Goal: Task Accomplishment & Management: Use online tool/utility

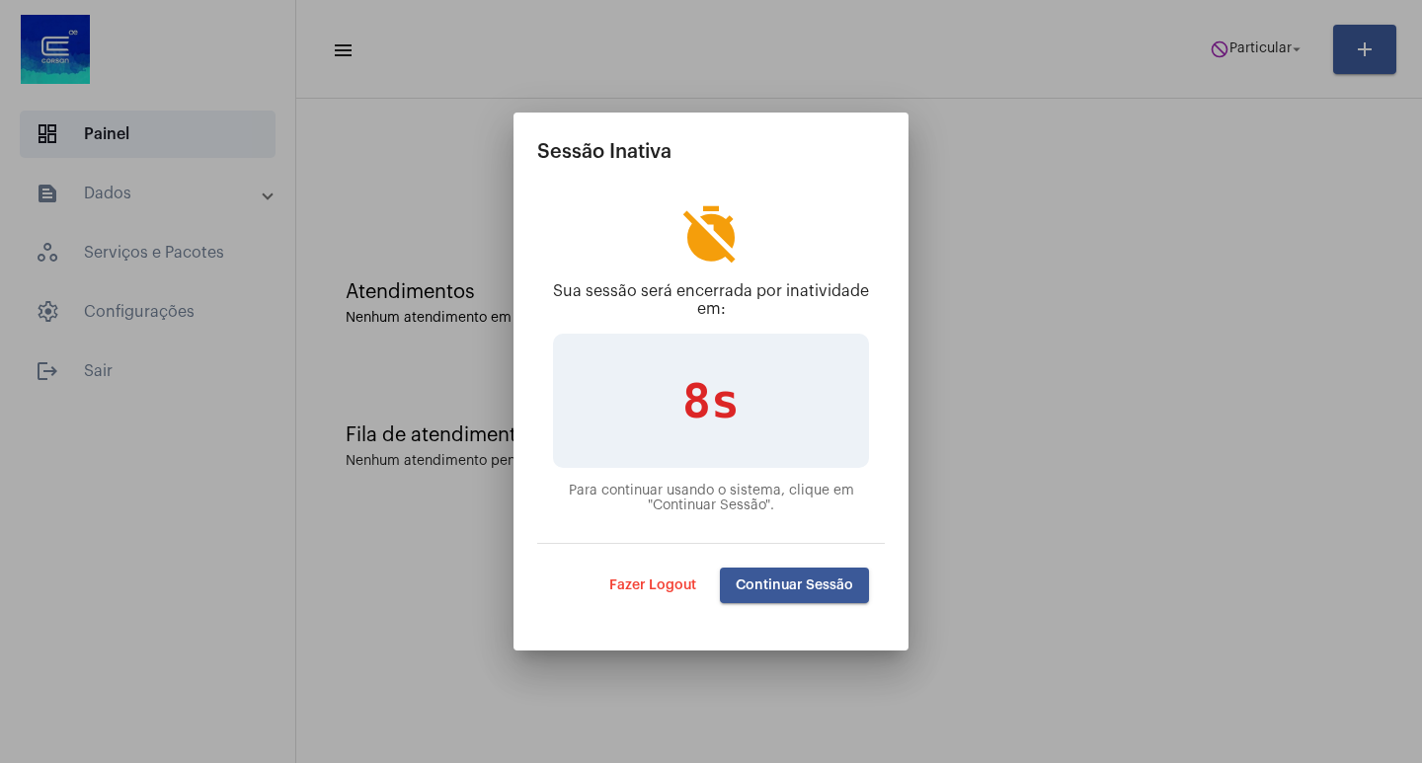
click at [764, 606] on mat-dialog-actions "Fazer Logout Continuar Sessão" at bounding box center [711, 585] width 348 height 84
click at [764, 604] on mat-dialog-actions "Fazer Logout Continuar Sessão" at bounding box center [711, 585] width 348 height 84
click at [764, 600] on button "Continuar Sessão" at bounding box center [794, 586] width 149 height 36
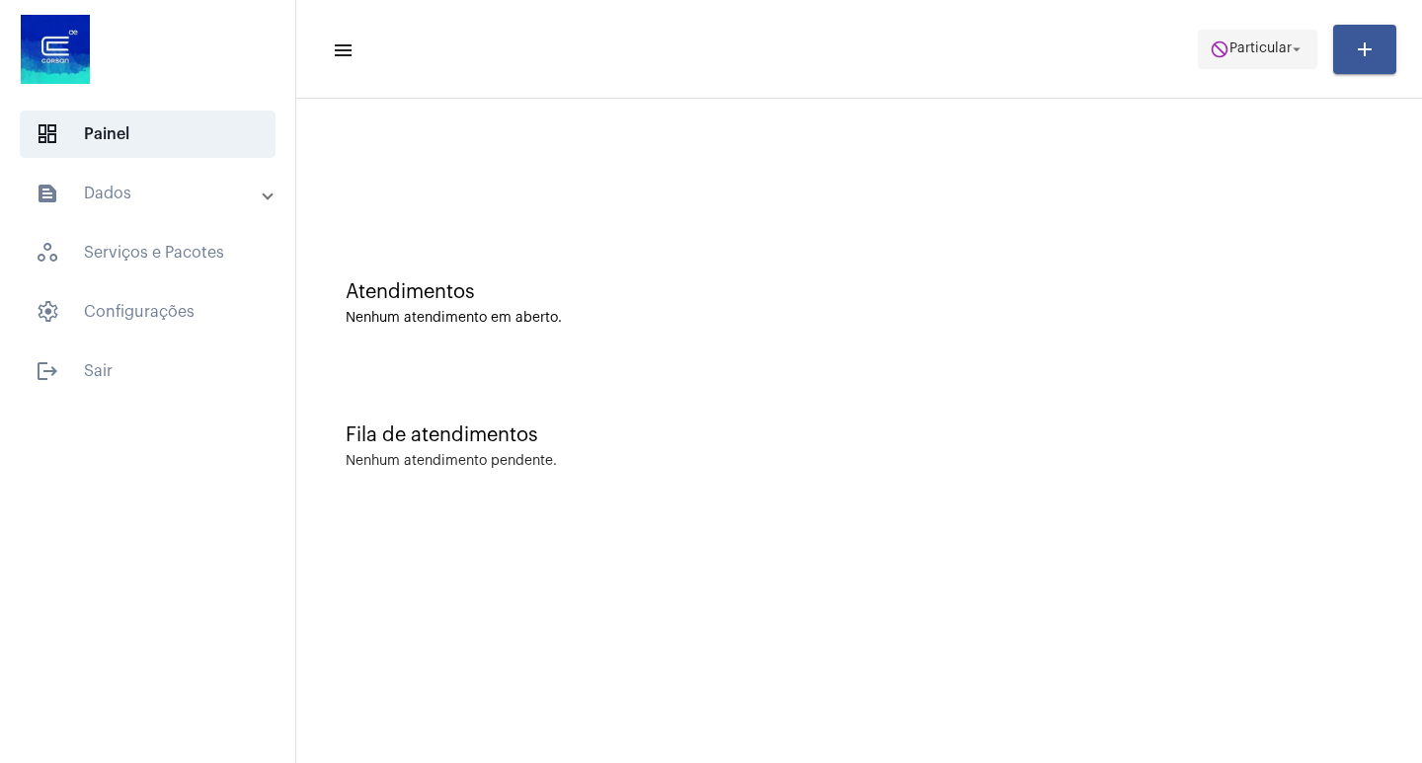
click at [1275, 47] on span "Particular" at bounding box center [1260, 49] width 62 height 14
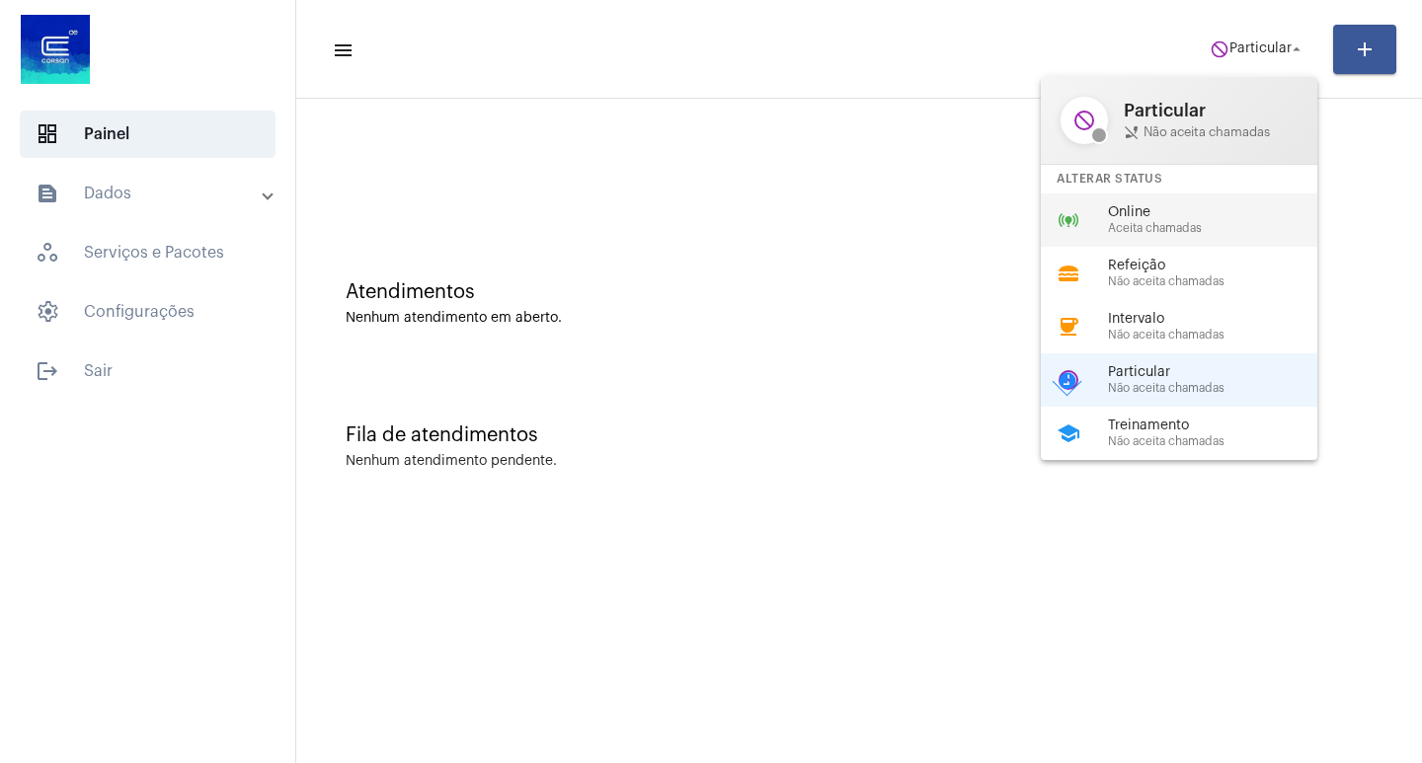
click at [1155, 224] on span "Aceita chamadas" at bounding box center [1220, 228] width 225 height 13
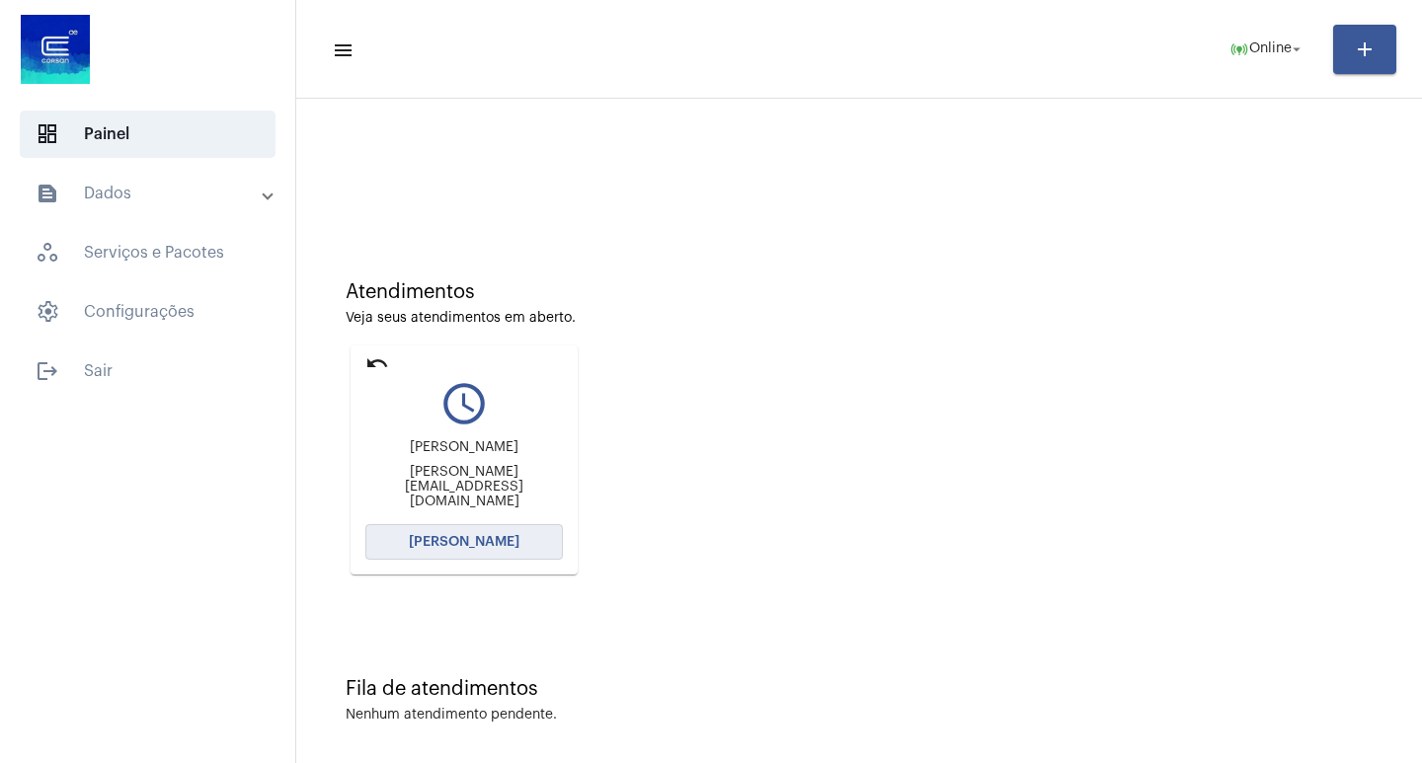
click at [500, 533] on button "[PERSON_NAME]" at bounding box center [464, 542] width 198 height 36
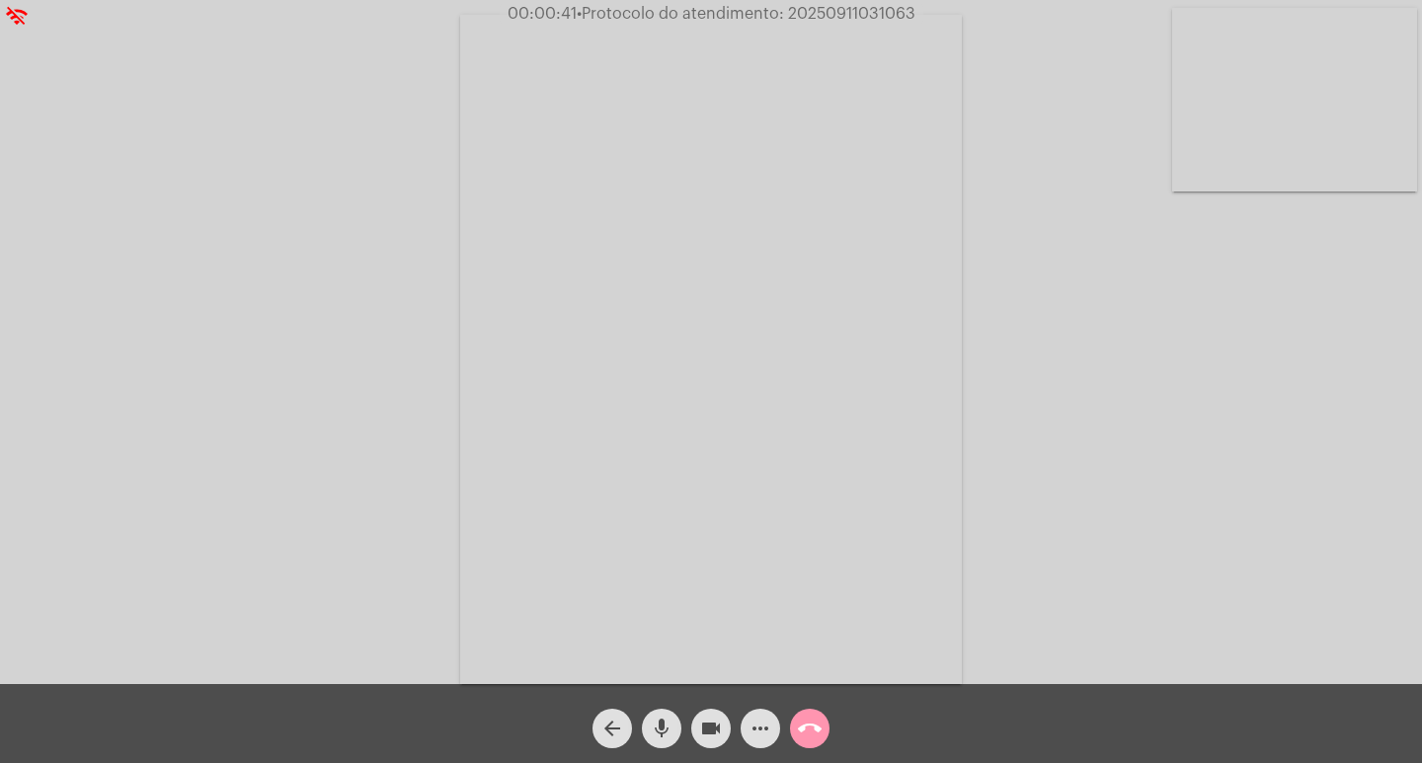
click at [765, 730] on mat-icon "more_horiz" at bounding box center [761, 729] width 24 height 24
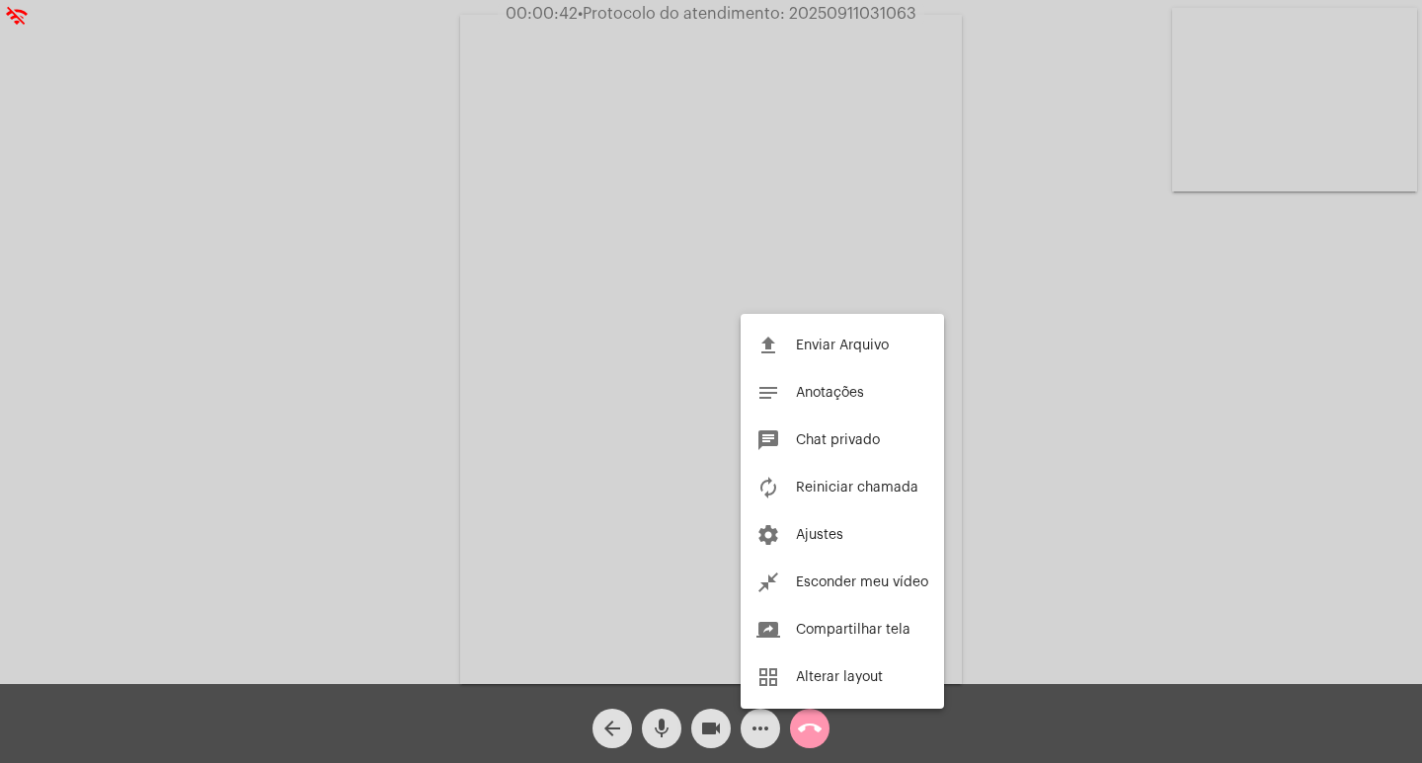
click at [351, 332] on div at bounding box center [711, 381] width 1422 height 763
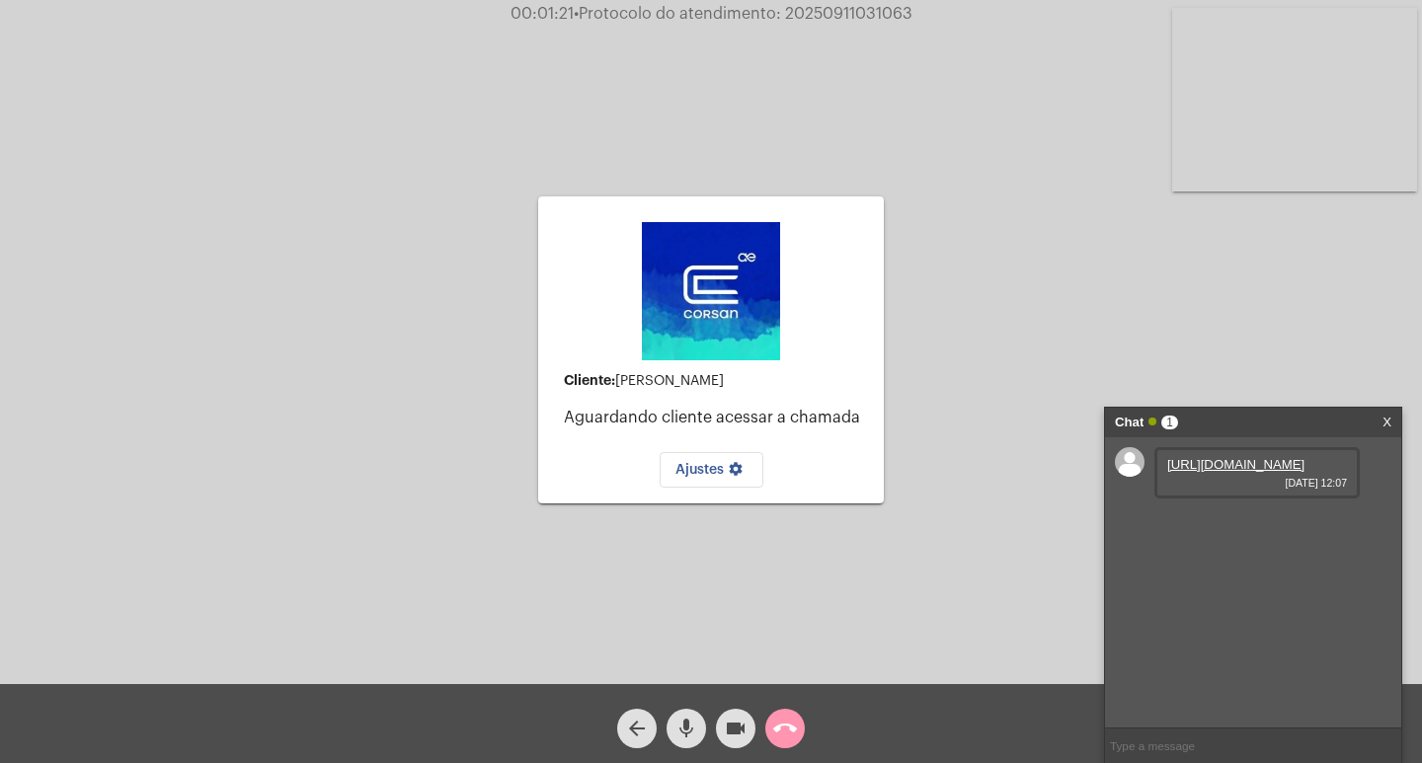
click at [1255, 458] on link "https://neft-transfer-bucket.s3.amazonaws.com/temp-7dbf3810-37b6-2716-d52c-964a…" at bounding box center [1235, 464] width 137 height 15
click at [781, 732] on mat-icon "call_end" at bounding box center [785, 729] width 24 height 24
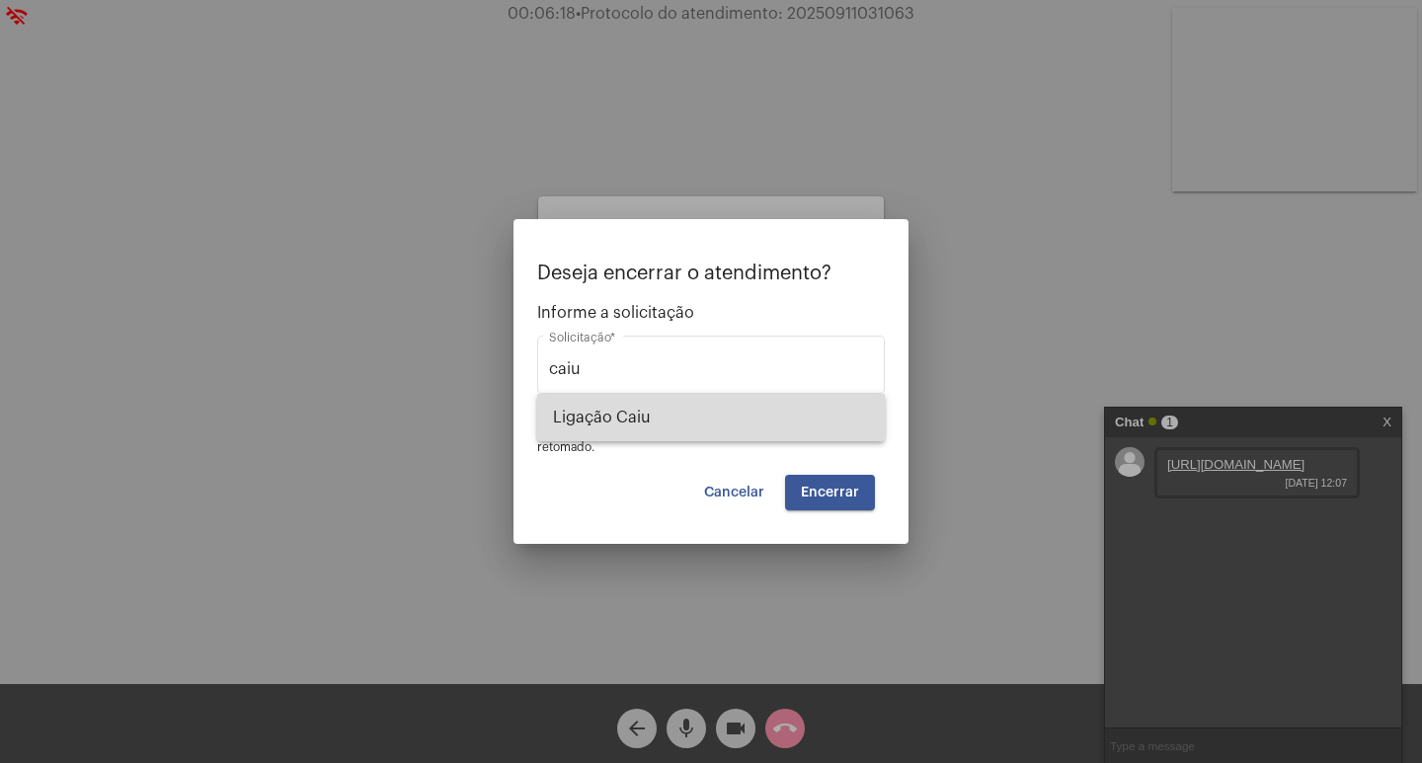
click at [759, 424] on span "Ligação Caiu" at bounding box center [711, 417] width 316 height 47
type input "Ligação Caiu"
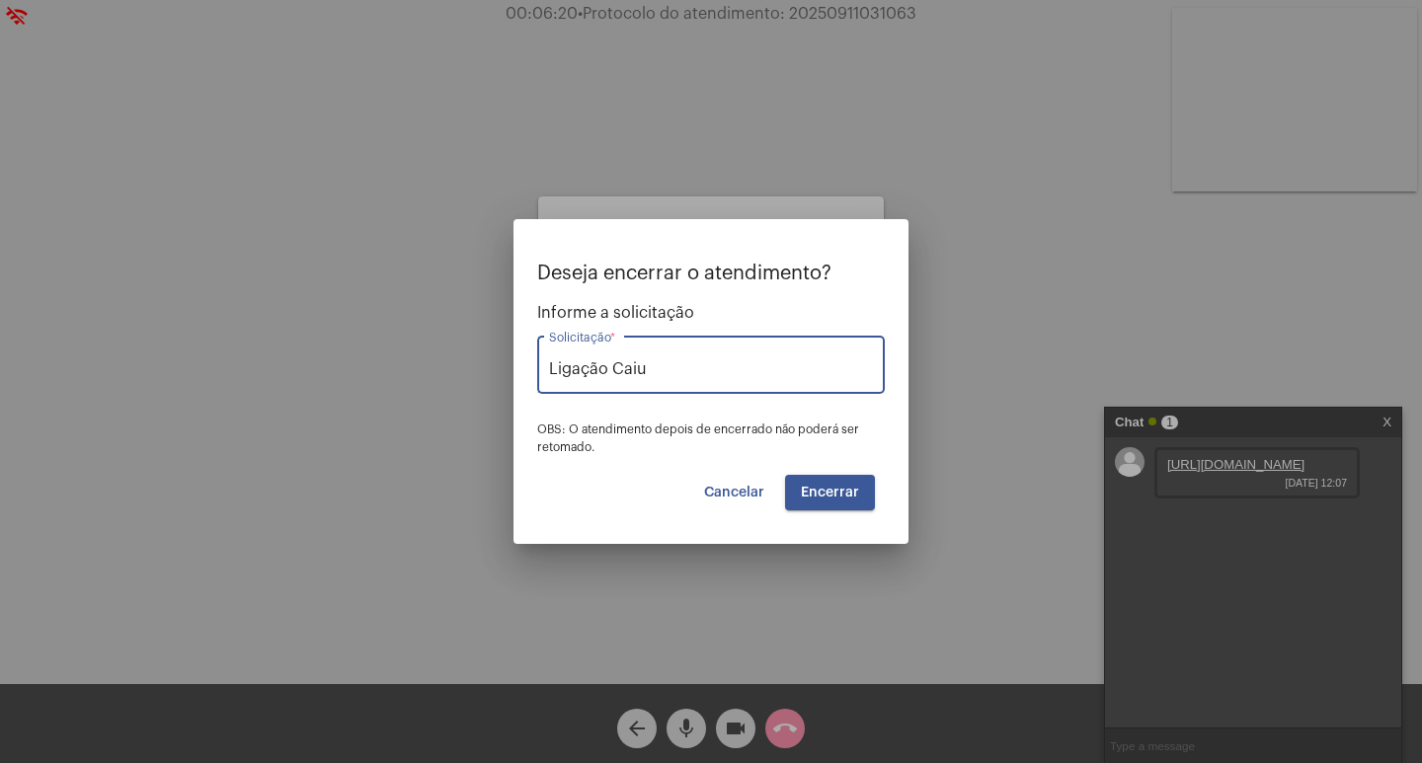
click at [819, 510] on button "Encerrar" at bounding box center [830, 493] width 90 height 36
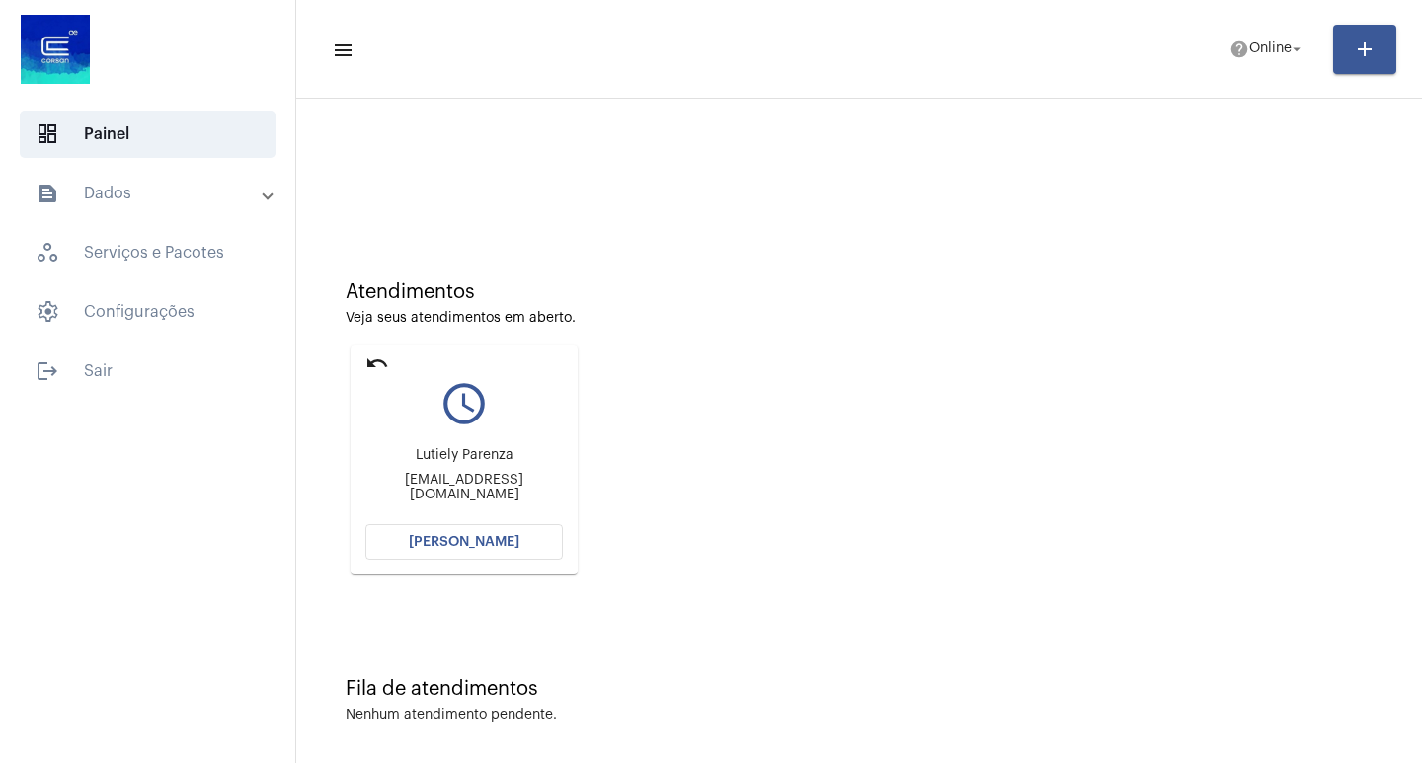
click at [468, 536] on span "[PERSON_NAME]" at bounding box center [464, 542] width 111 height 14
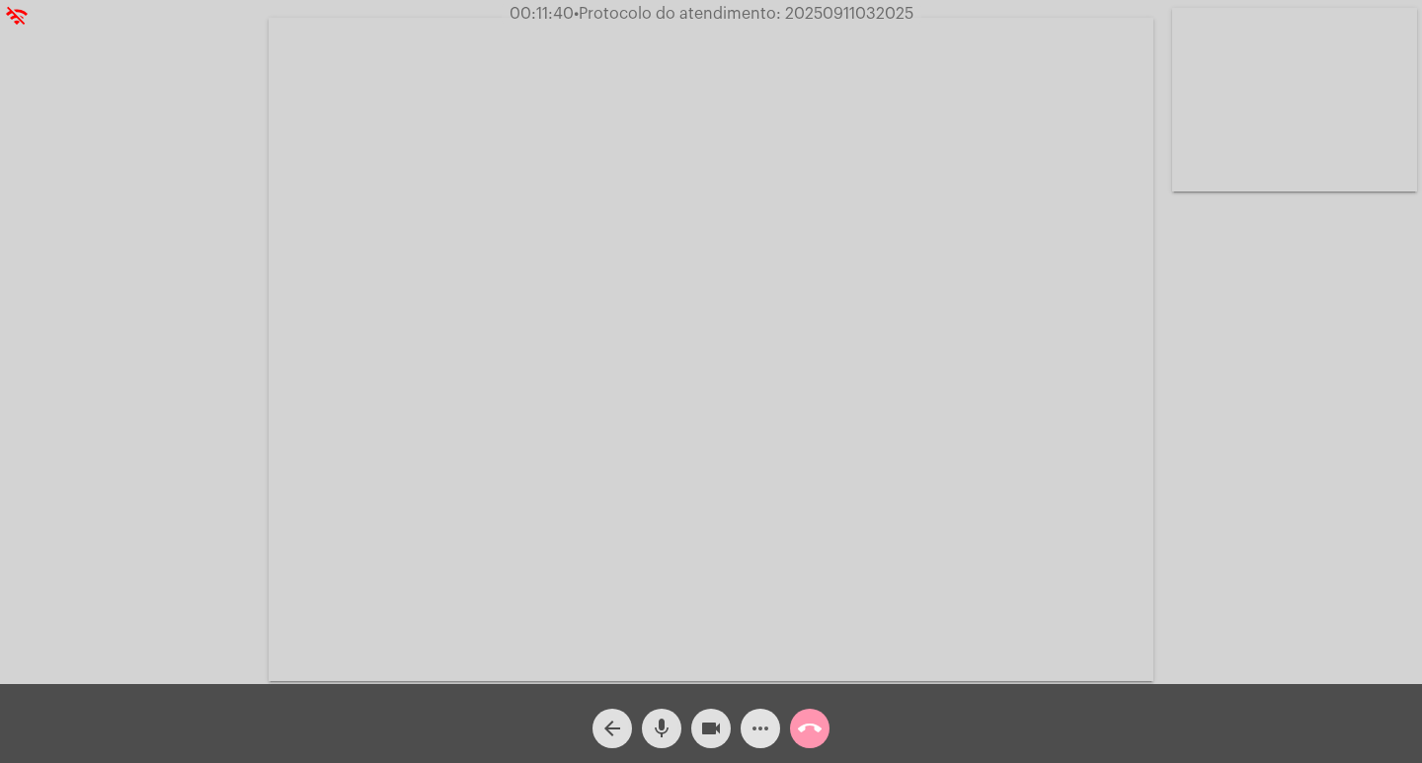
click at [761, 716] on span "more_horiz" at bounding box center [761, 729] width 24 height 40
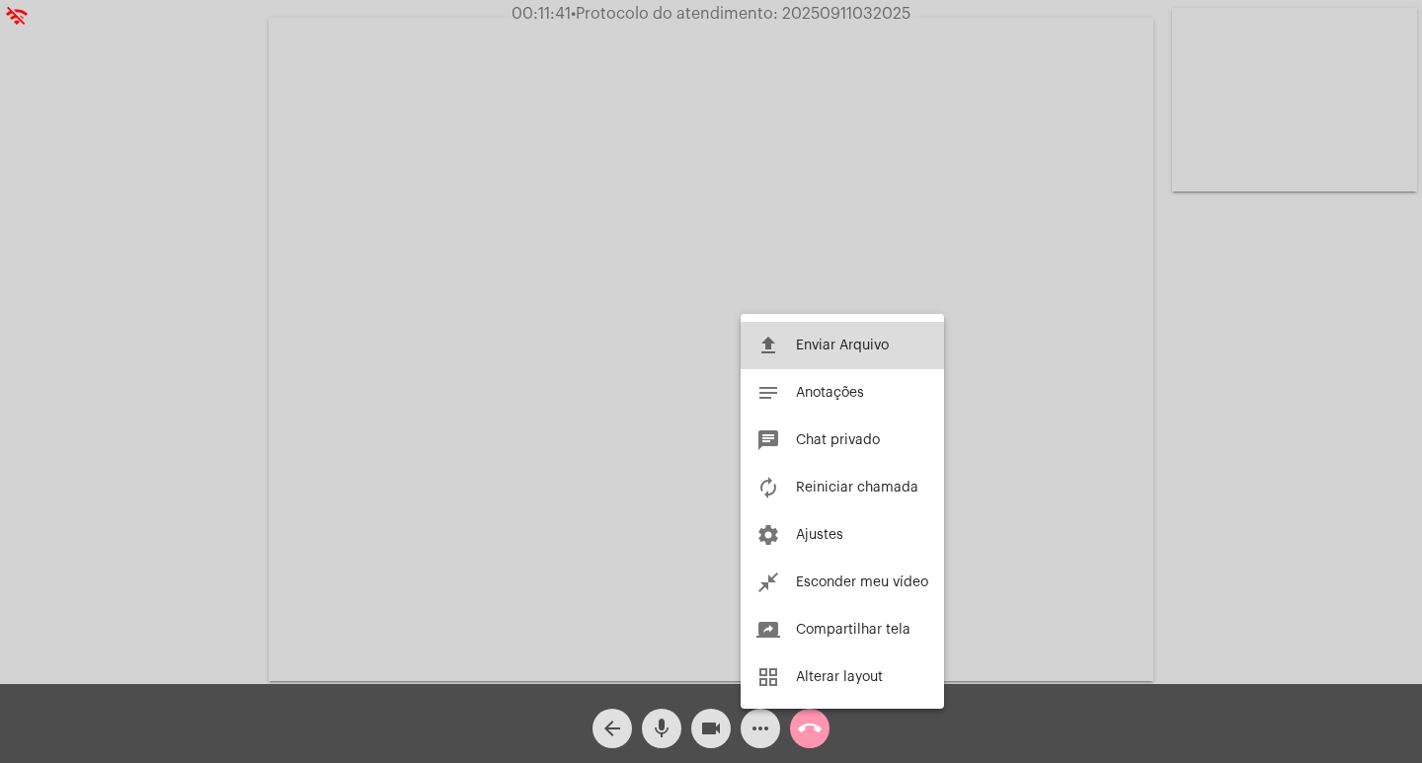
click at [817, 342] on span "Enviar Arquivo" at bounding box center [842, 346] width 93 height 14
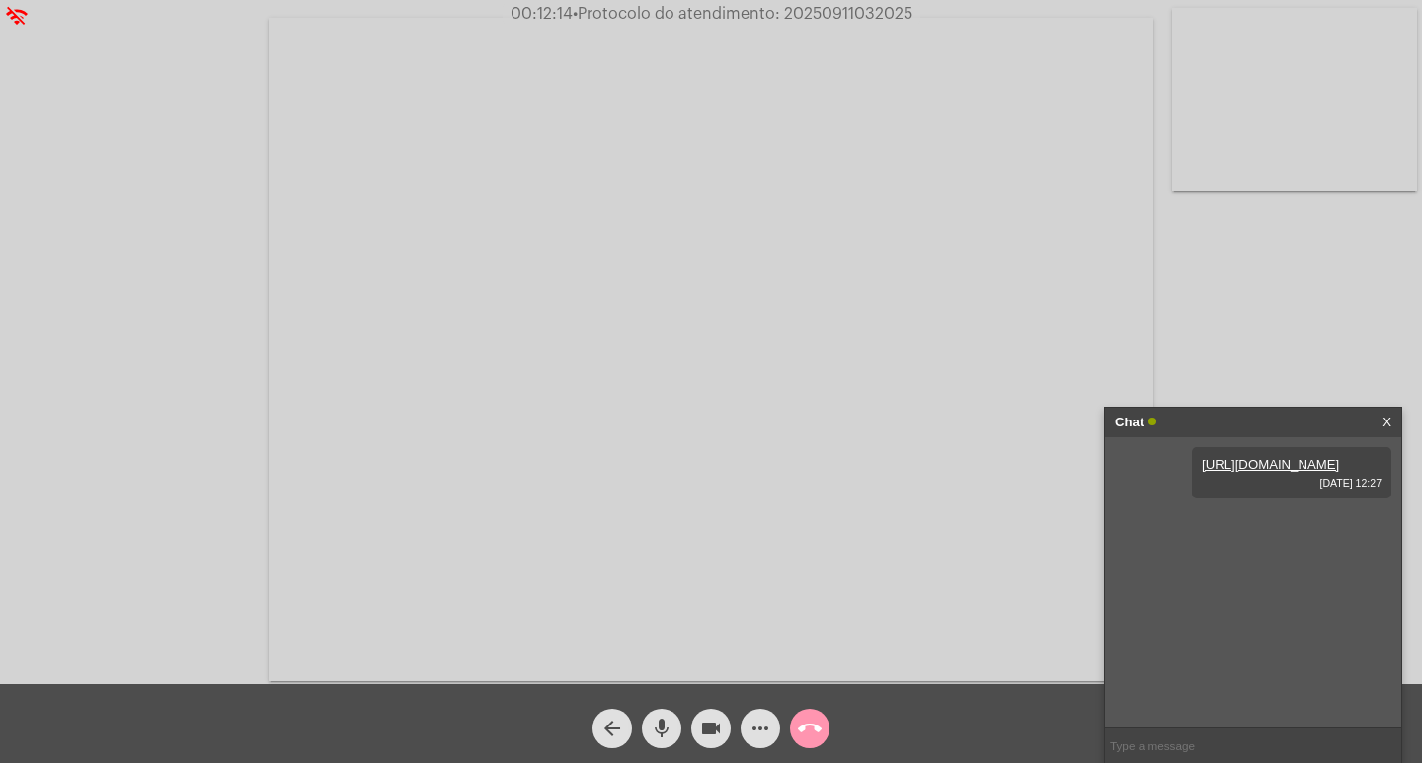
click at [812, 727] on mat-icon "call_end" at bounding box center [810, 729] width 24 height 24
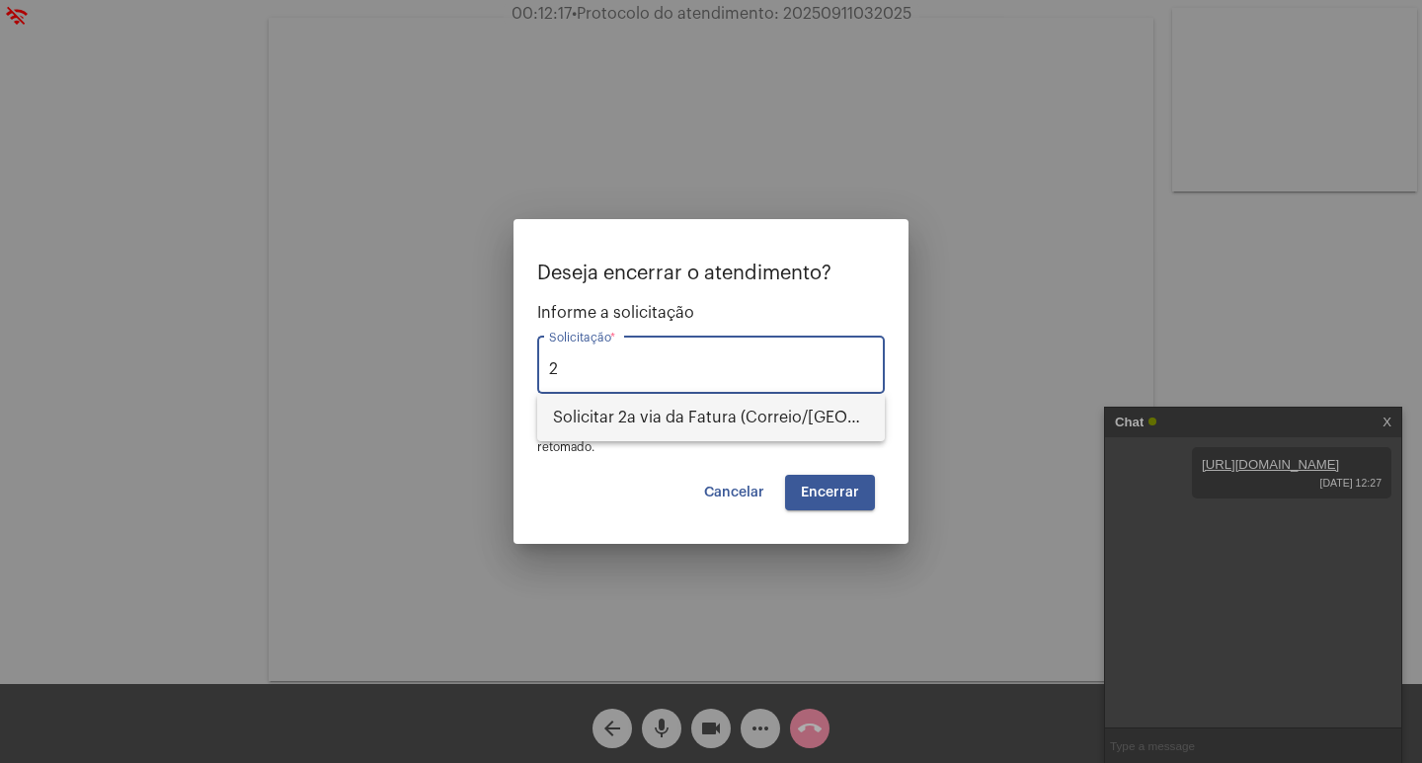
click at [770, 418] on span "Solicitar 2a via da Fatura (Correio/[GEOGRAPHIC_DATA]/Email)" at bounding box center [711, 417] width 316 height 47
type input "Solicitar 2a via da Fatura (Correio/[GEOGRAPHIC_DATA]/Email)"
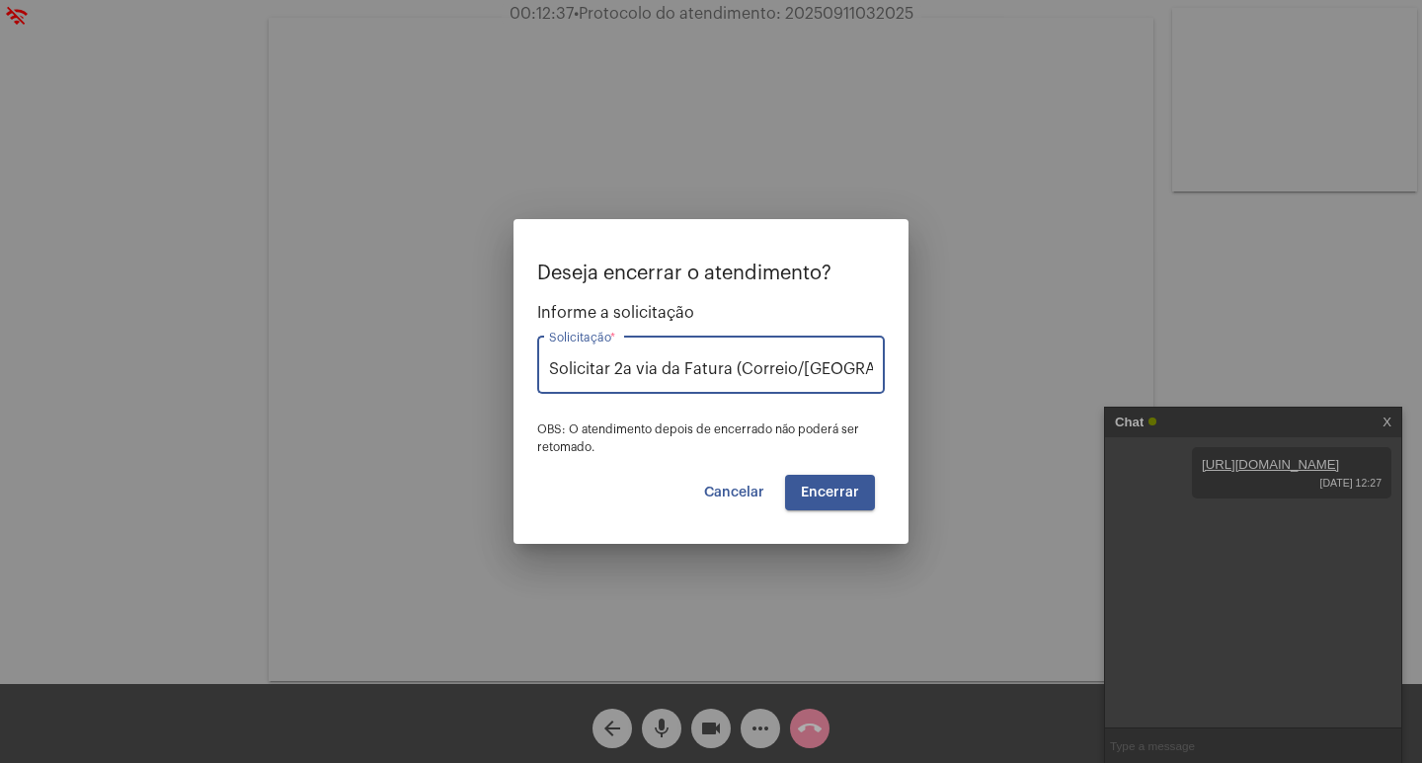
click at [761, 493] on span "Cancelar" at bounding box center [734, 493] width 60 height 14
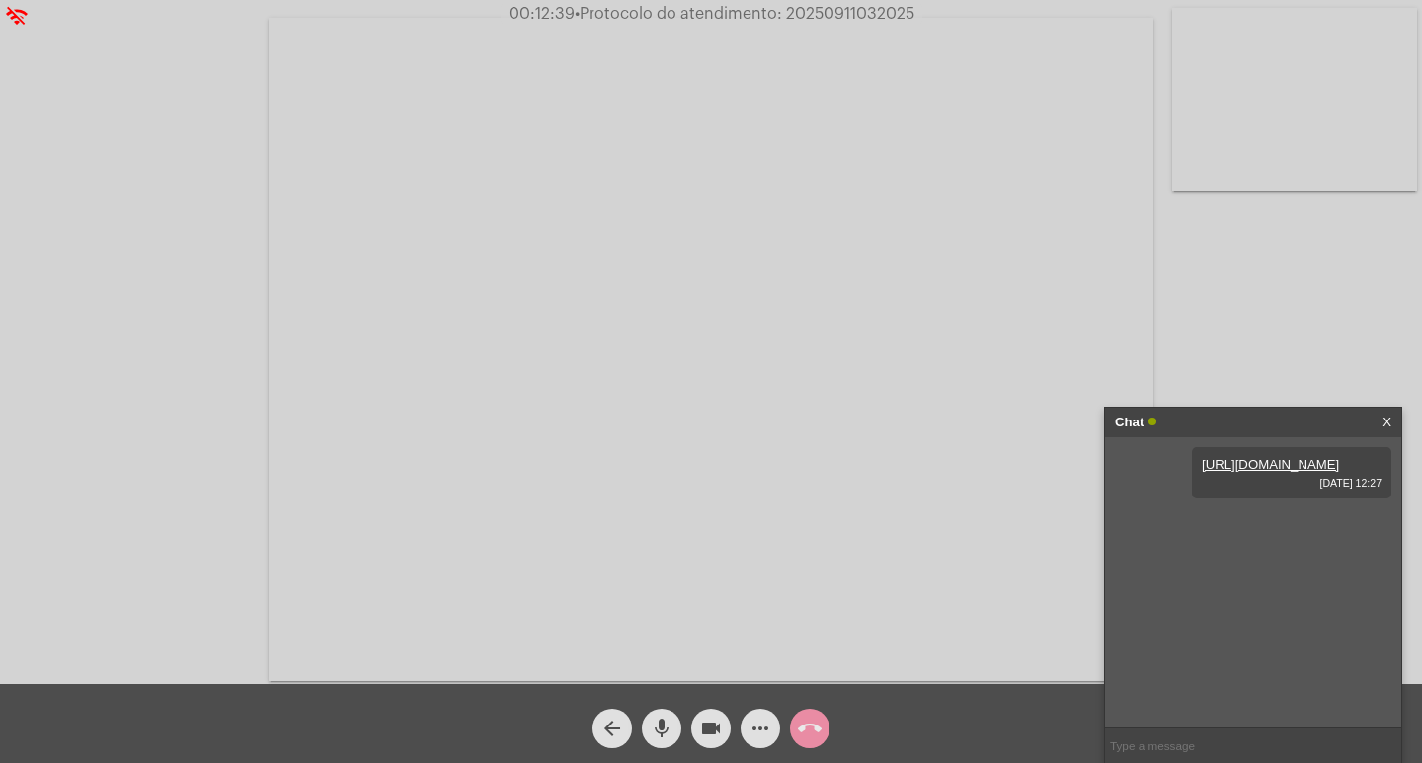
click at [832, 13] on span "• Protocolo do atendimento: 20250911032025" at bounding box center [745, 14] width 340 height 16
copy span "20250911032025"
click at [815, 732] on mat-icon "call_end" at bounding box center [810, 729] width 24 height 24
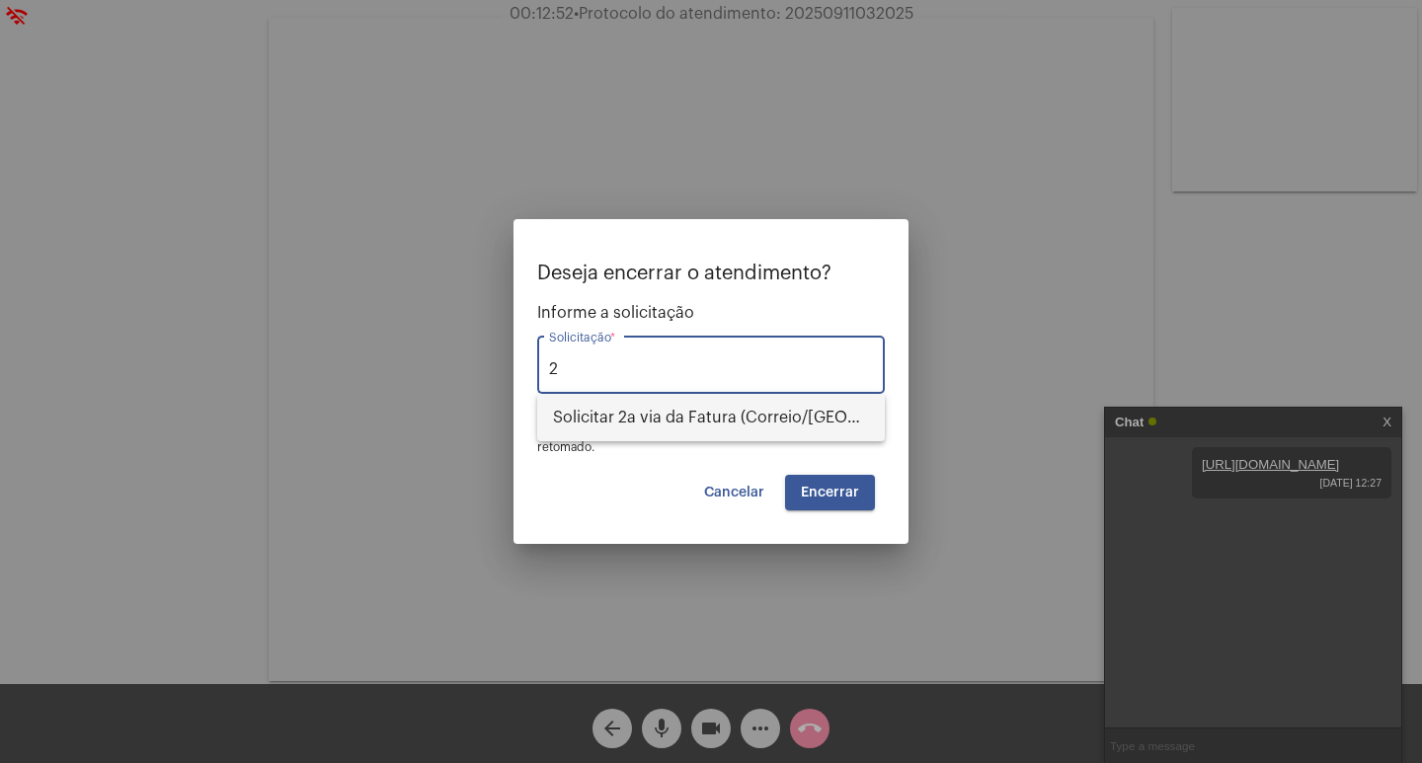
click at [635, 418] on span "Solicitar 2a via da Fatura (Correio/[GEOGRAPHIC_DATA]/Email)" at bounding box center [711, 417] width 316 height 47
type input "Solicitar 2a via da Fatura (Correio/[GEOGRAPHIC_DATA]/Email)"
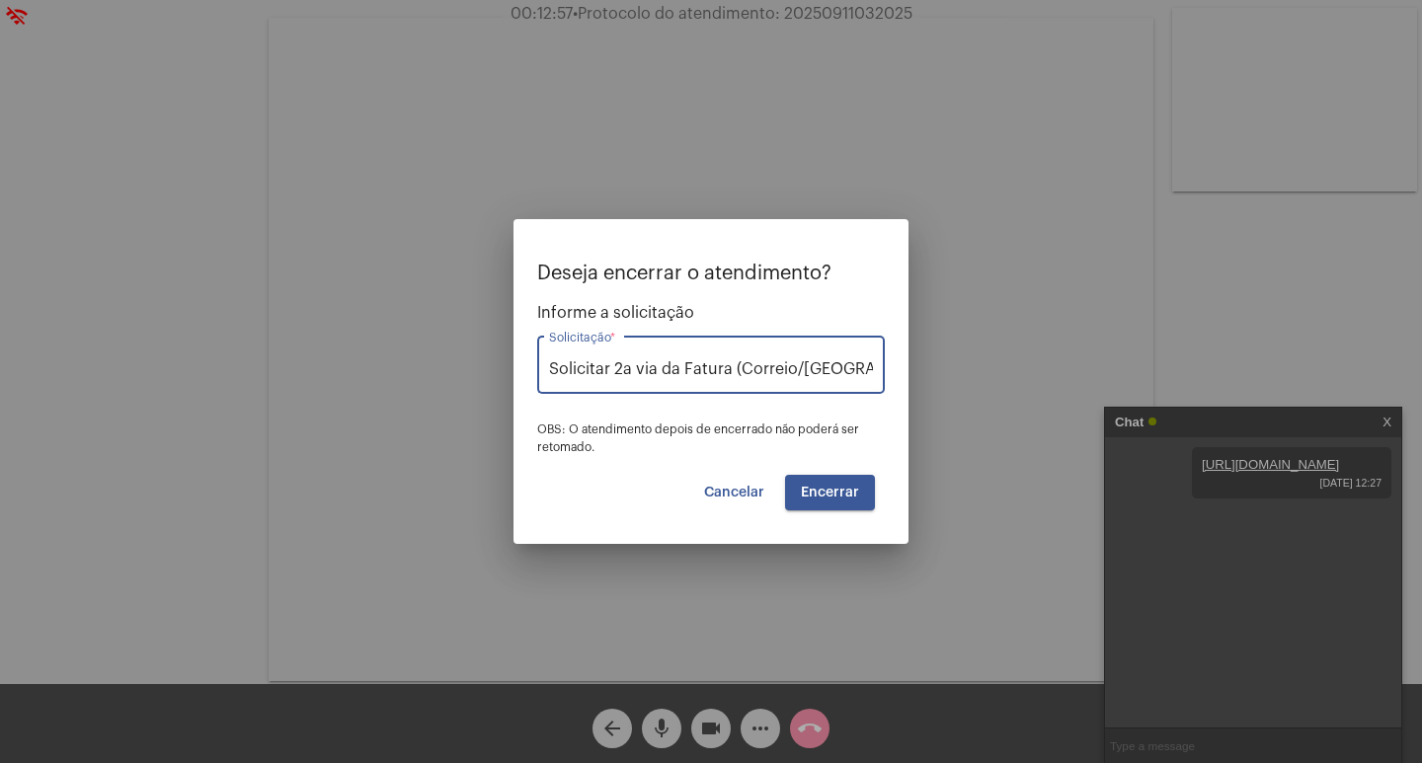
click at [799, 503] on button "Encerrar" at bounding box center [830, 493] width 90 height 36
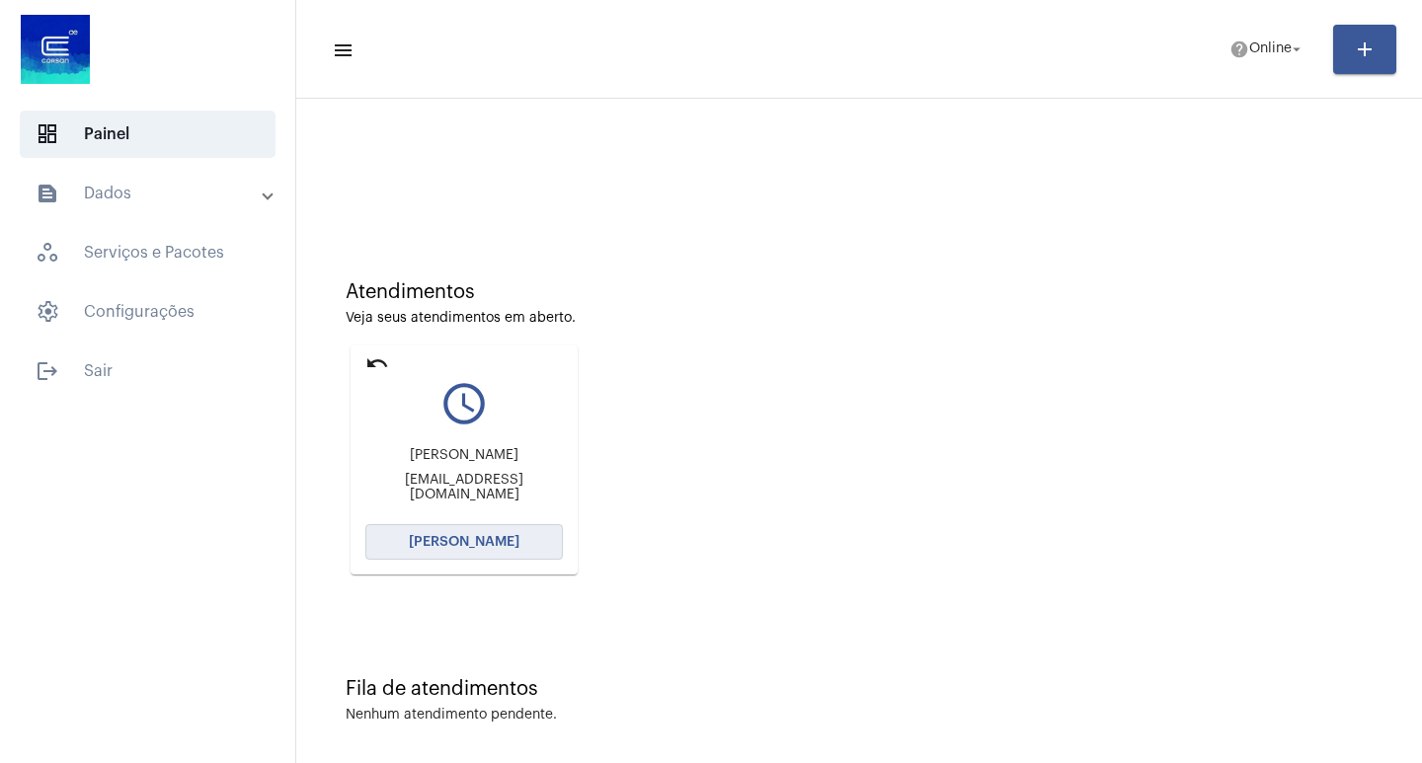
click at [399, 544] on button "[PERSON_NAME]" at bounding box center [464, 542] width 198 height 36
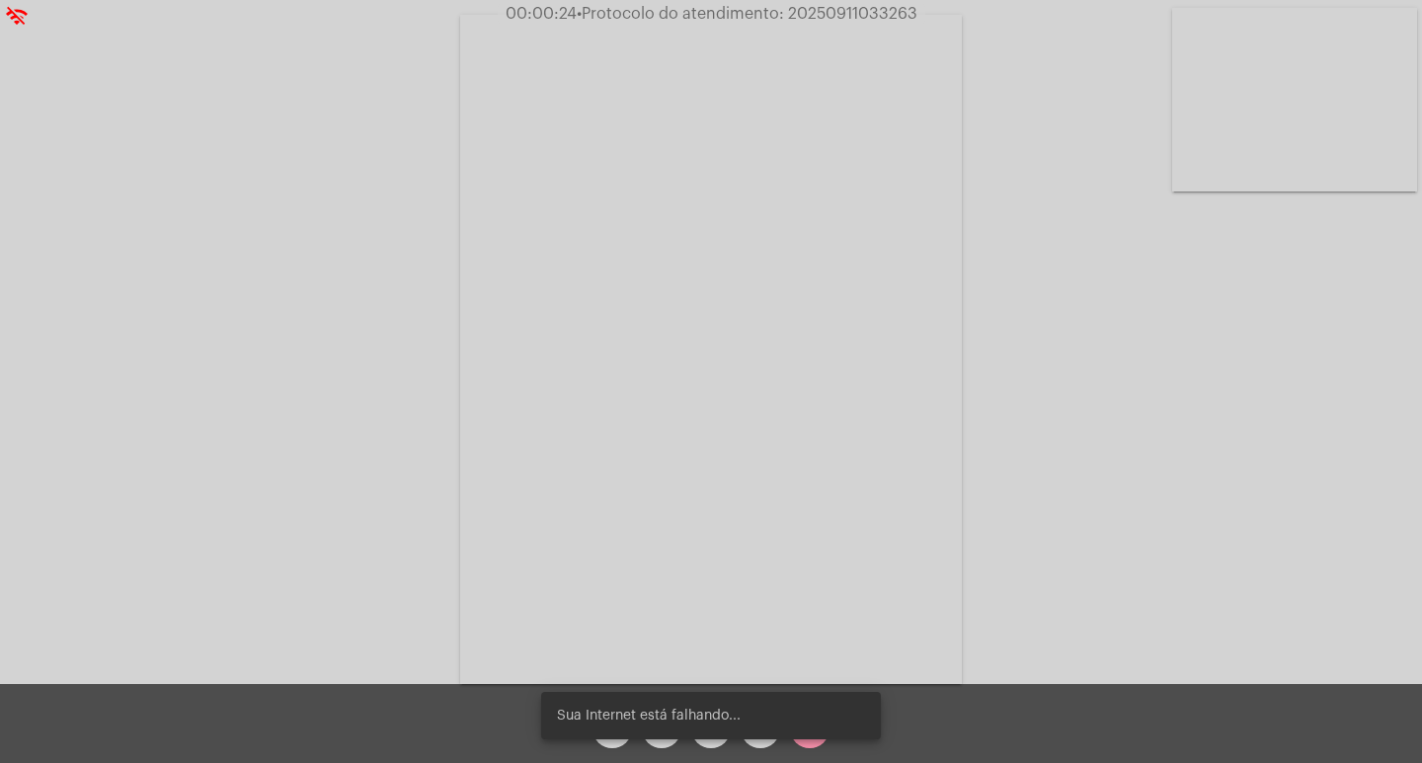
click at [661, 741] on div "Sua Internet está falhando..." at bounding box center [710, 716] width 387 height 95
click at [660, 743] on div "Sua Internet está falhando..." at bounding box center [710, 716] width 387 height 95
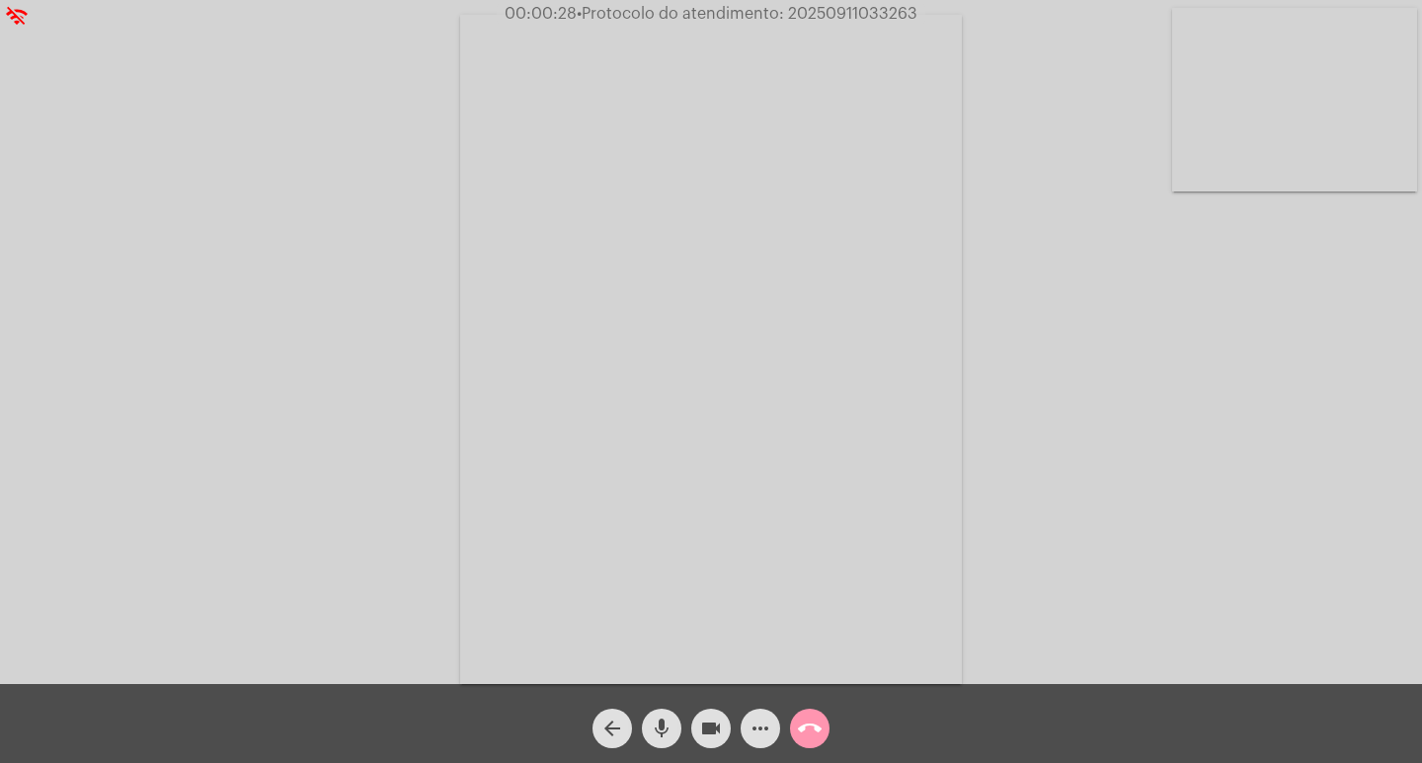
click at [681, 725] on div "mic" at bounding box center [661, 723] width 49 height 49
click at [674, 725] on button "mic_off" at bounding box center [662, 729] width 40 height 40
click at [709, 728] on mat-icon "videocam" at bounding box center [711, 729] width 24 height 24
click at [660, 723] on mat-icon "mic" at bounding box center [662, 729] width 24 height 24
drag, startPoint x: 716, startPoint y: 727, endPoint x: 671, endPoint y: 718, distance: 46.3
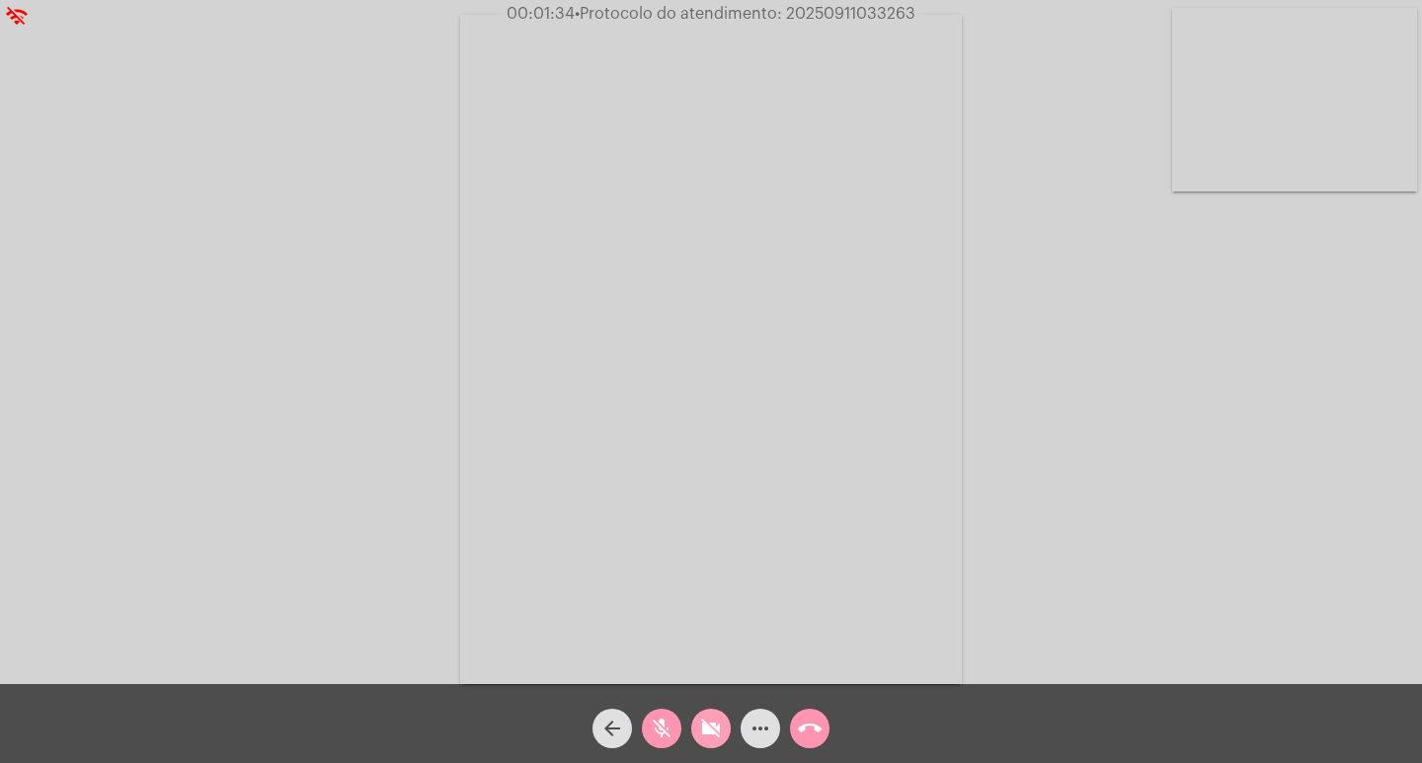
click at [714, 727] on mat-icon "videocam_off" at bounding box center [711, 729] width 24 height 24
click at [655, 720] on mat-icon "mic_off" at bounding box center [662, 729] width 24 height 24
click at [803, 728] on mat-icon "call_end" at bounding box center [810, 729] width 24 height 24
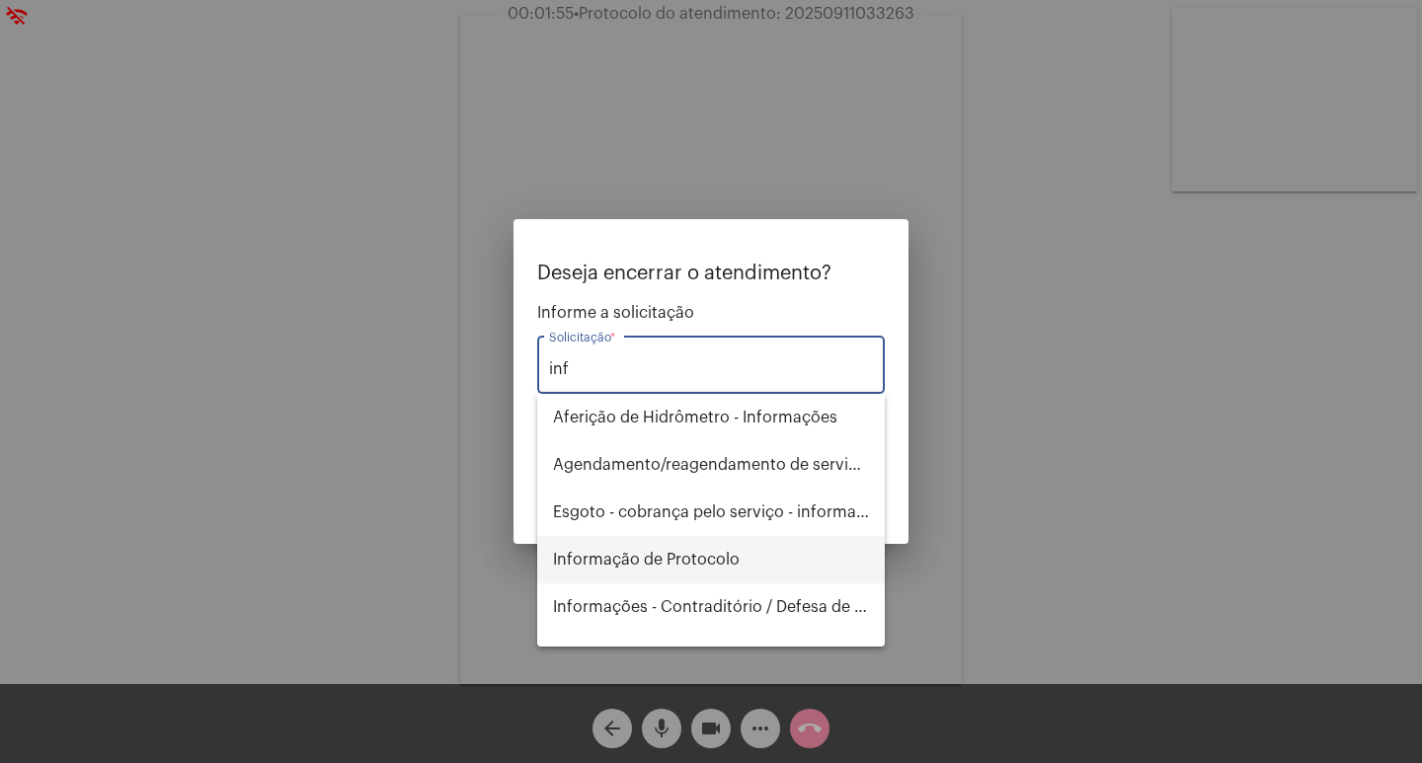
click at [770, 572] on span "Informação de Protocolo" at bounding box center [711, 559] width 316 height 47
type input "Informação de Protocolo"
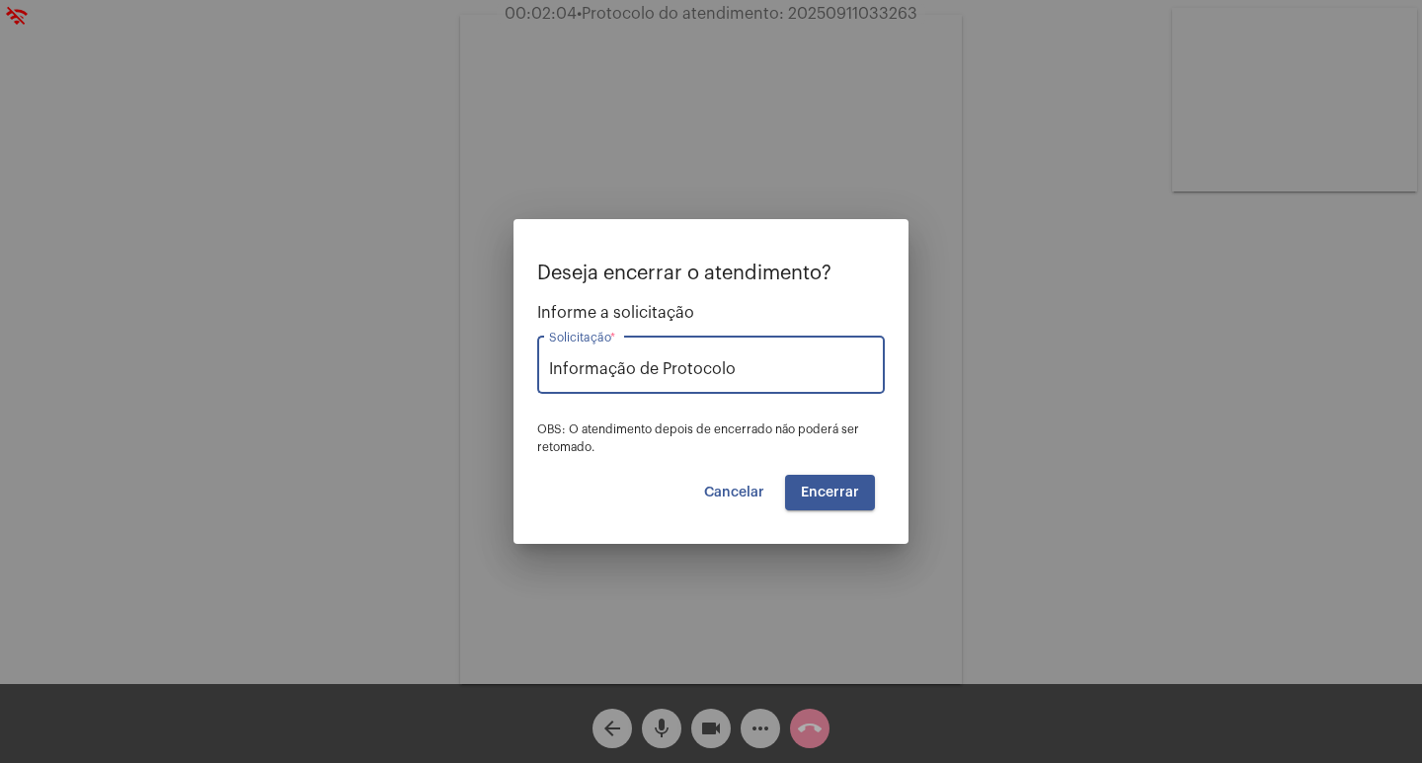
click at [825, 500] on button "Encerrar" at bounding box center [830, 493] width 90 height 36
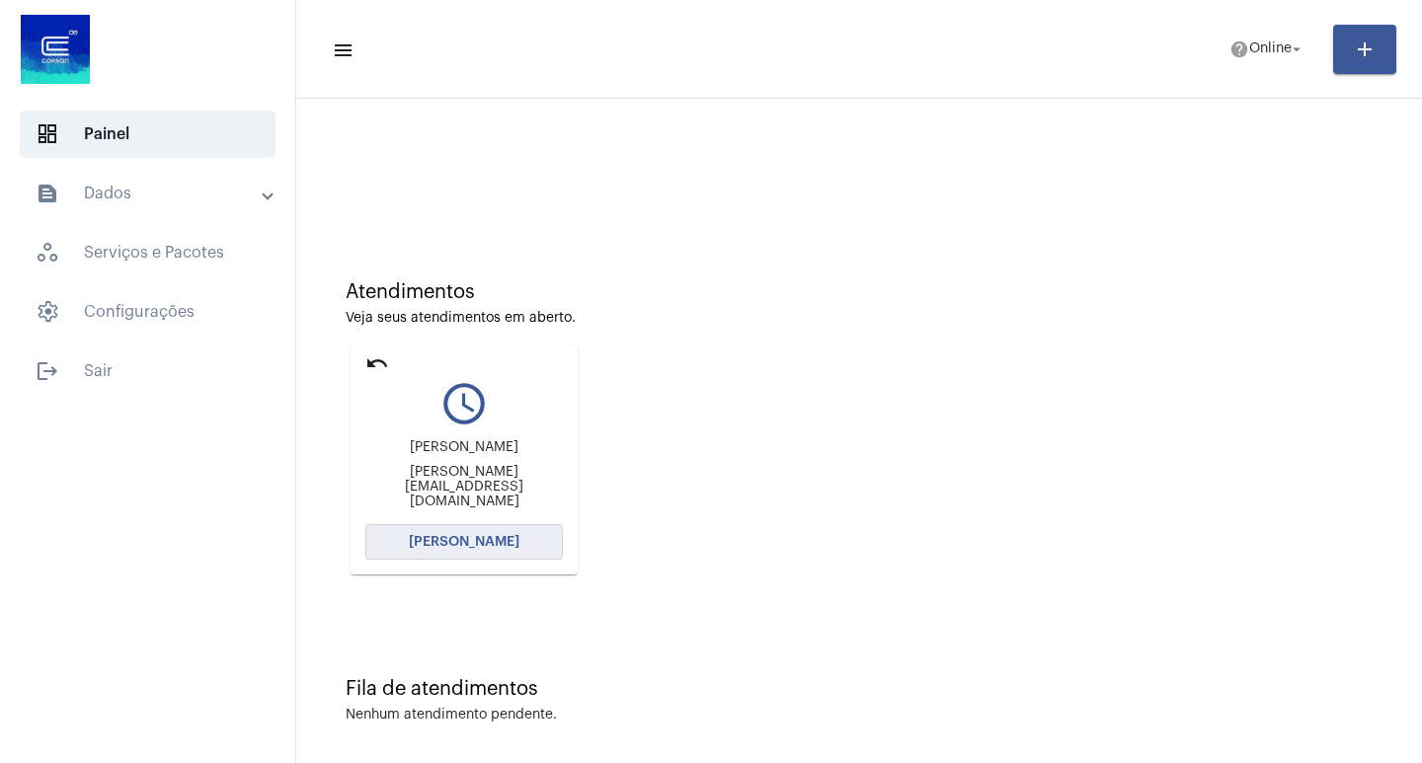
click at [418, 539] on span "[PERSON_NAME]" at bounding box center [464, 542] width 111 height 14
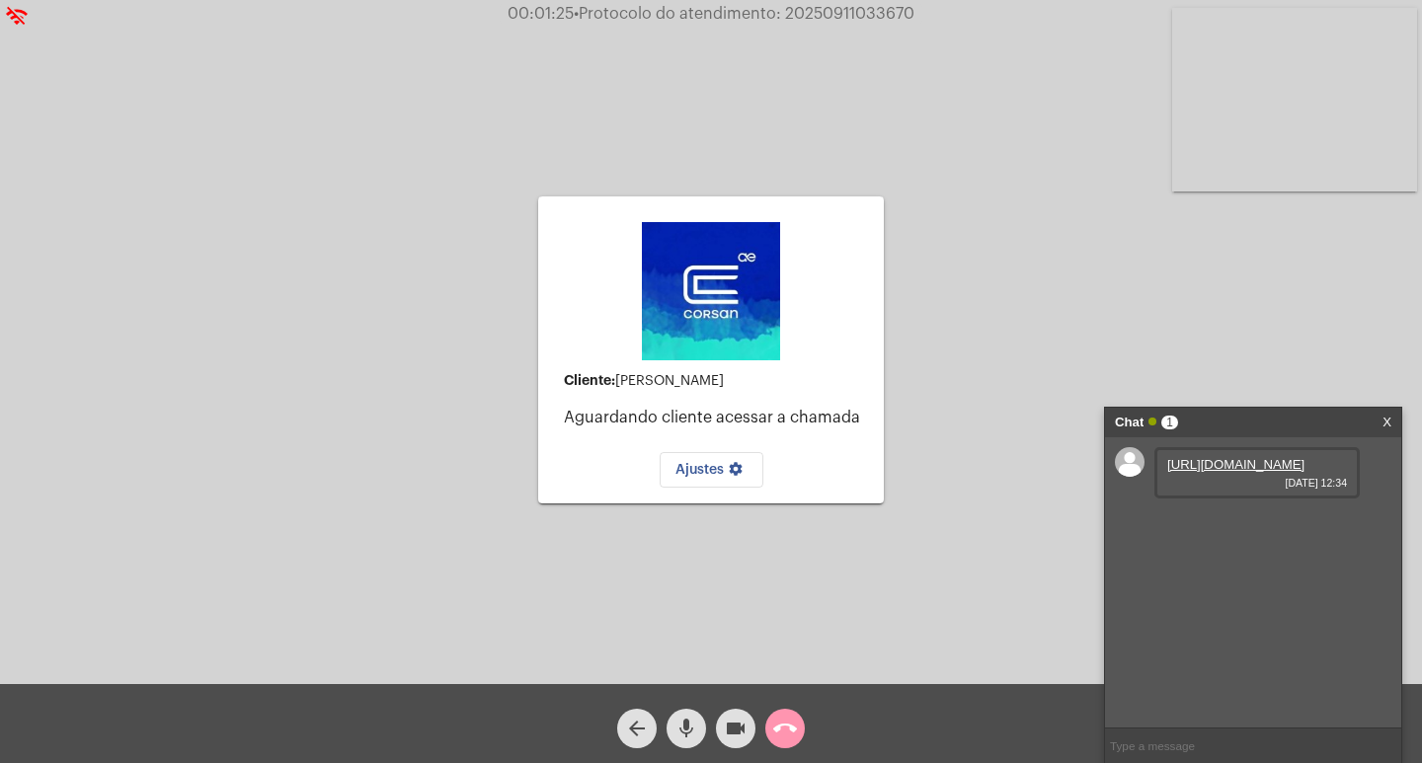
click at [1243, 472] on link "https://neft-transfer-bucket.s3.amazonaws.com/temp-52934cb7-6df8-9e8b-e133-33fe…" at bounding box center [1235, 464] width 137 height 15
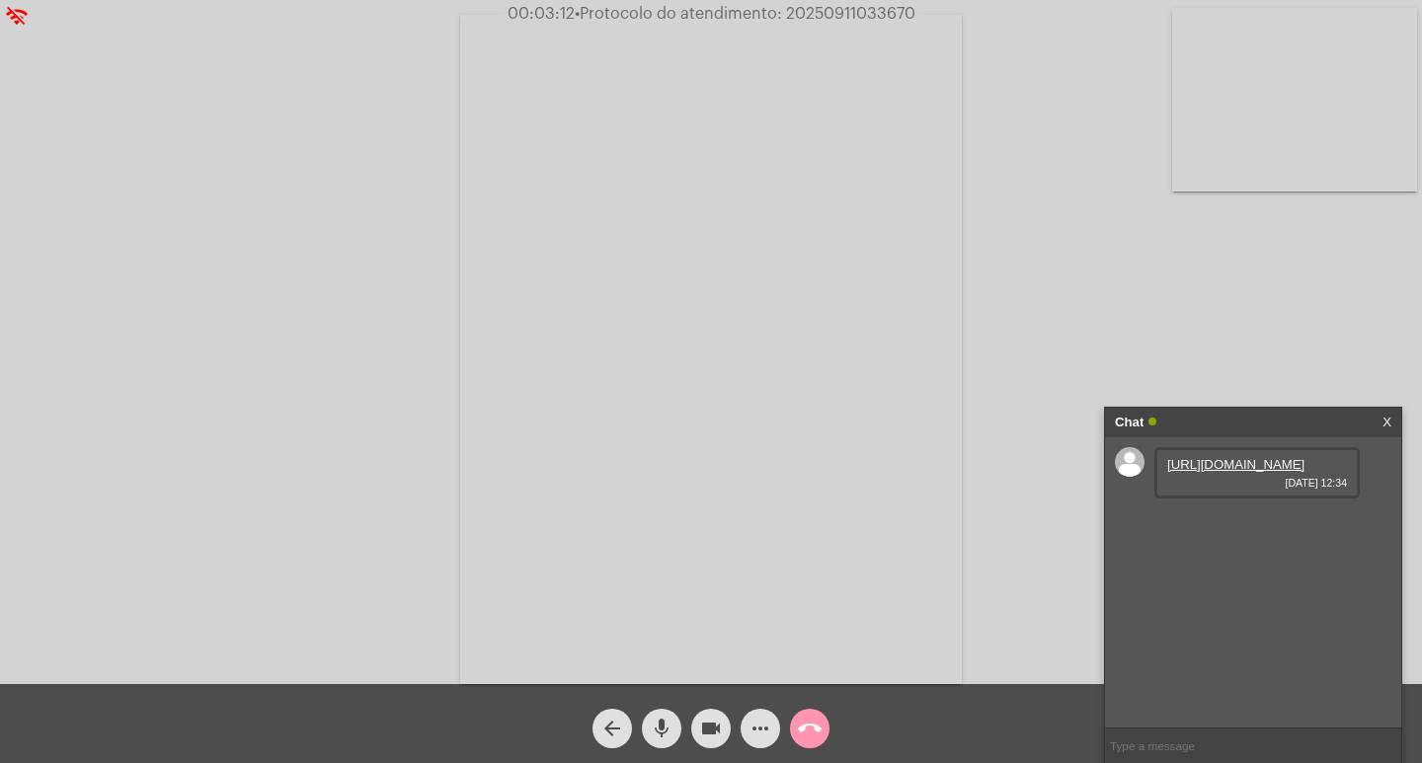
click at [1179, 743] on input "text" at bounding box center [1253, 746] width 296 height 35
drag, startPoint x: 1167, startPoint y: 559, endPoint x: 1212, endPoint y: 574, distance: 46.8
click at [1212, 528] on span "Rua mato castelhano 41 vila imperial Gravataí" at bounding box center [1231, 521] width 128 height 15
copy span "Rua mato castelhano 41 vila imperial"
drag, startPoint x: 764, startPoint y: 737, endPoint x: 764, endPoint y: 715, distance: 21.7
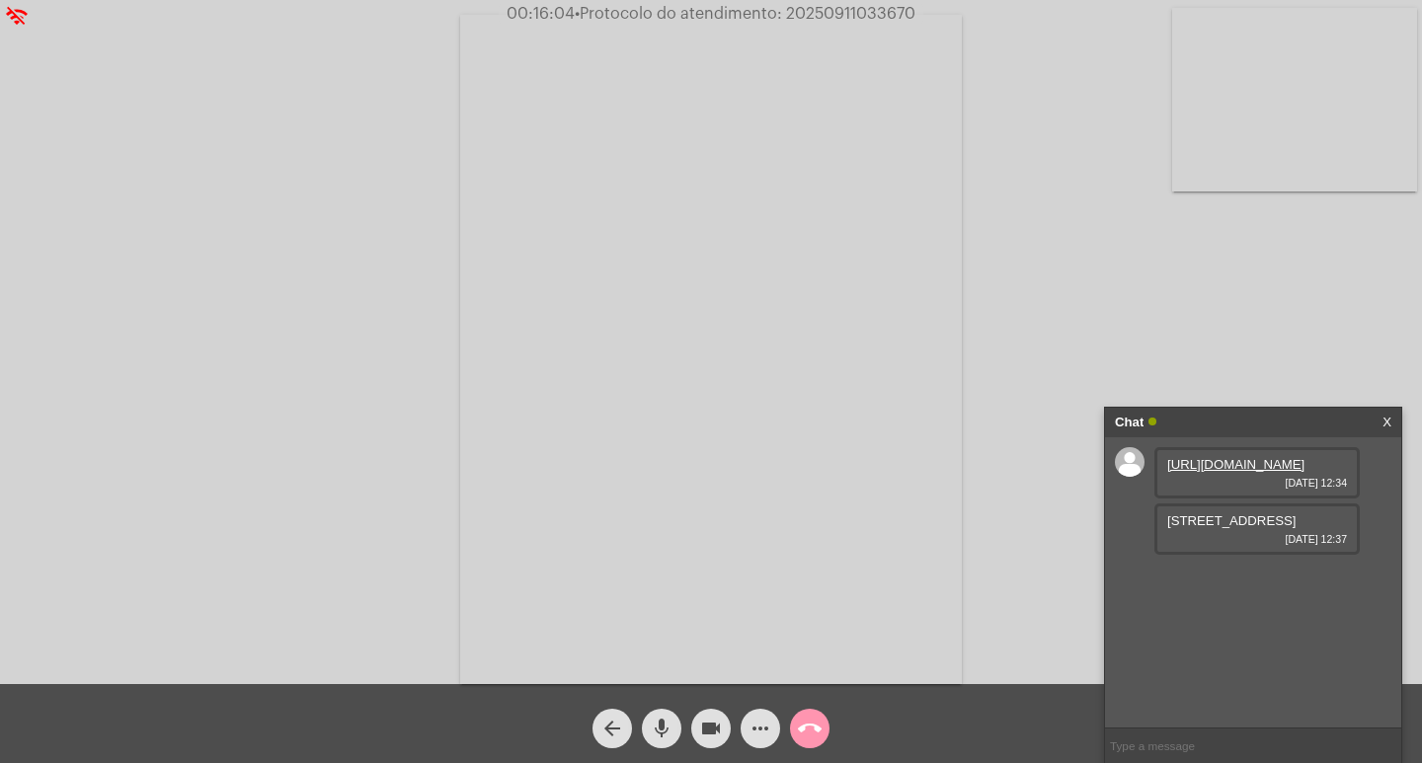
click at [764, 726] on mat-icon "more_horiz" at bounding box center [761, 729] width 24 height 24
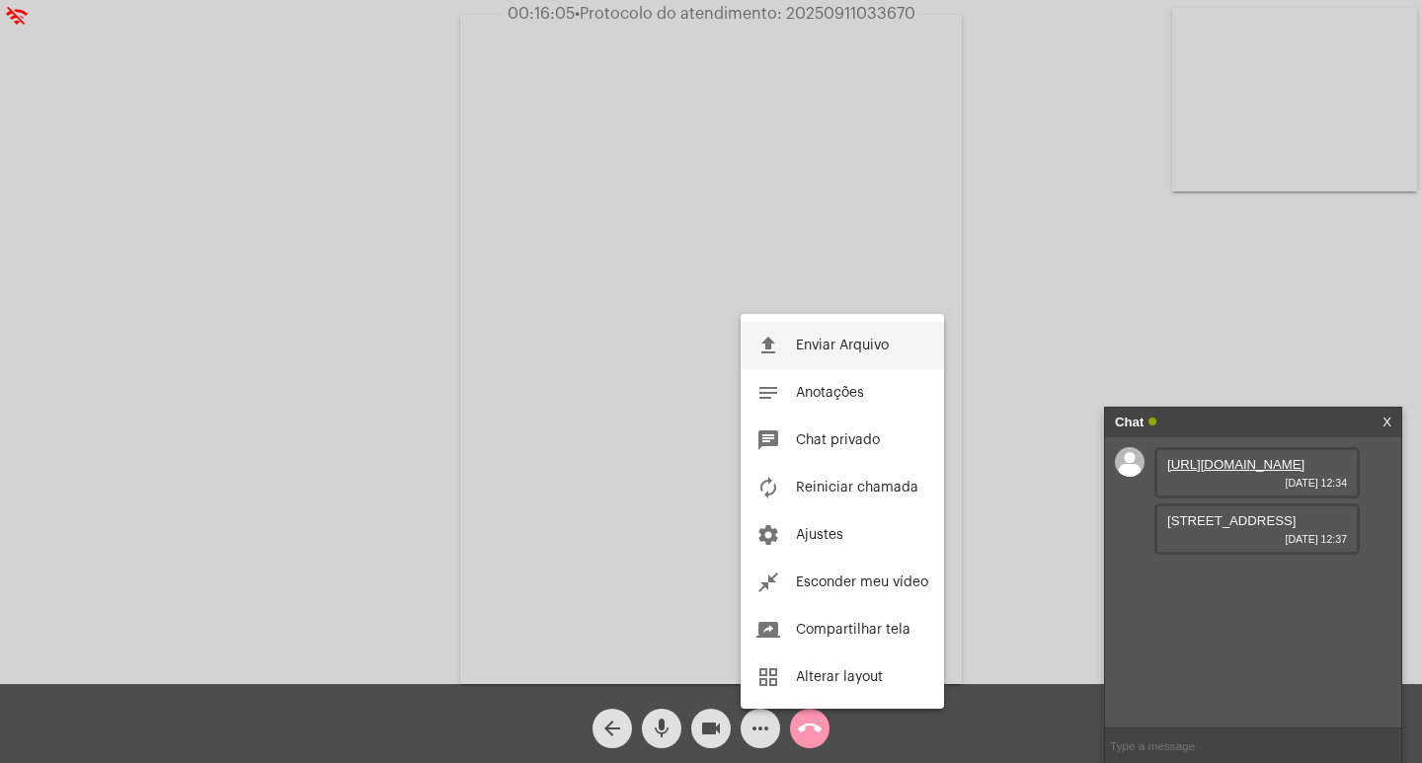
click at [807, 334] on button "file_upload Enviar Arquivo" at bounding box center [842, 345] width 203 height 47
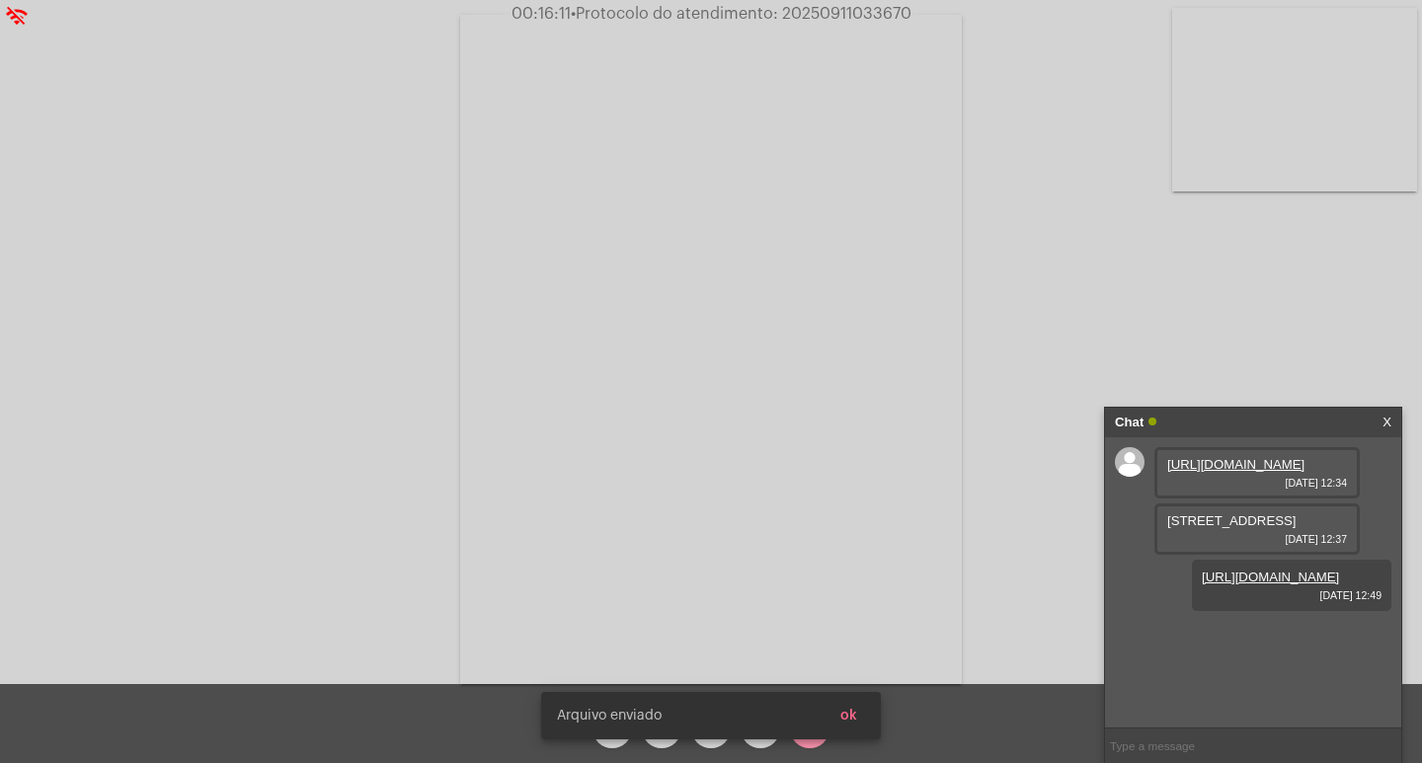
click at [834, 18] on span "• Protocolo do atendimento: 20250911033670" at bounding box center [741, 14] width 341 height 16
copy span "20250911033670"
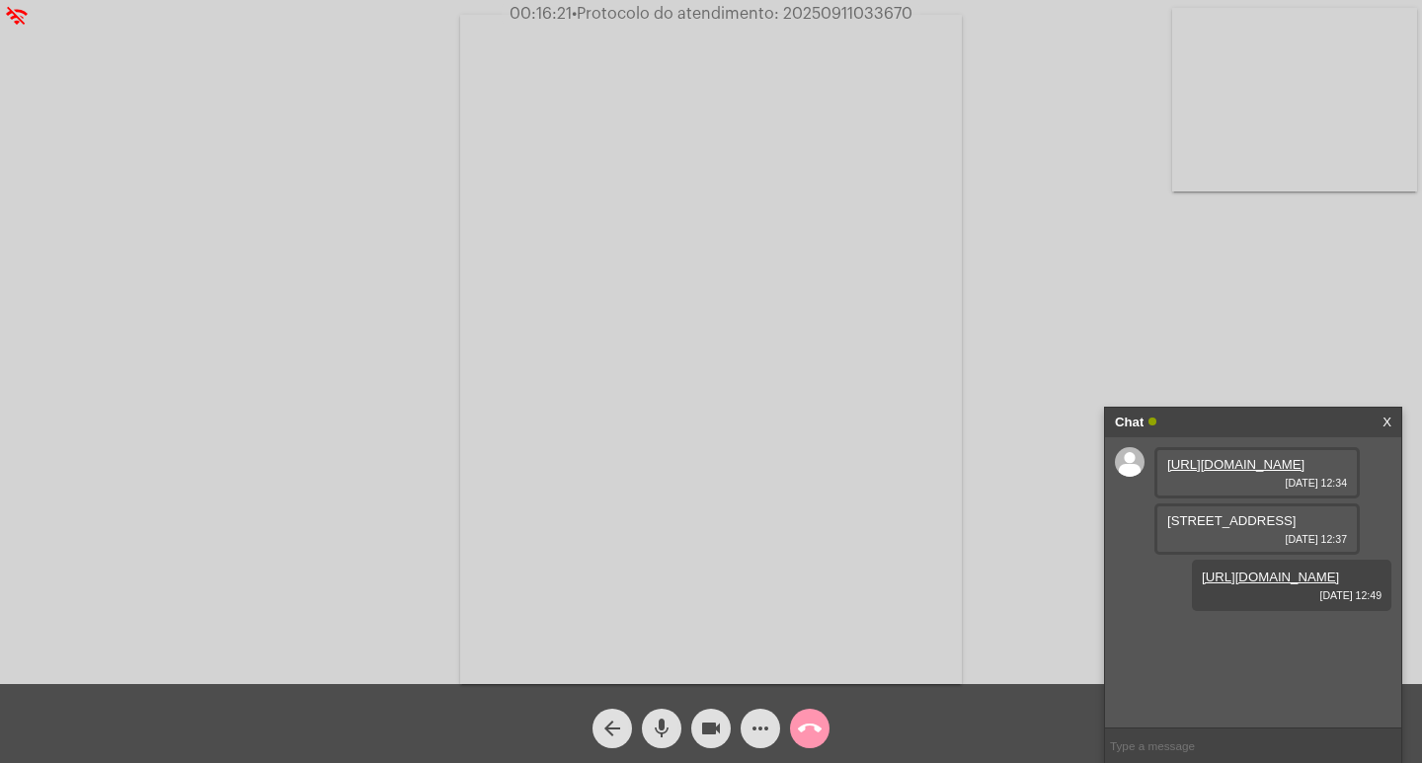
click at [1002, 305] on div "Acessando Câmera e Microfone..." at bounding box center [711, 347] width 1418 height 684
click at [822, 724] on button "call_end" at bounding box center [810, 729] width 40 height 40
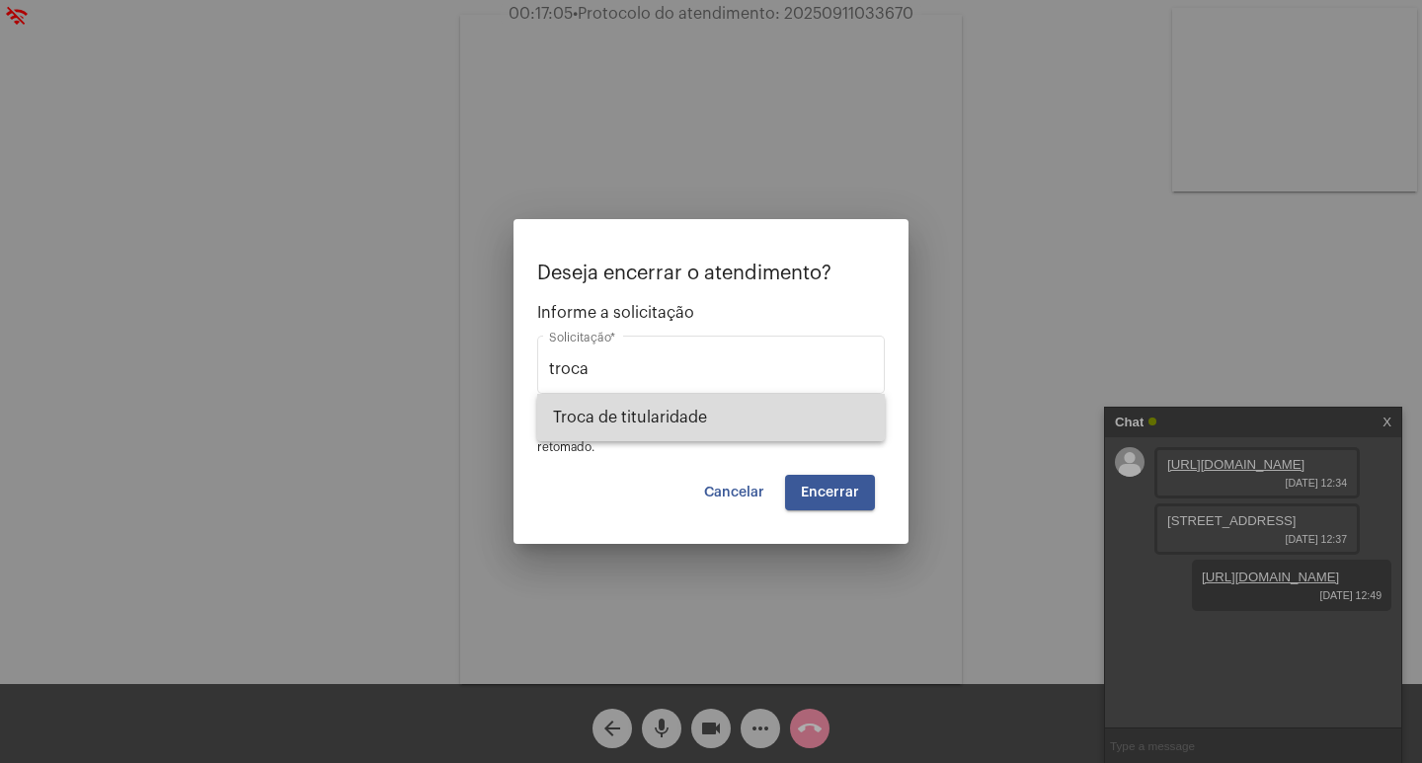
click at [670, 425] on span "Troca de titularidade" at bounding box center [711, 417] width 316 height 47
type input "Troca de titularidade"
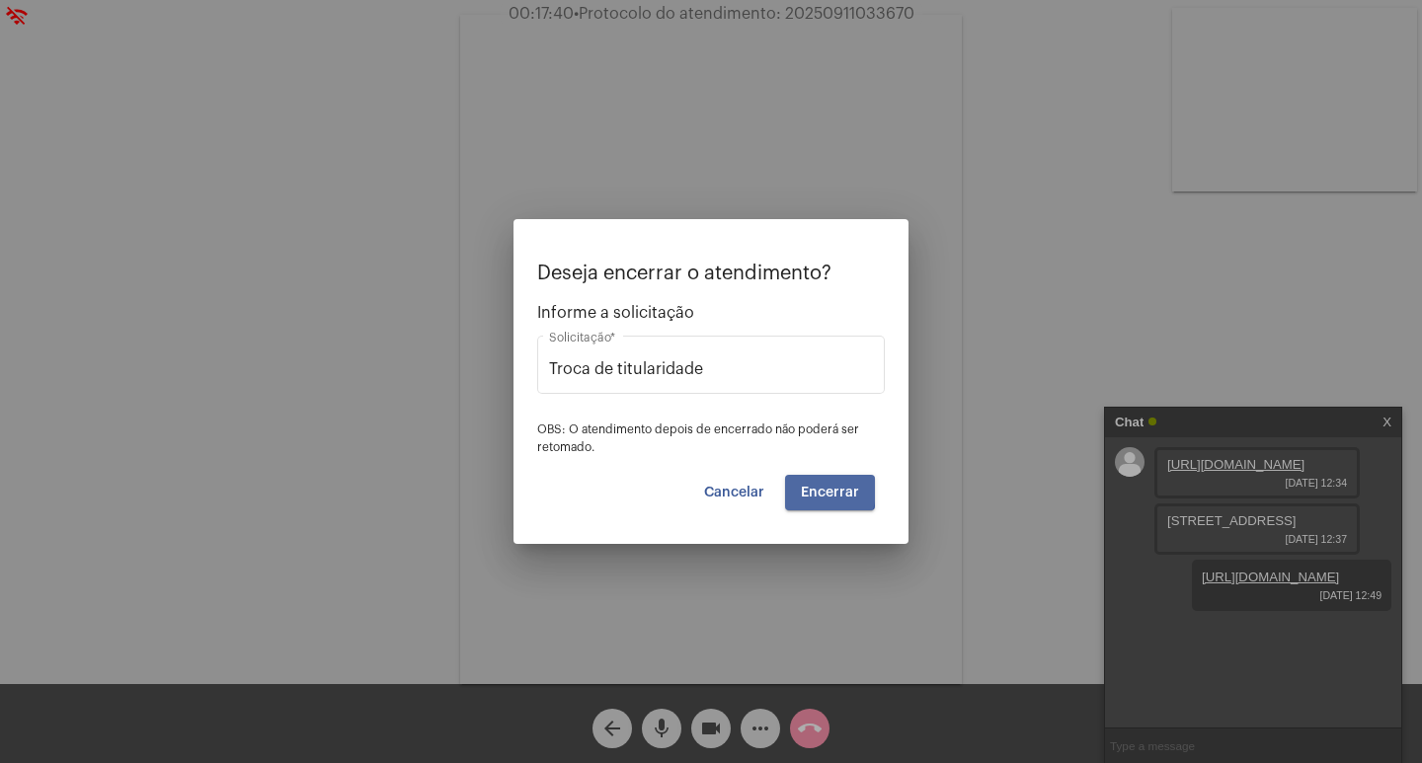
click at [810, 490] on span "Encerrar" at bounding box center [830, 493] width 58 height 14
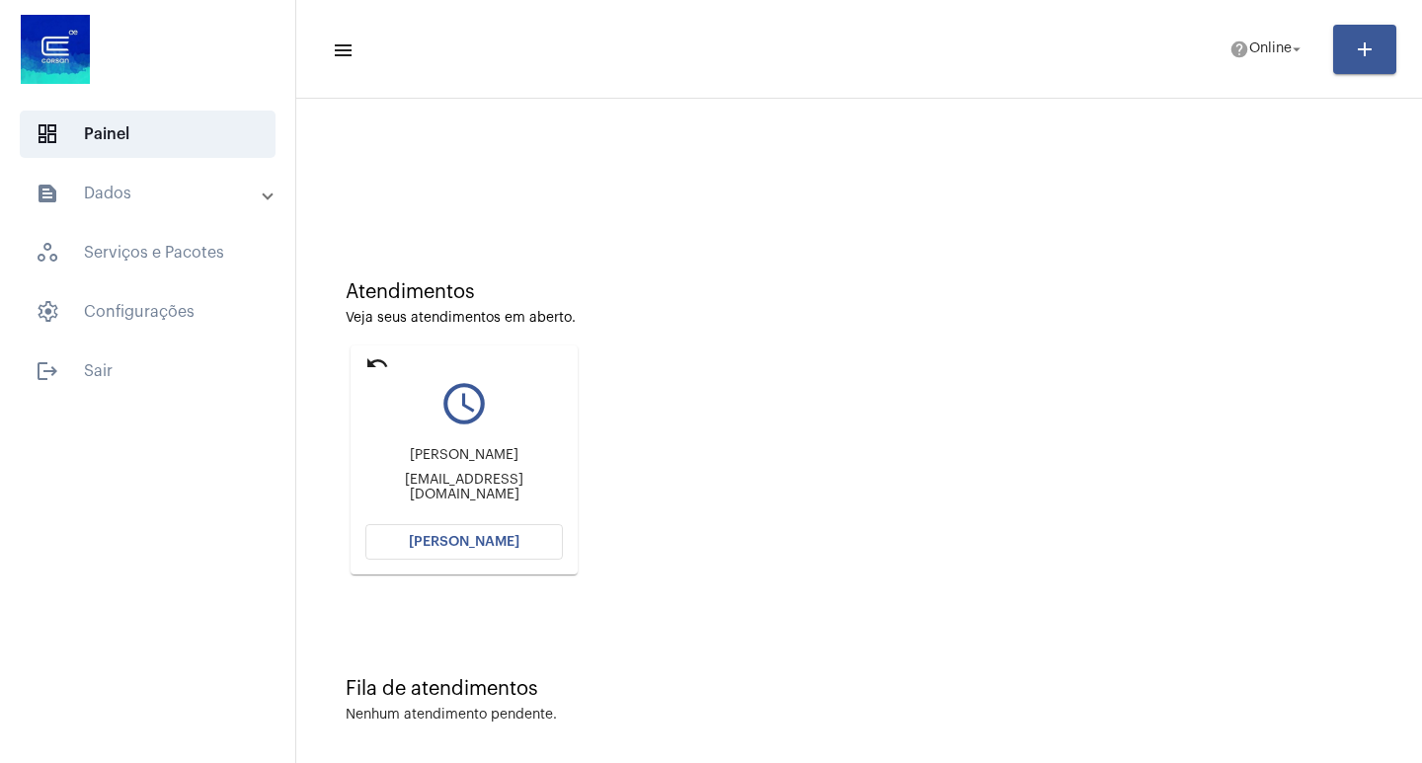
click at [496, 561] on mat-card "undo query_builder rita weber cristinaweber2017@gmail.com Abrir Chamada" at bounding box center [464, 460] width 227 height 229
click at [503, 546] on span "[PERSON_NAME]" at bounding box center [464, 542] width 111 height 14
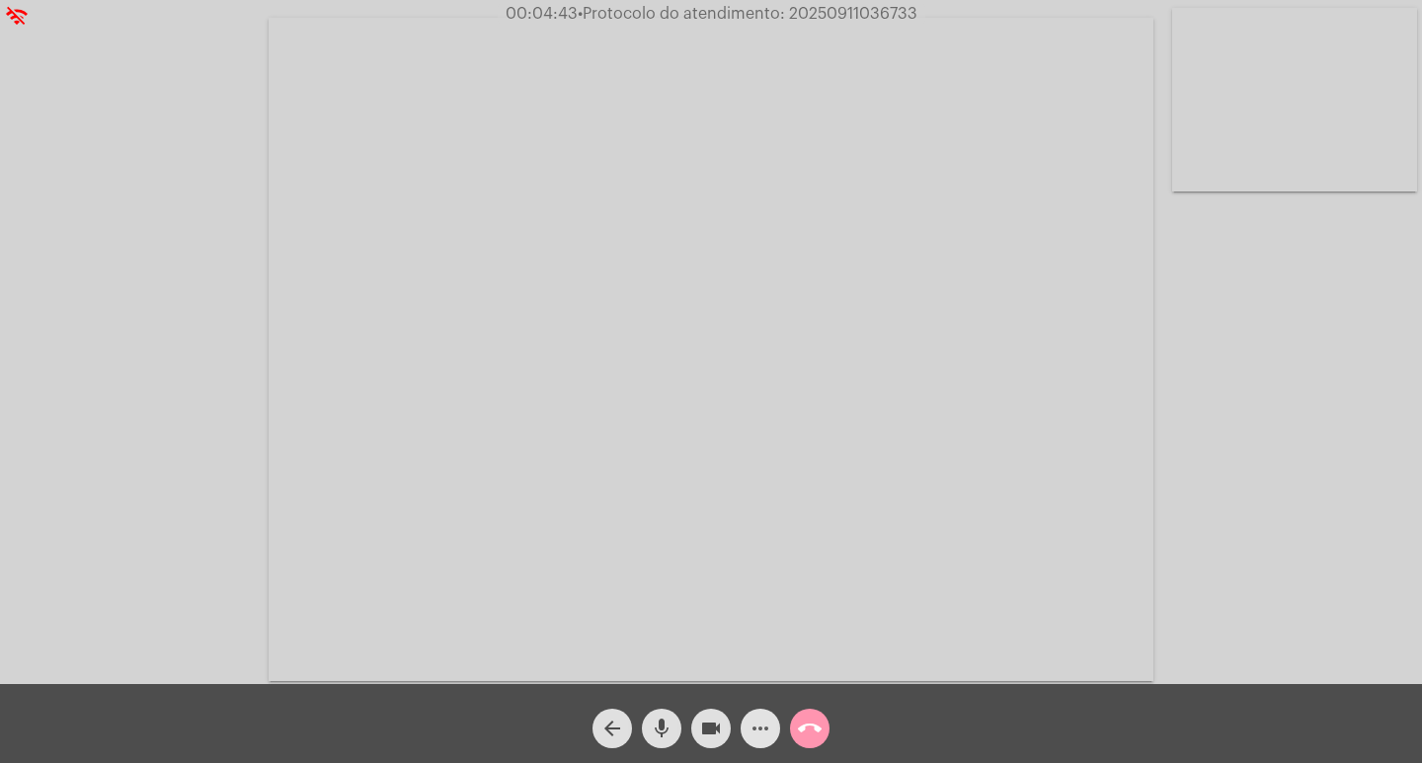
click at [765, 718] on mat-icon "more_horiz" at bounding box center [761, 729] width 24 height 24
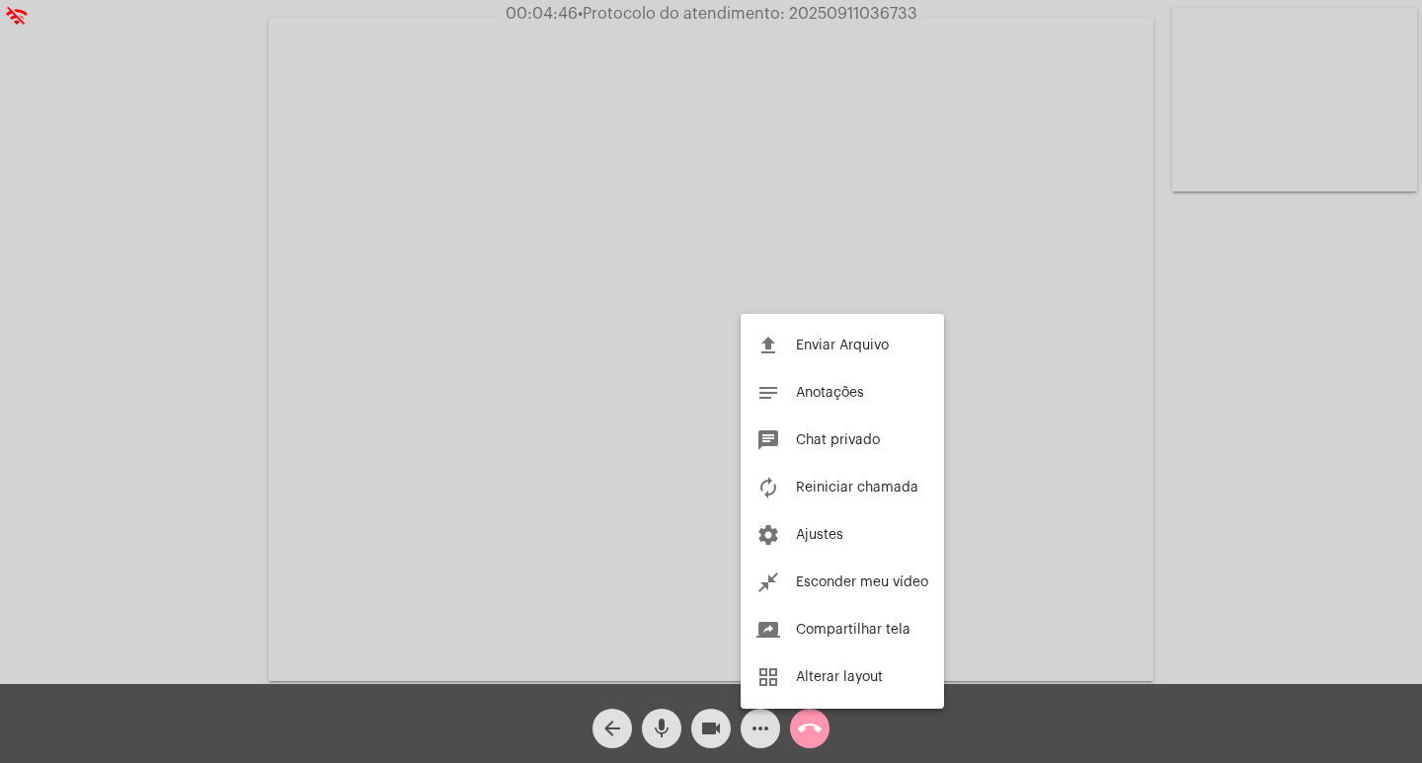
click at [202, 349] on div at bounding box center [711, 381] width 1422 height 763
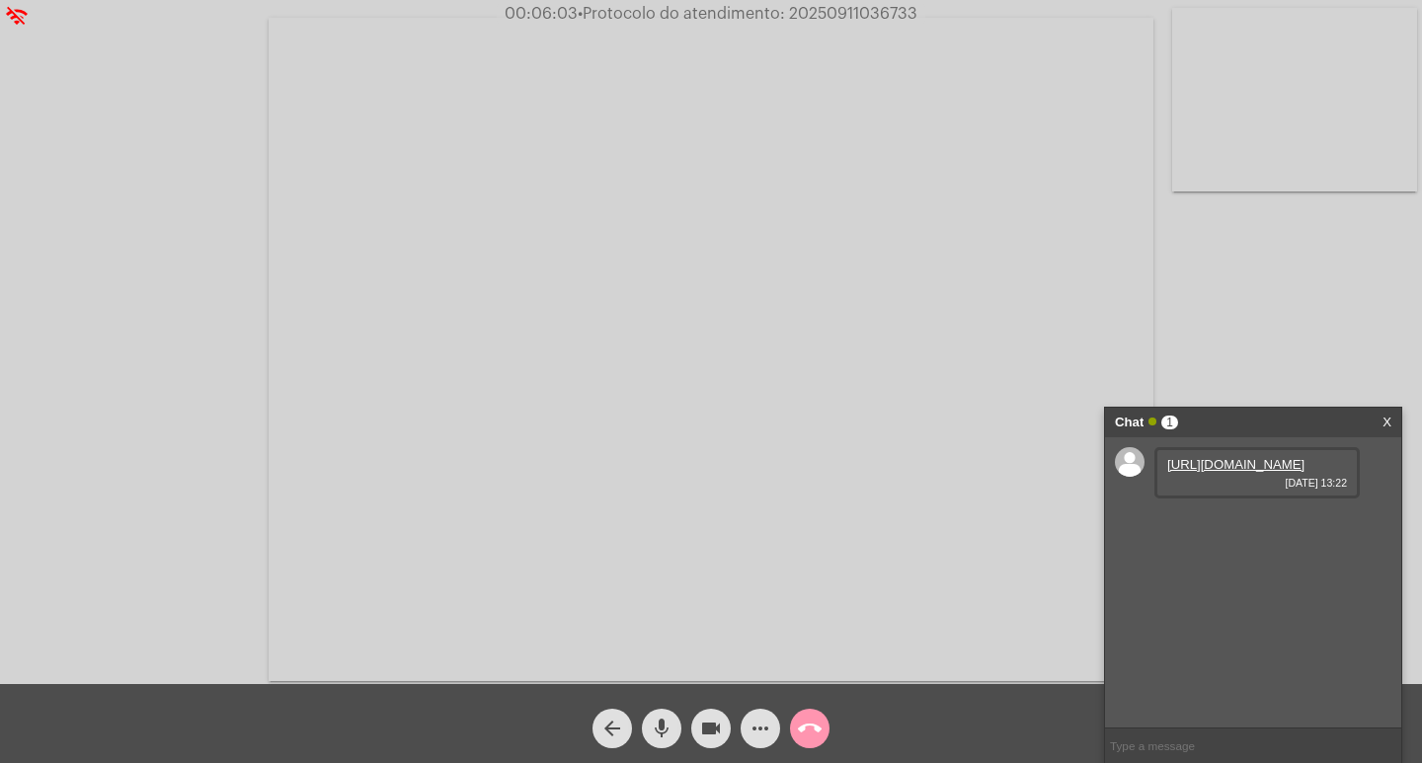
click at [1301, 472] on link "https://neft-transfer-bucket.s3.amazonaws.com/temp-e68a1d1f-92aa-3375-2e34-9bbc…" at bounding box center [1235, 464] width 137 height 15
click at [711, 712] on span "videocam" at bounding box center [711, 729] width 24 height 40
click at [1245, 528] on link "https://neft-transfer-bucket.s3.amazonaws.com/temp-f5f71619-acf1-c501-4aae-8fe8…" at bounding box center [1235, 521] width 137 height 15
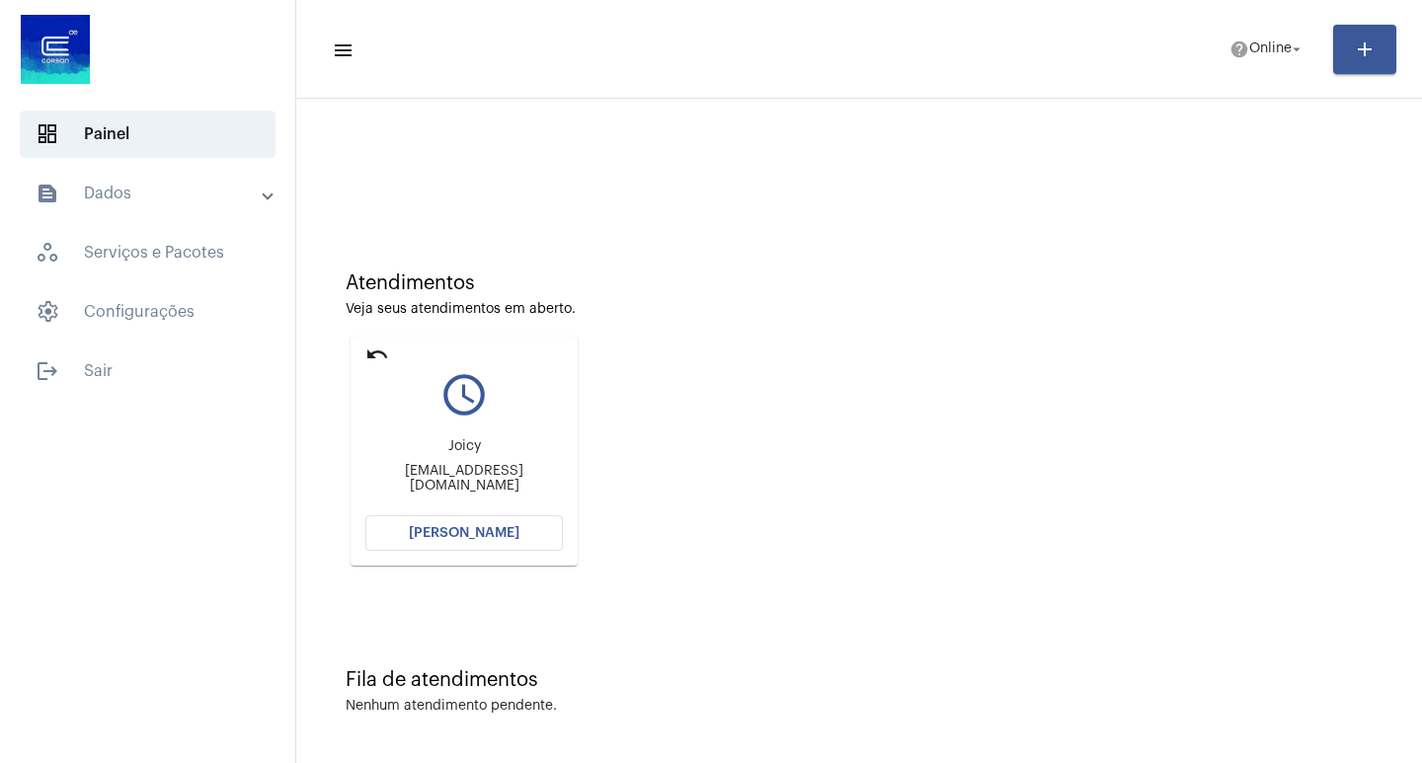
scroll to position [9, 0]
click at [366, 352] on mat-icon "undo" at bounding box center [377, 355] width 24 height 24
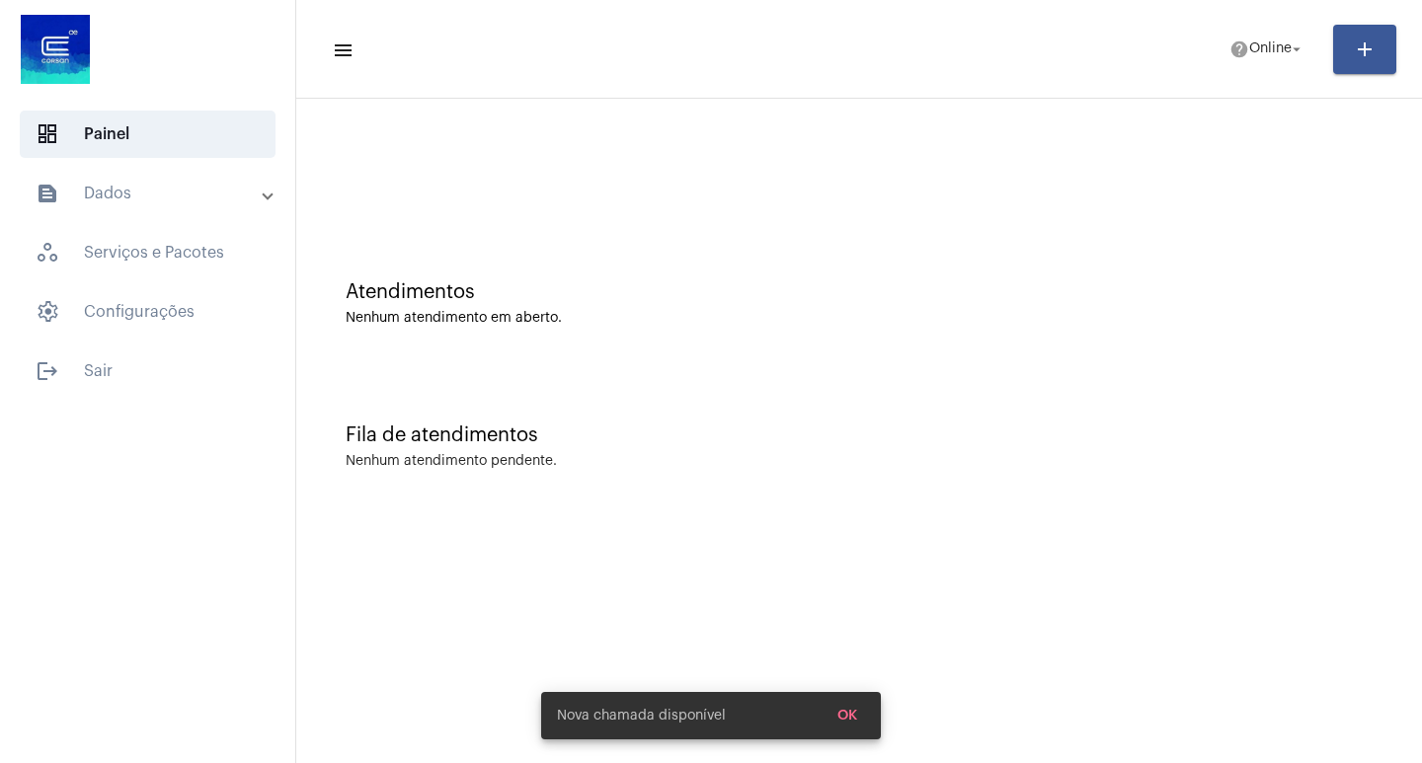
scroll to position [0, 0]
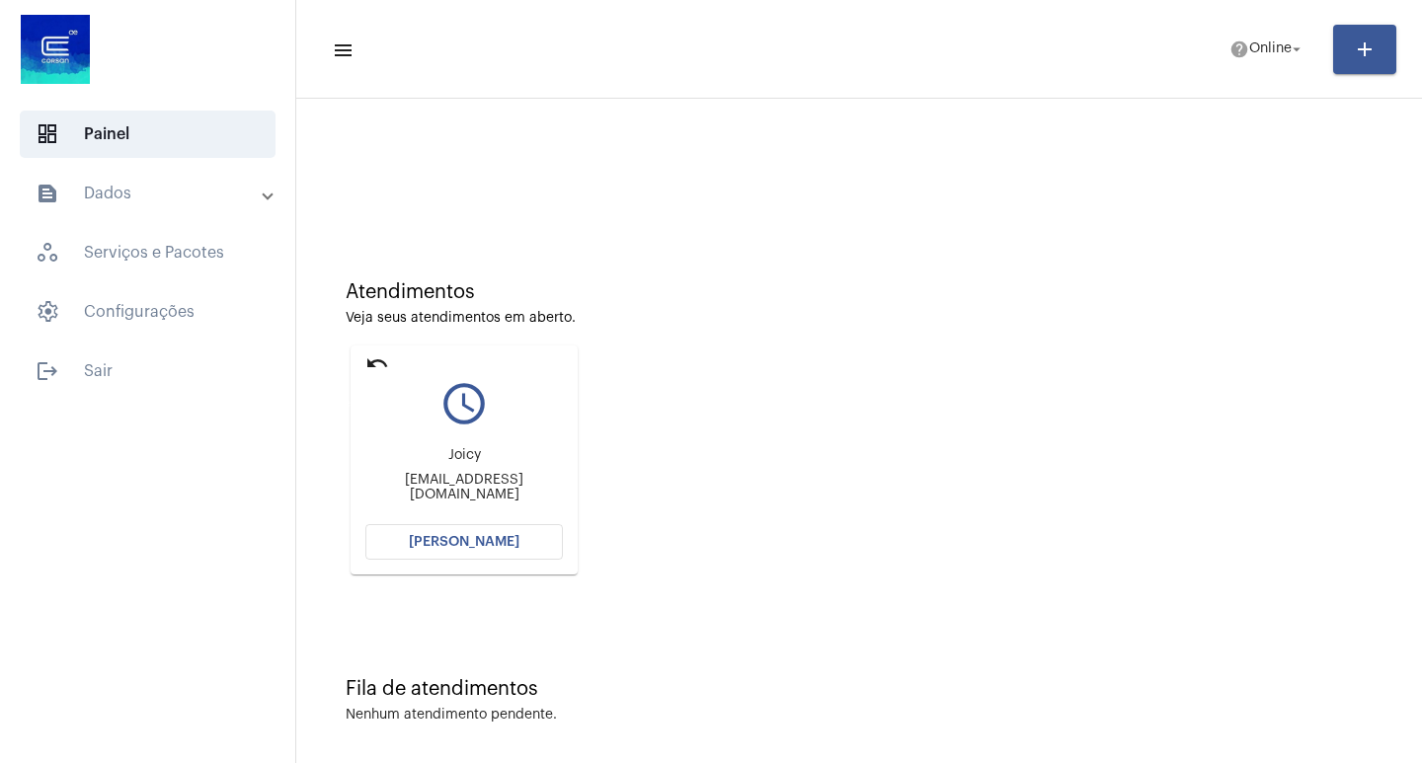
click at [374, 364] on mat-icon "undo" at bounding box center [377, 364] width 24 height 24
click at [463, 535] on span "[PERSON_NAME]" at bounding box center [464, 542] width 111 height 14
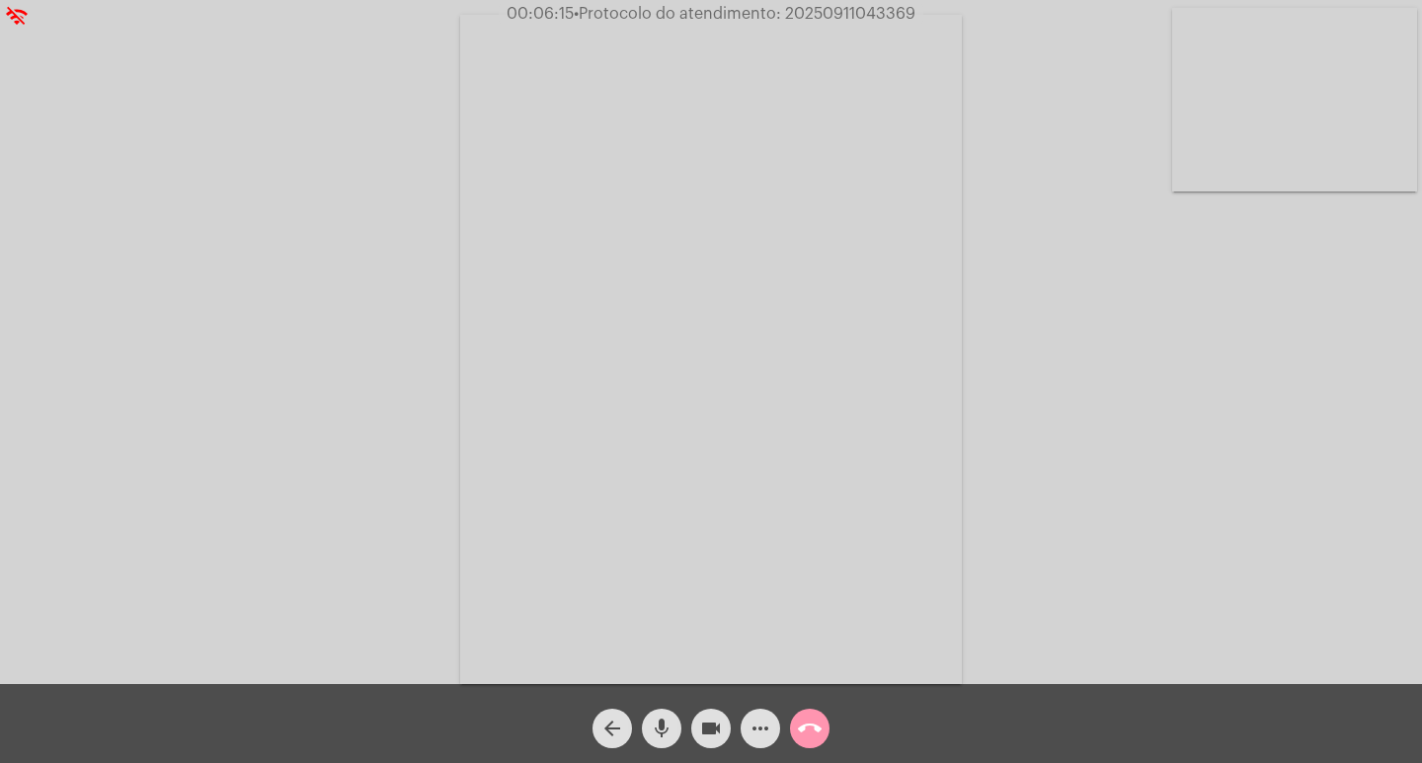
click at [703, 727] on mat-icon "videocam" at bounding box center [711, 729] width 24 height 24
click at [664, 717] on mat-icon "mic" at bounding box center [662, 729] width 24 height 24
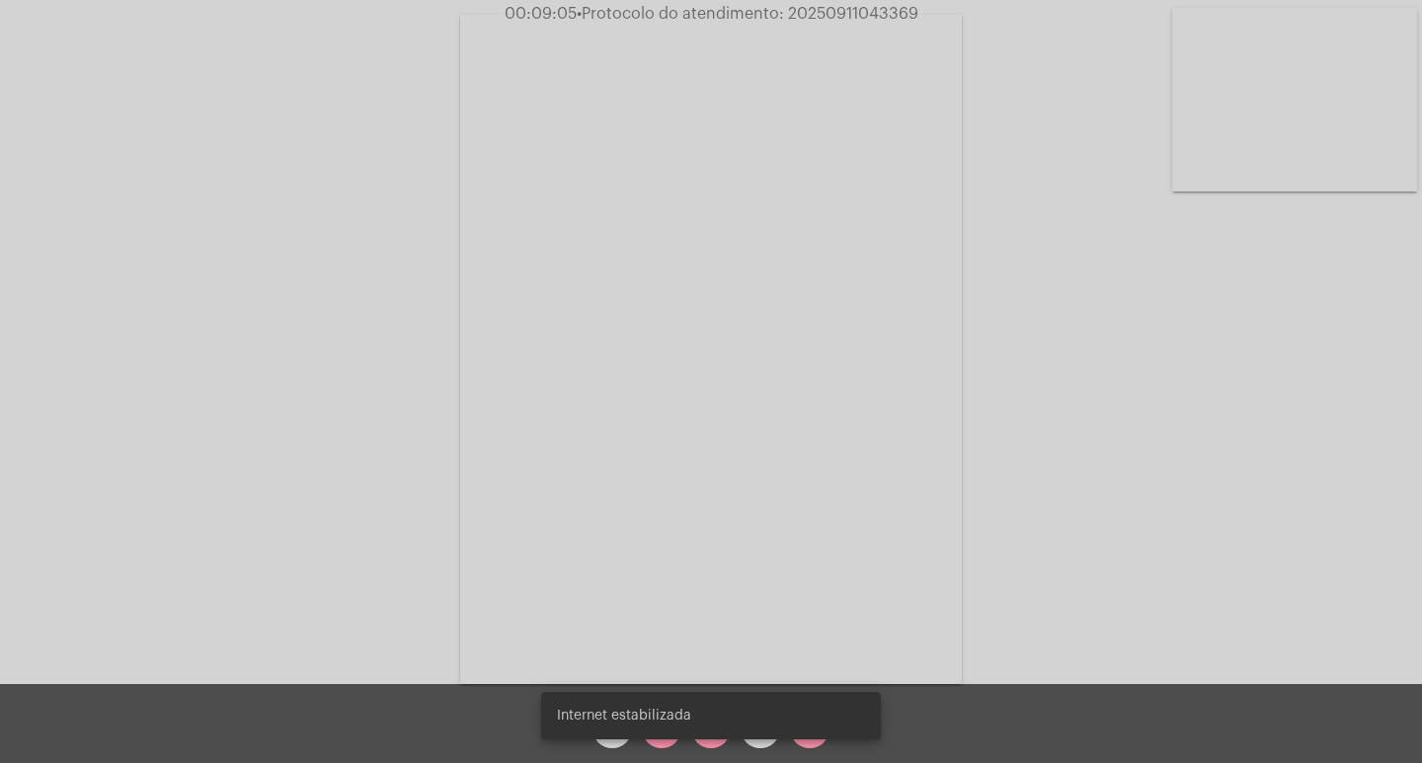
click at [664, 717] on span "Internet estabilizada" at bounding box center [624, 716] width 134 height 20
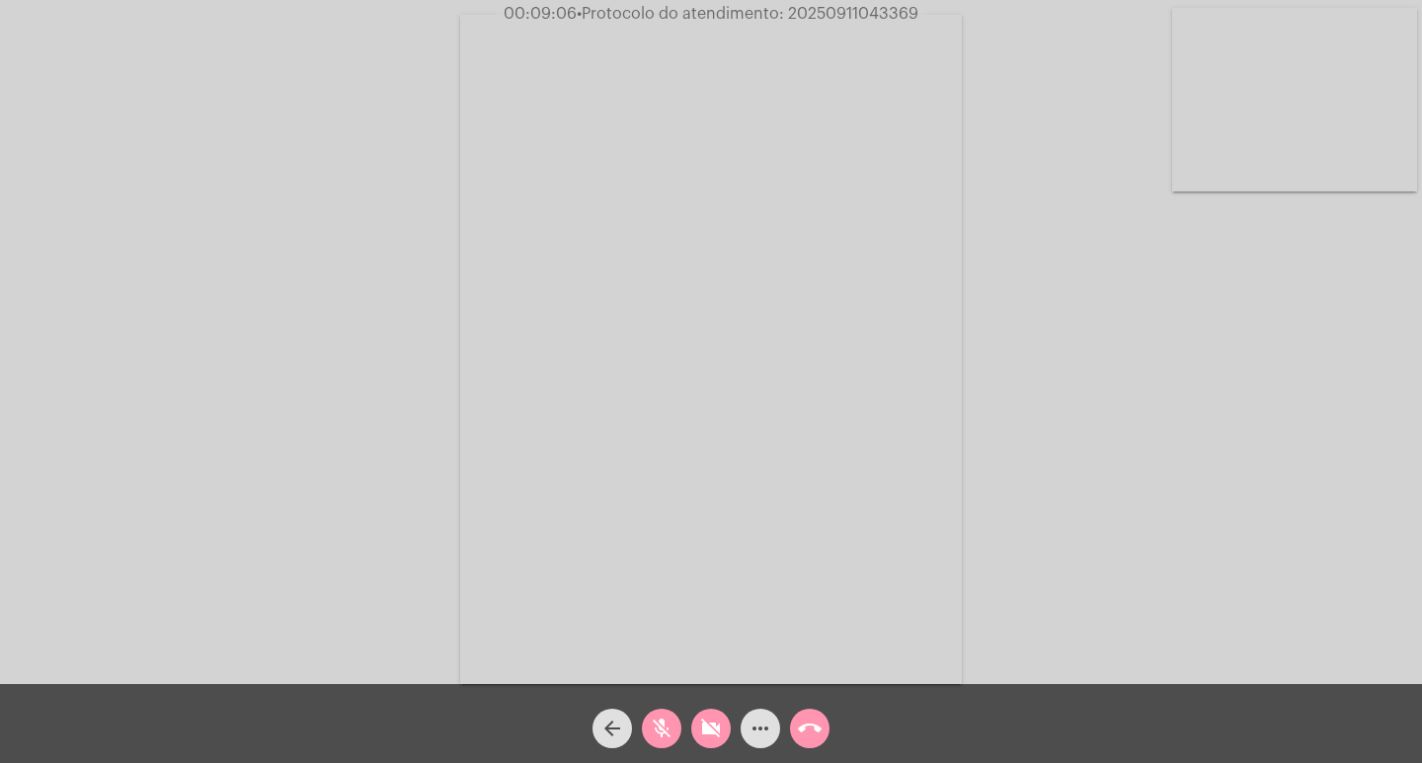
click at [704, 734] on mat-icon "videocam_off" at bounding box center [711, 729] width 24 height 24
click at [665, 726] on mat-icon "mic_off" at bounding box center [662, 729] width 24 height 24
click at [696, 729] on button "videocam" at bounding box center [711, 729] width 40 height 40
click at [671, 726] on mat-icon "mic" at bounding box center [662, 729] width 24 height 24
click at [721, 718] on mat-icon "videocam_off" at bounding box center [711, 729] width 24 height 24
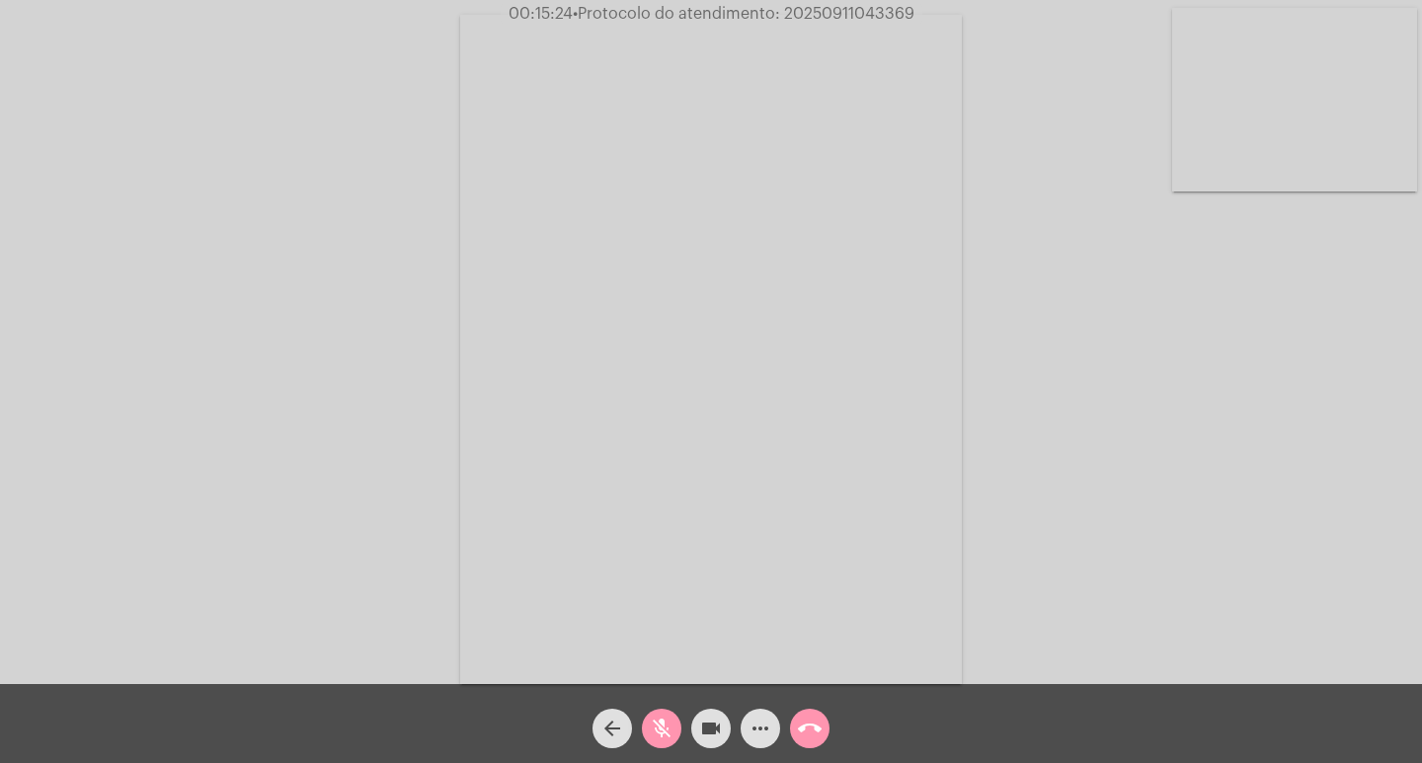
click at [658, 711] on span "mic_off" at bounding box center [662, 729] width 24 height 40
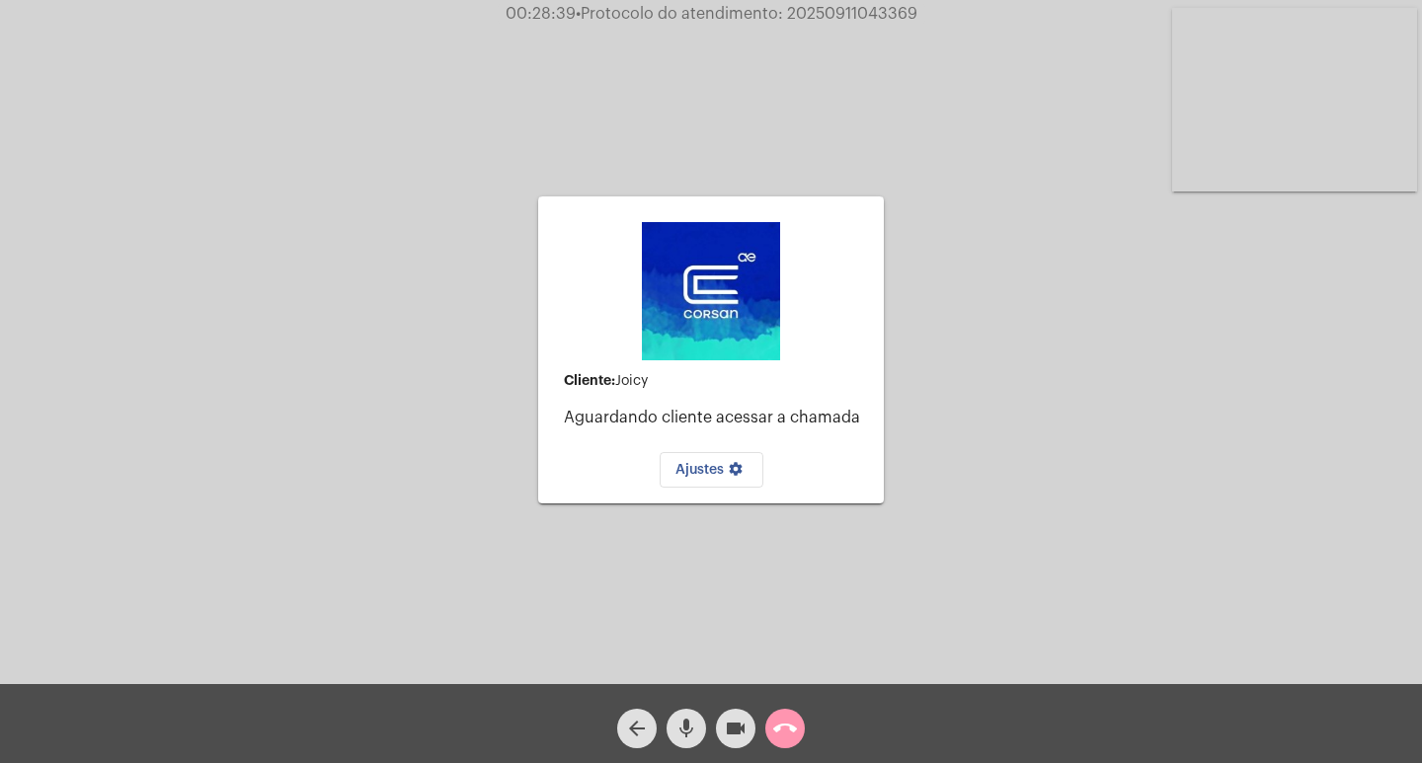
click at [799, 731] on button "call_end" at bounding box center [785, 729] width 40 height 40
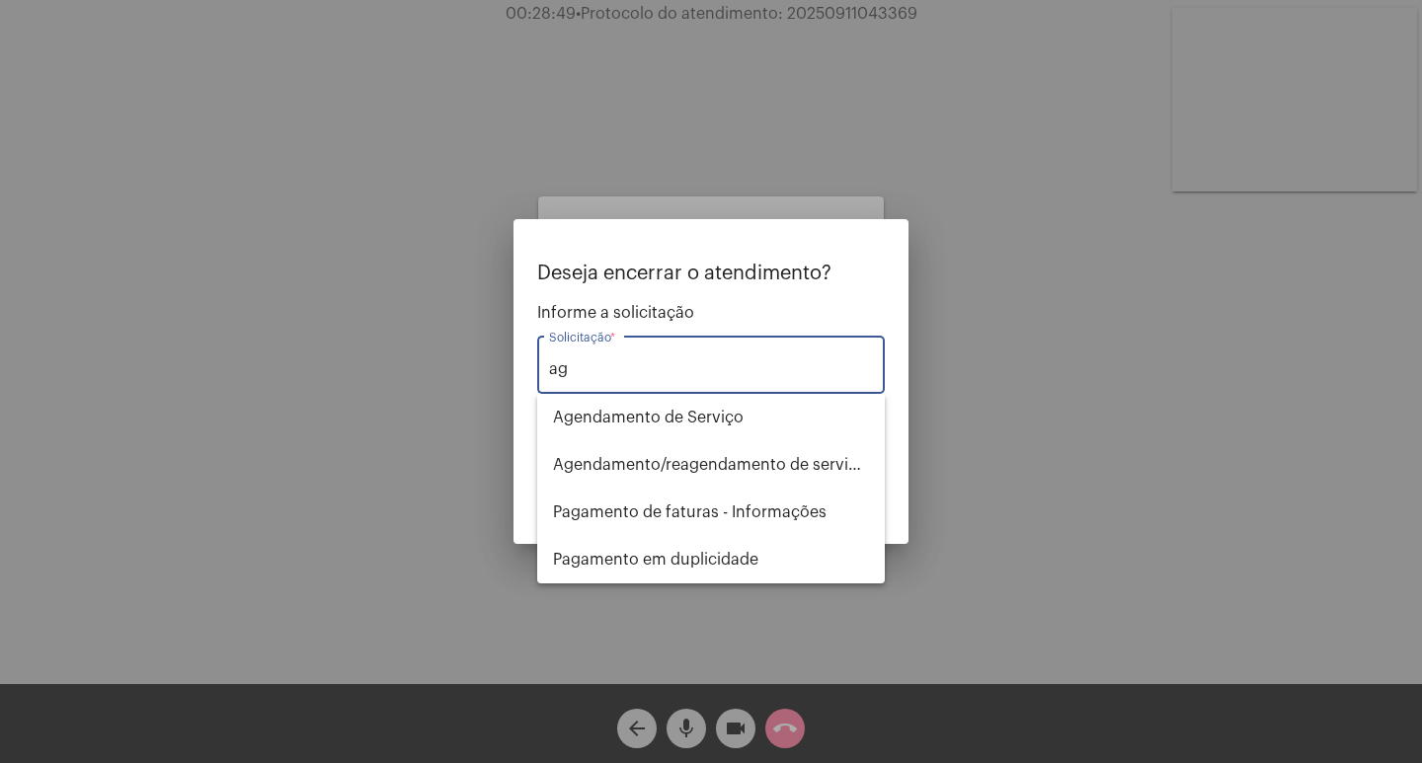
type input "a"
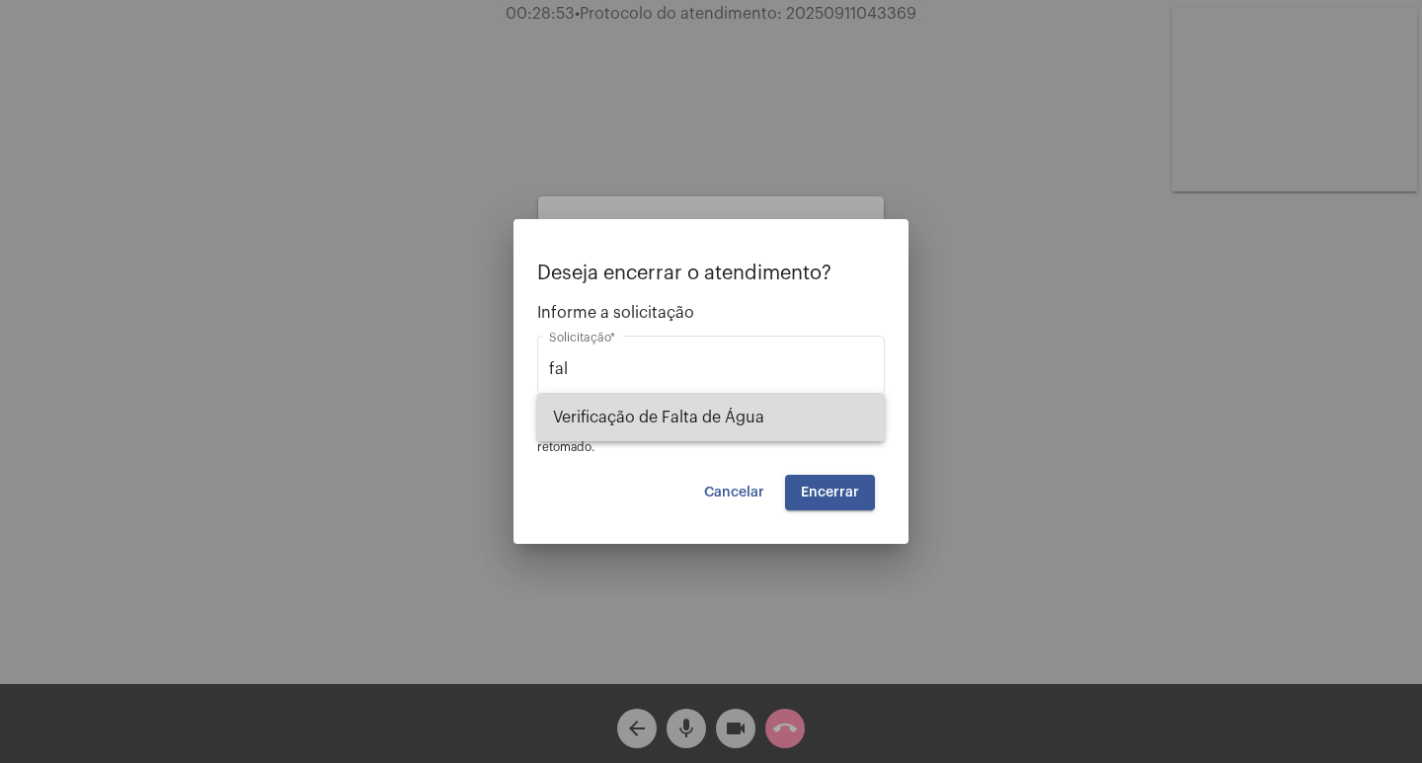
click at [710, 402] on span "Verificação de Falta de Água" at bounding box center [711, 417] width 316 height 47
type input "Verificação de Falta de Água"
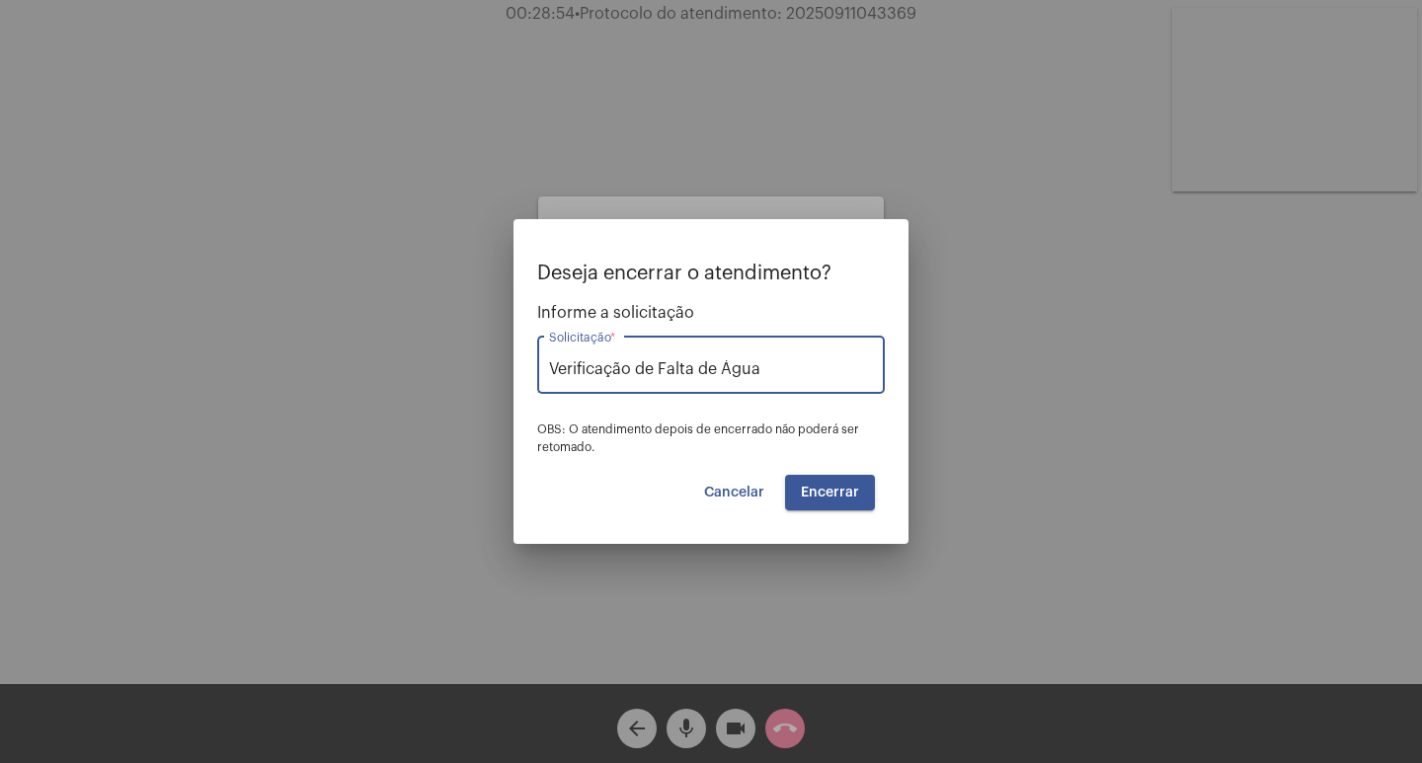
click at [818, 487] on span "Encerrar" at bounding box center [830, 493] width 58 height 14
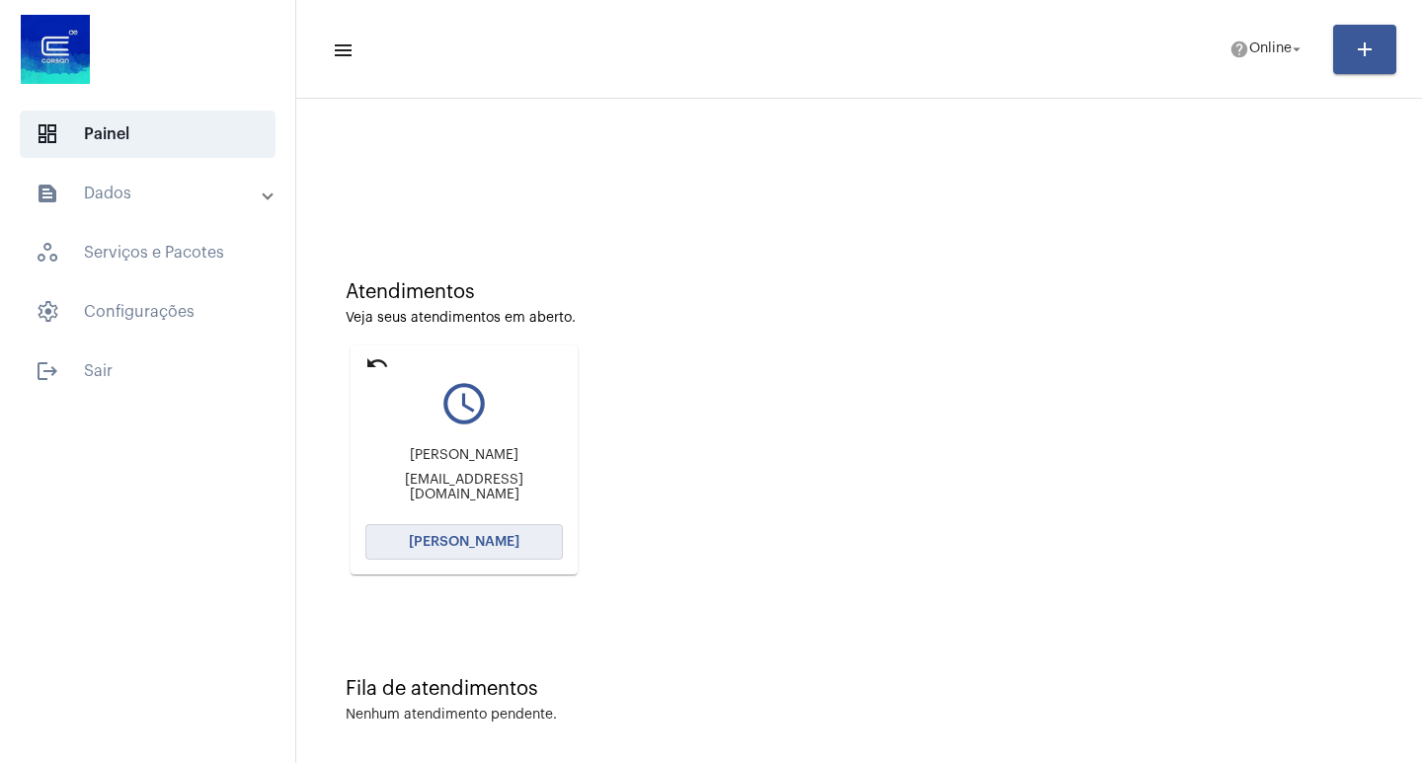
click at [475, 545] on span "[PERSON_NAME]" at bounding box center [464, 542] width 111 height 14
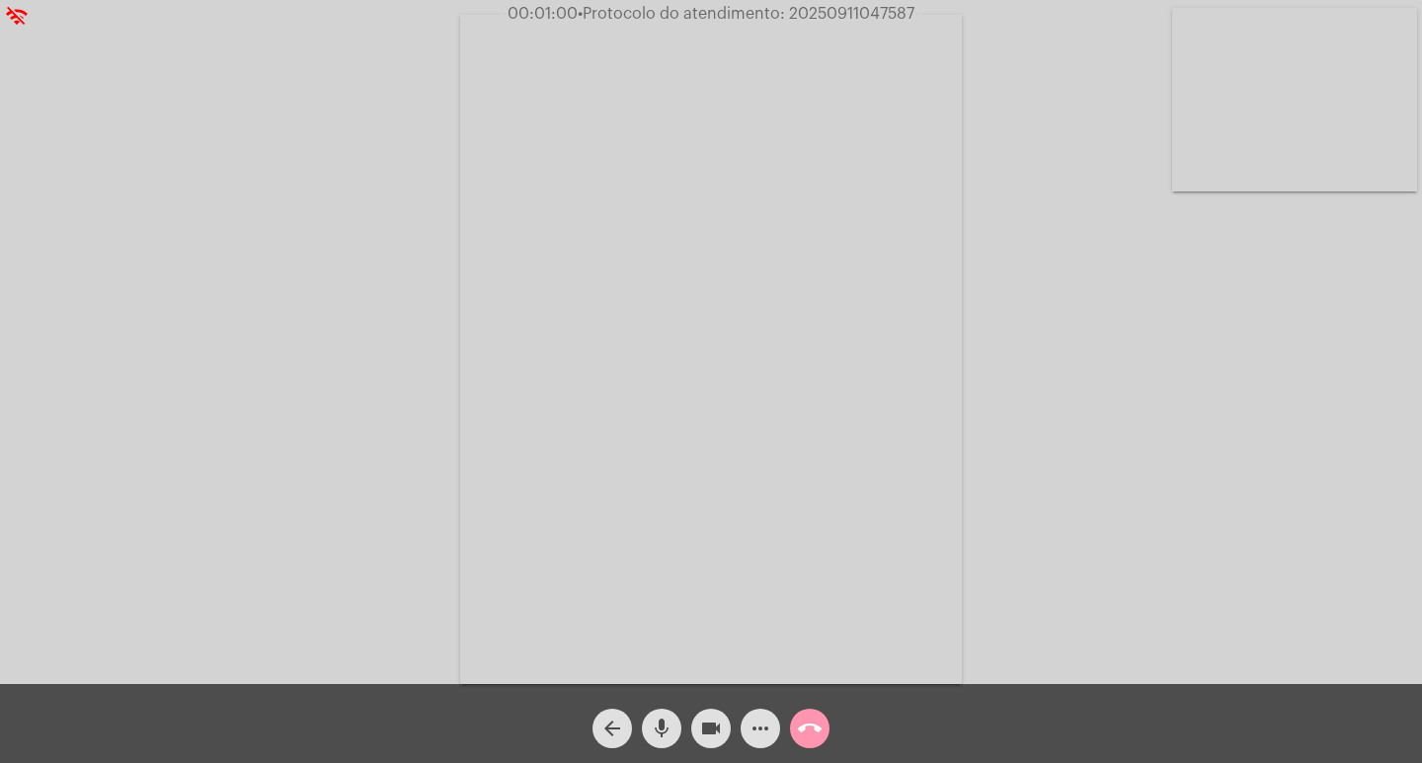
click at [715, 724] on mat-icon "videocam" at bounding box center [711, 729] width 24 height 24
click at [715, 724] on mat-icon "videocam_off" at bounding box center [711, 729] width 24 height 24
click at [702, 724] on mat-icon "videocam" at bounding box center [711, 729] width 24 height 24
click at [668, 725] on mat-icon "mic" at bounding box center [662, 729] width 24 height 24
click at [668, 725] on mat-icon "mic_off" at bounding box center [662, 729] width 24 height 24
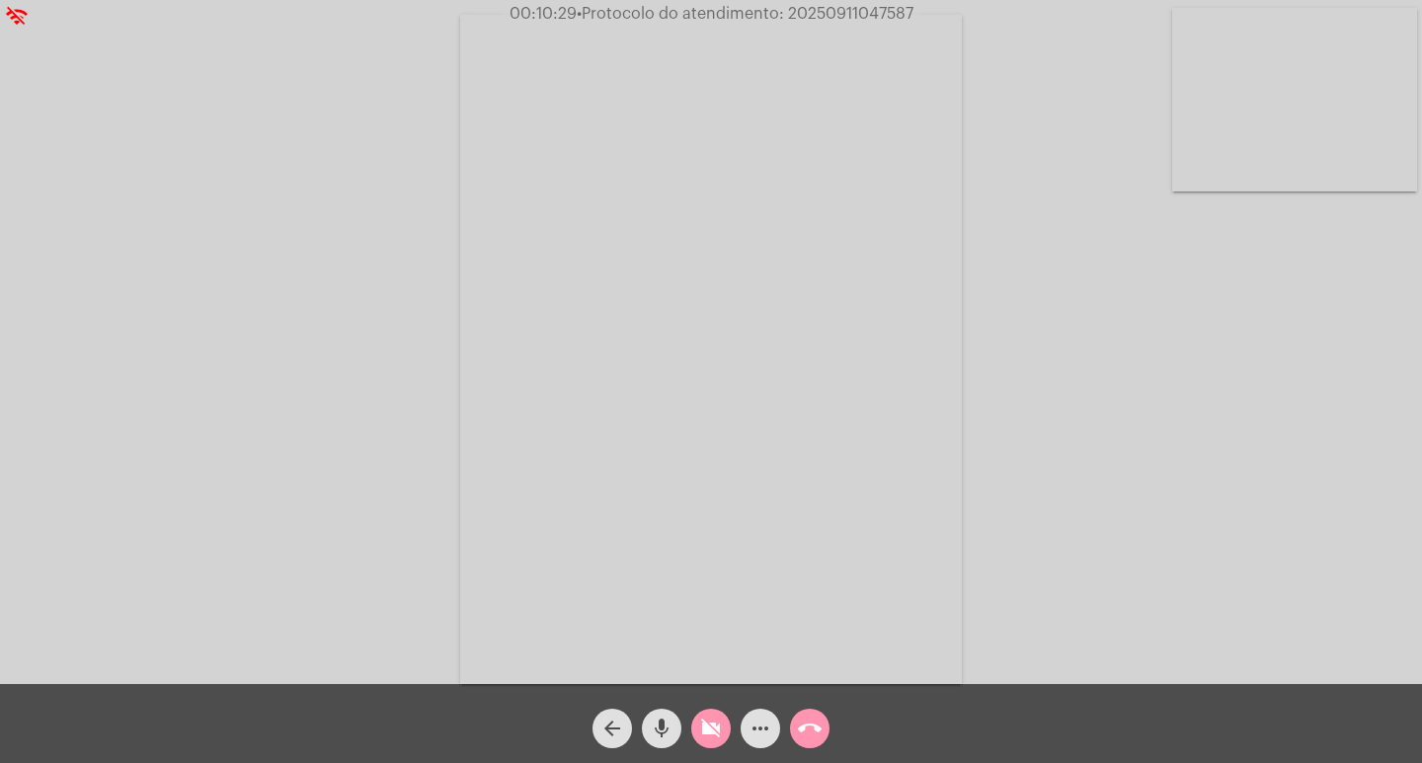
click at [757, 723] on mat-icon "more_horiz" at bounding box center [761, 729] width 24 height 24
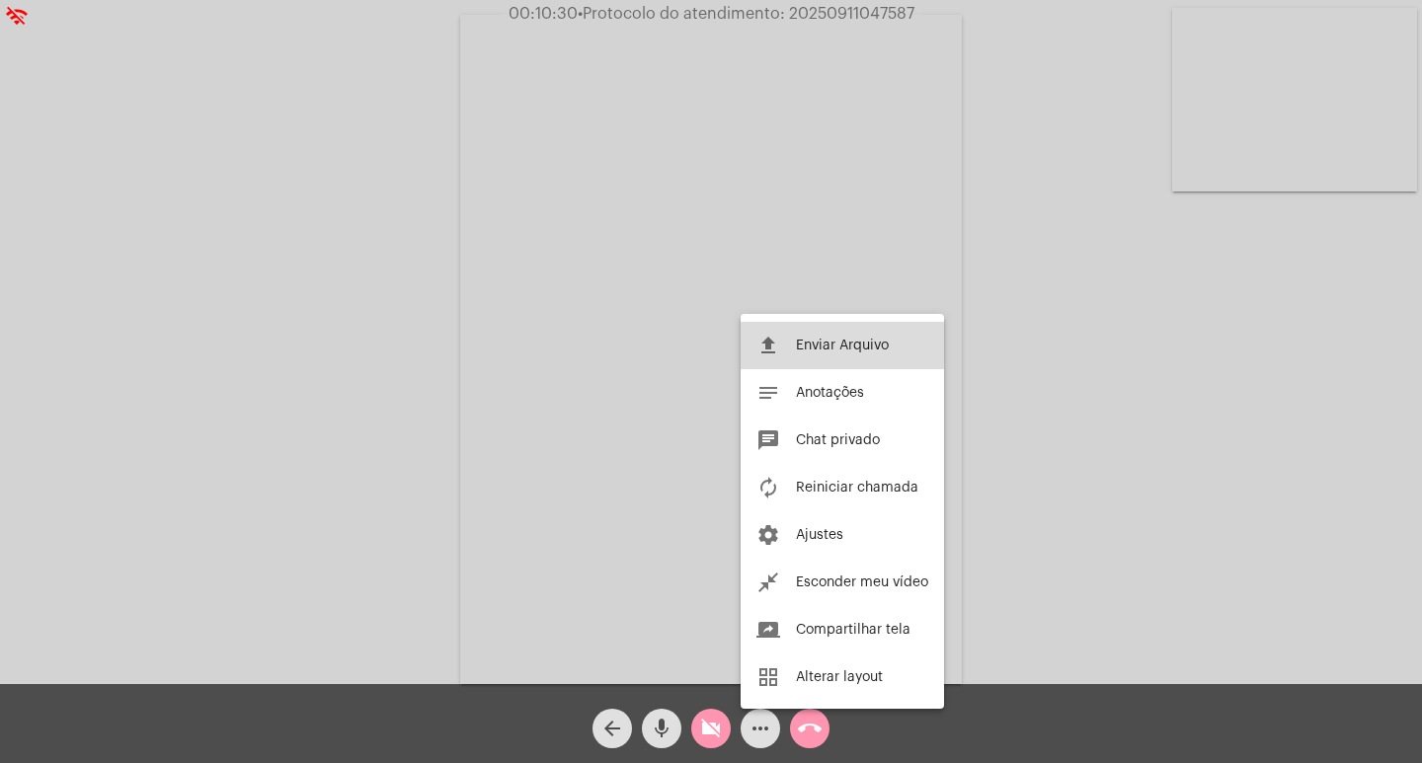
click at [824, 343] on span "Enviar Arquivo" at bounding box center [842, 346] width 93 height 14
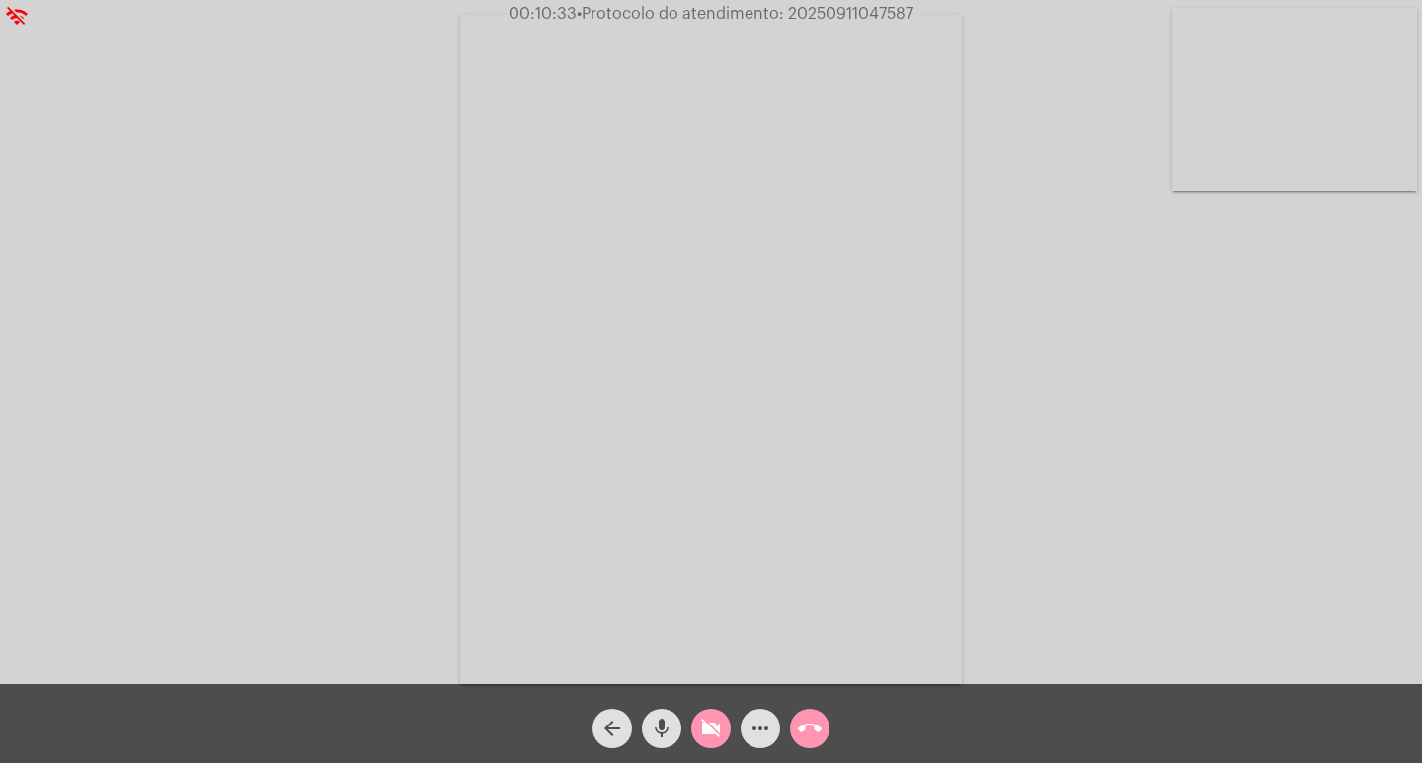
click at [763, 706] on div "more_horiz" at bounding box center [760, 723] width 49 height 49
click at [763, 714] on span "more_horiz" at bounding box center [761, 729] width 24 height 40
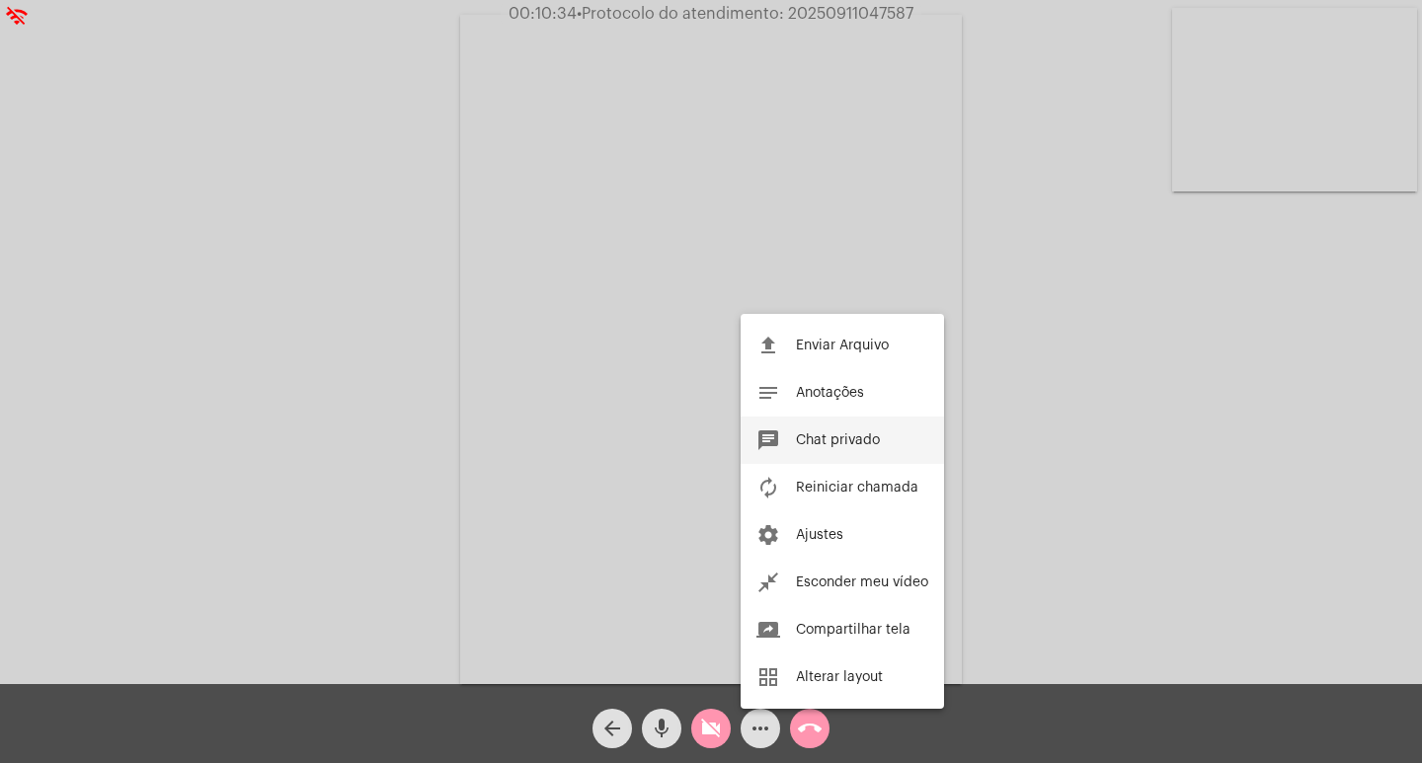
click at [801, 436] on span "Chat privado" at bounding box center [838, 441] width 84 height 14
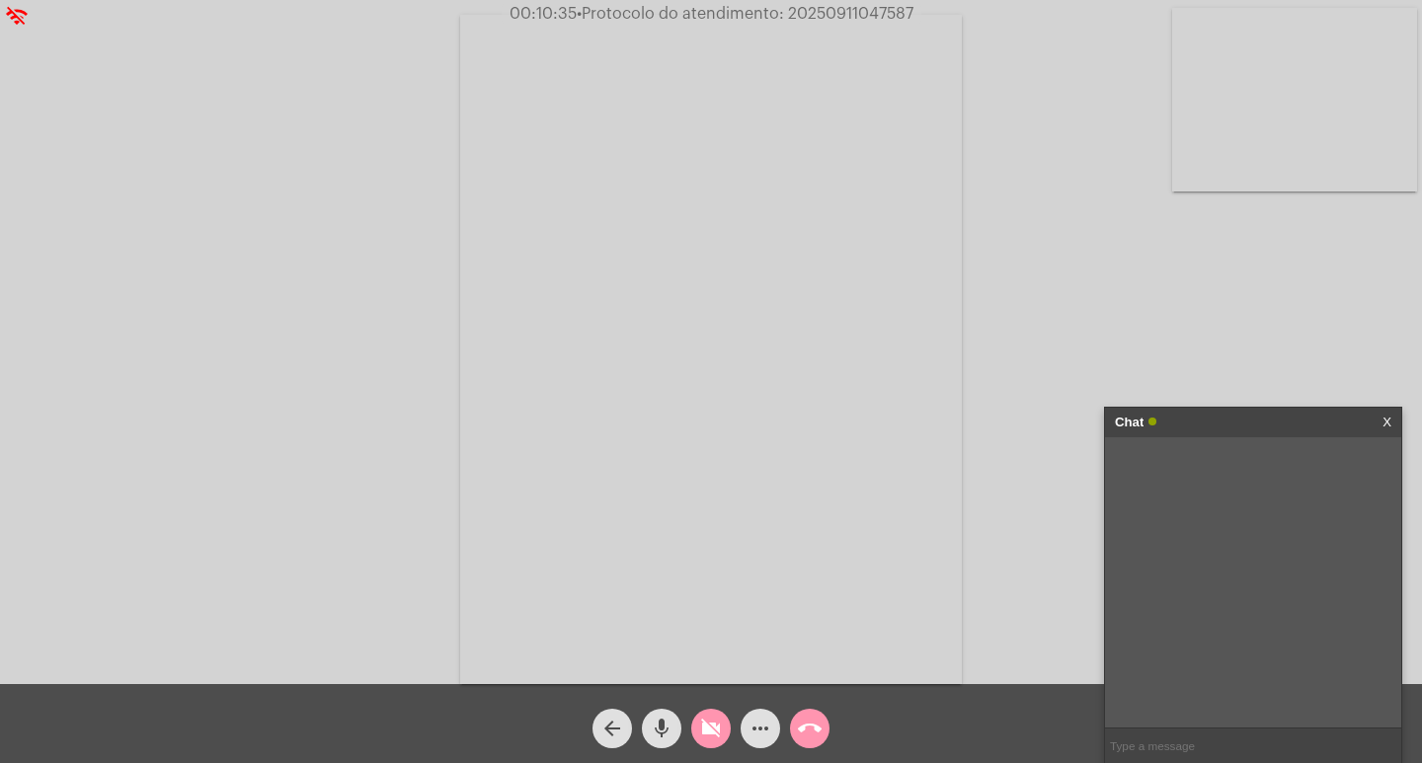
click at [1158, 734] on input "text" at bounding box center [1253, 746] width 296 height 35
paste input "1 Dia, 8 Horas e 48 Minutos até o vencimento!"
type input "1 Dia, 8 Horas e 48 Minutos até o vencimento!"
click at [697, 722] on button "videocam_off" at bounding box center [711, 729] width 40 height 40
click at [691, 709] on button "videocam" at bounding box center [711, 729] width 40 height 40
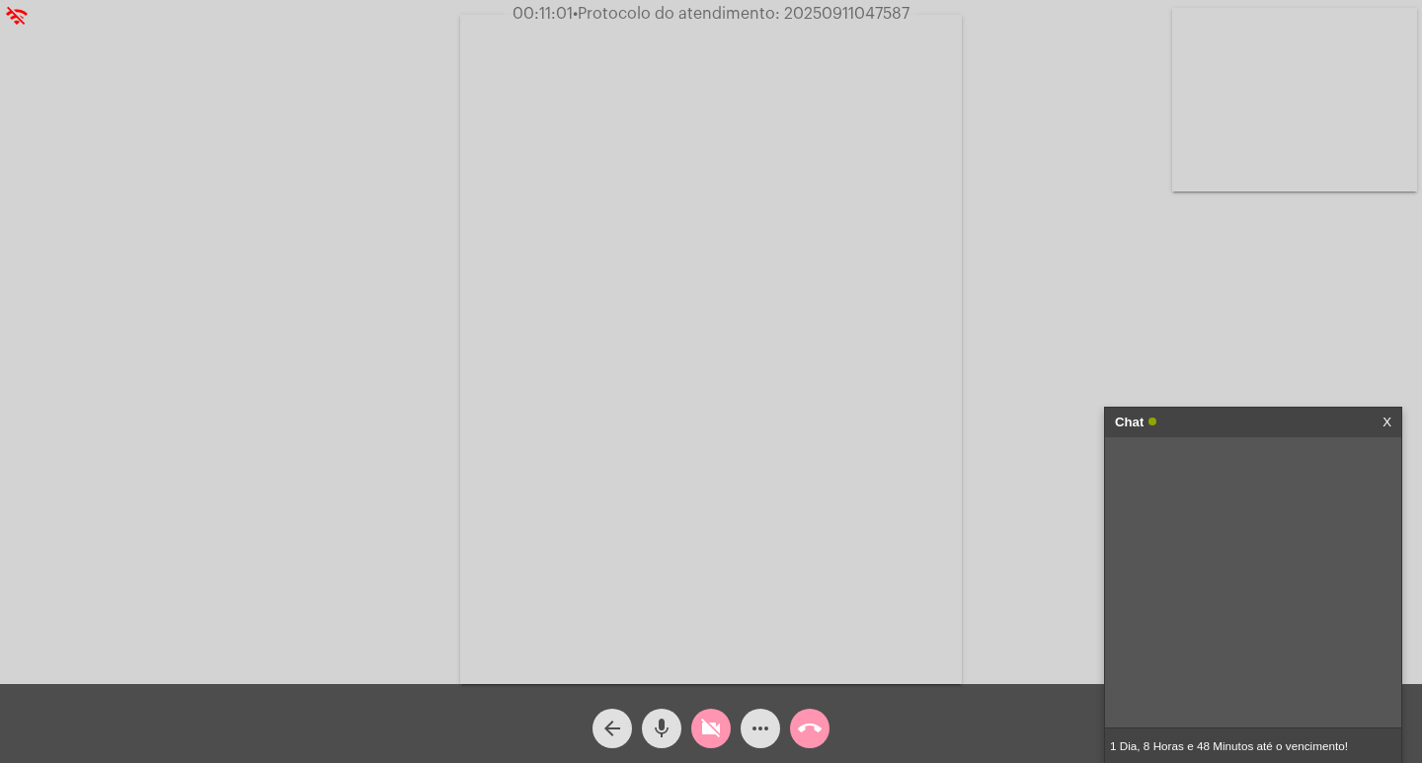
click at [697, 722] on button "videocam_off" at bounding box center [711, 729] width 40 height 40
click at [1214, 734] on input "1 Dia, 8 Horas e 48 Minutos até o vencimento!" at bounding box center [1253, 746] width 296 height 35
click at [822, 9] on span "• Protocolo do atendimento: 20250911047587" at bounding box center [743, 14] width 337 height 16
click at [822, 14] on span "• Protocolo do atendimento: 20250911047587" at bounding box center [743, 14] width 337 height 16
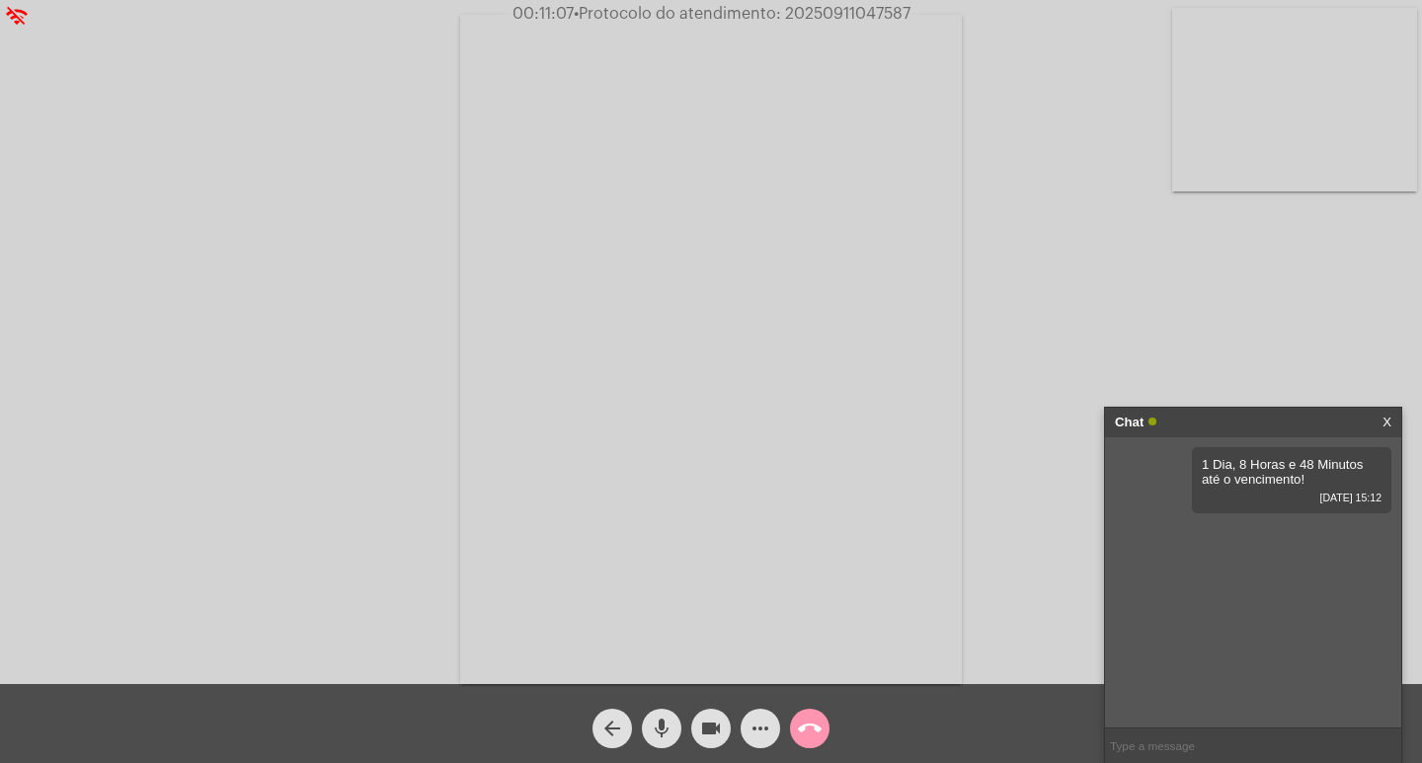
click at [822, 14] on span "• Protocolo do atendimento: 20250911047587" at bounding box center [742, 14] width 337 height 16
copy span "20250911047587"
click at [821, 723] on mat-icon "call_end" at bounding box center [810, 729] width 24 height 24
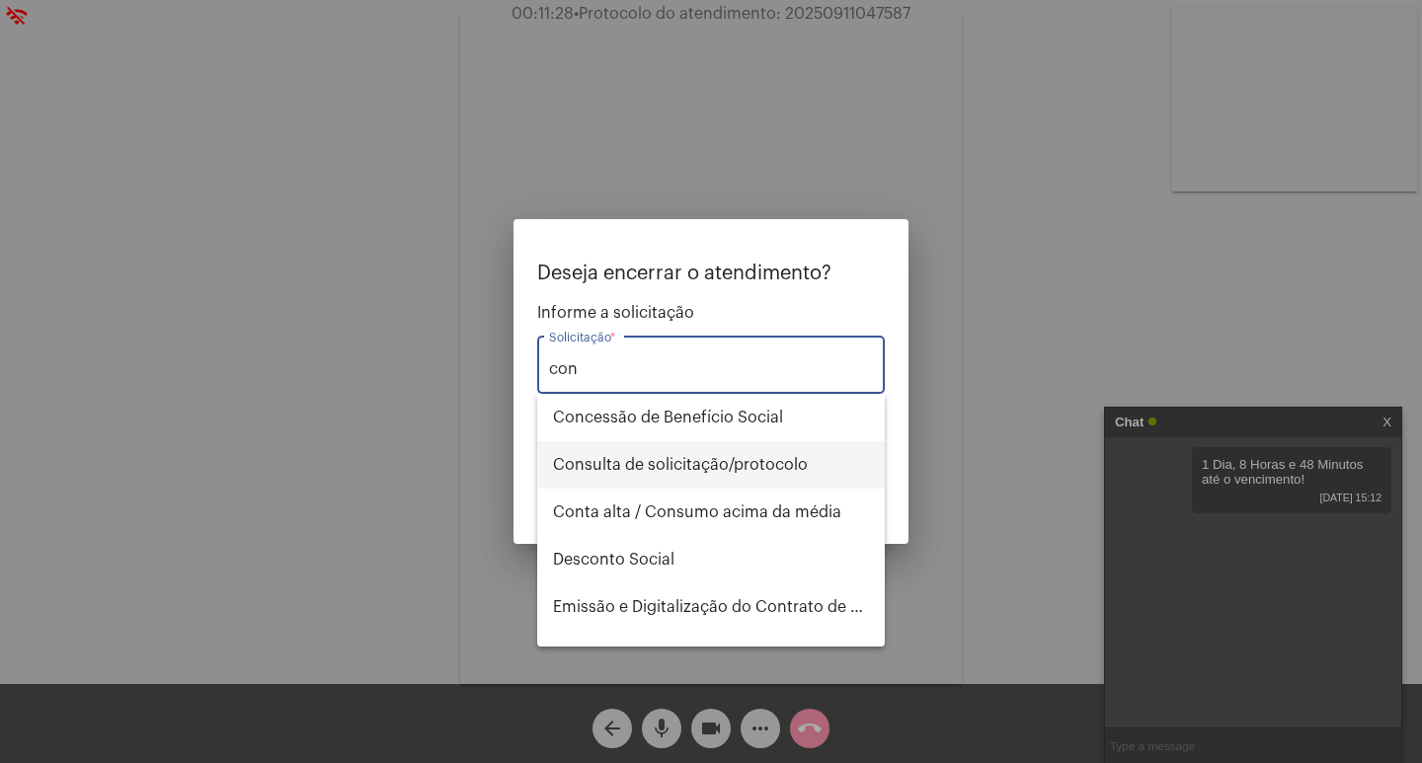
click at [730, 463] on span "Consulta de solicitação/protocolo" at bounding box center [711, 464] width 316 height 47
type input "Consulta de solicitação/protocolo"
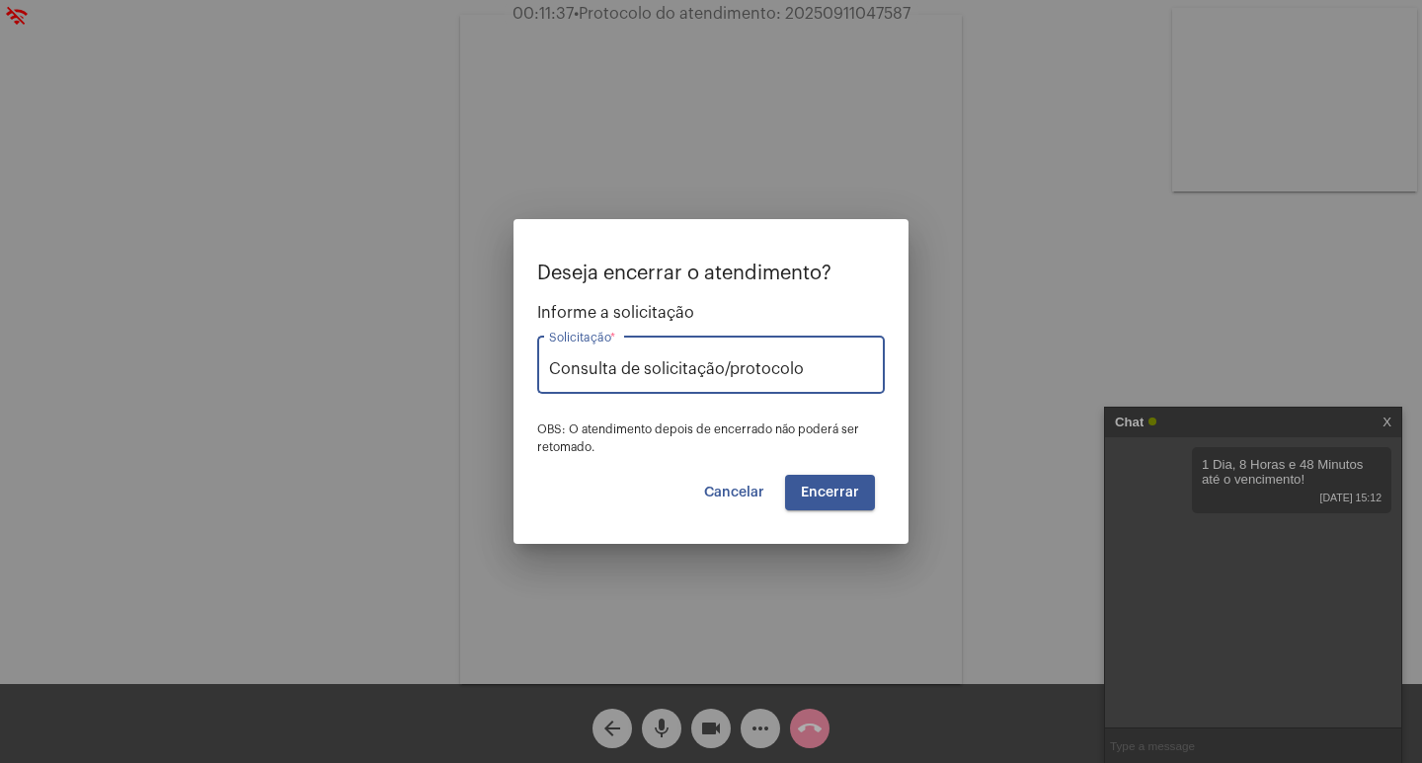
click at [829, 494] on span "Encerrar" at bounding box center [830, 493] width 58 height 14
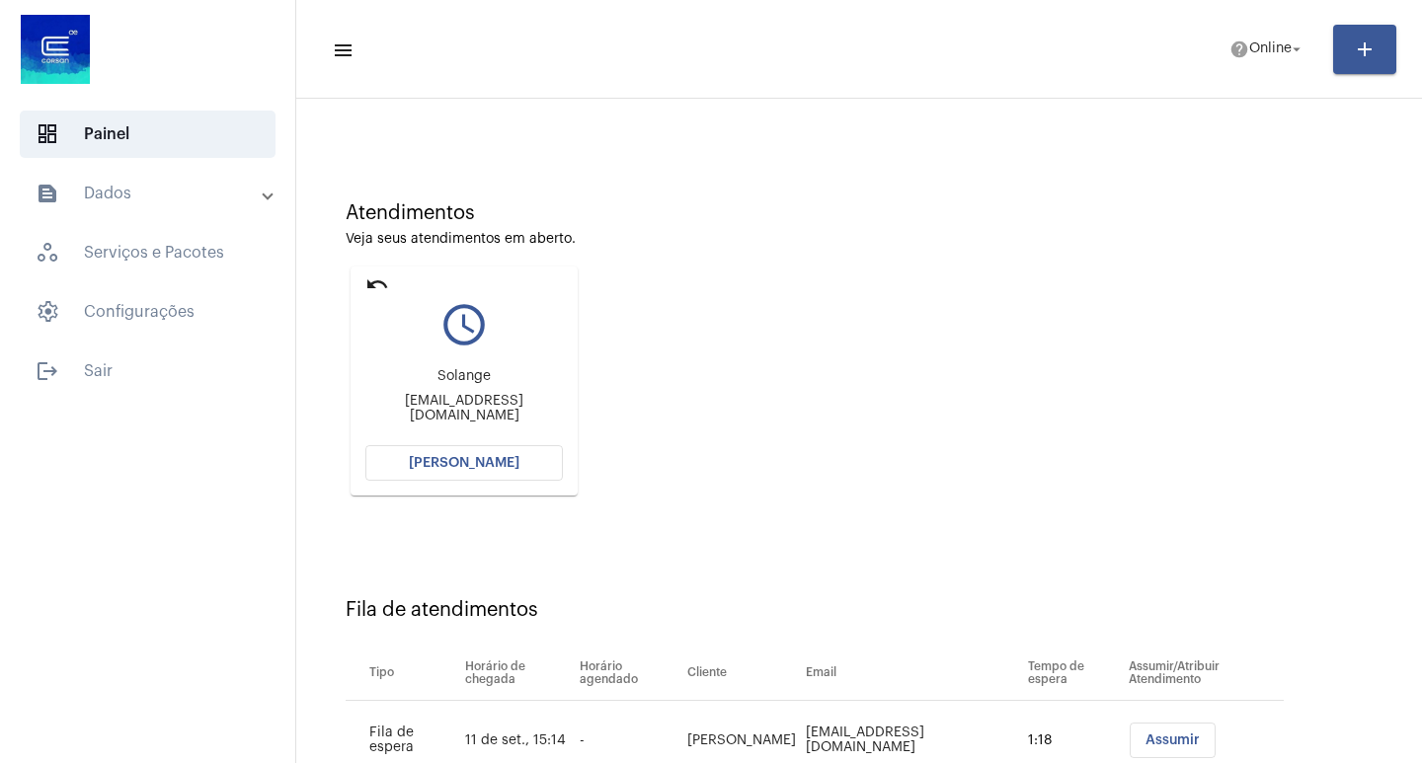
scroll to position [150, 0]
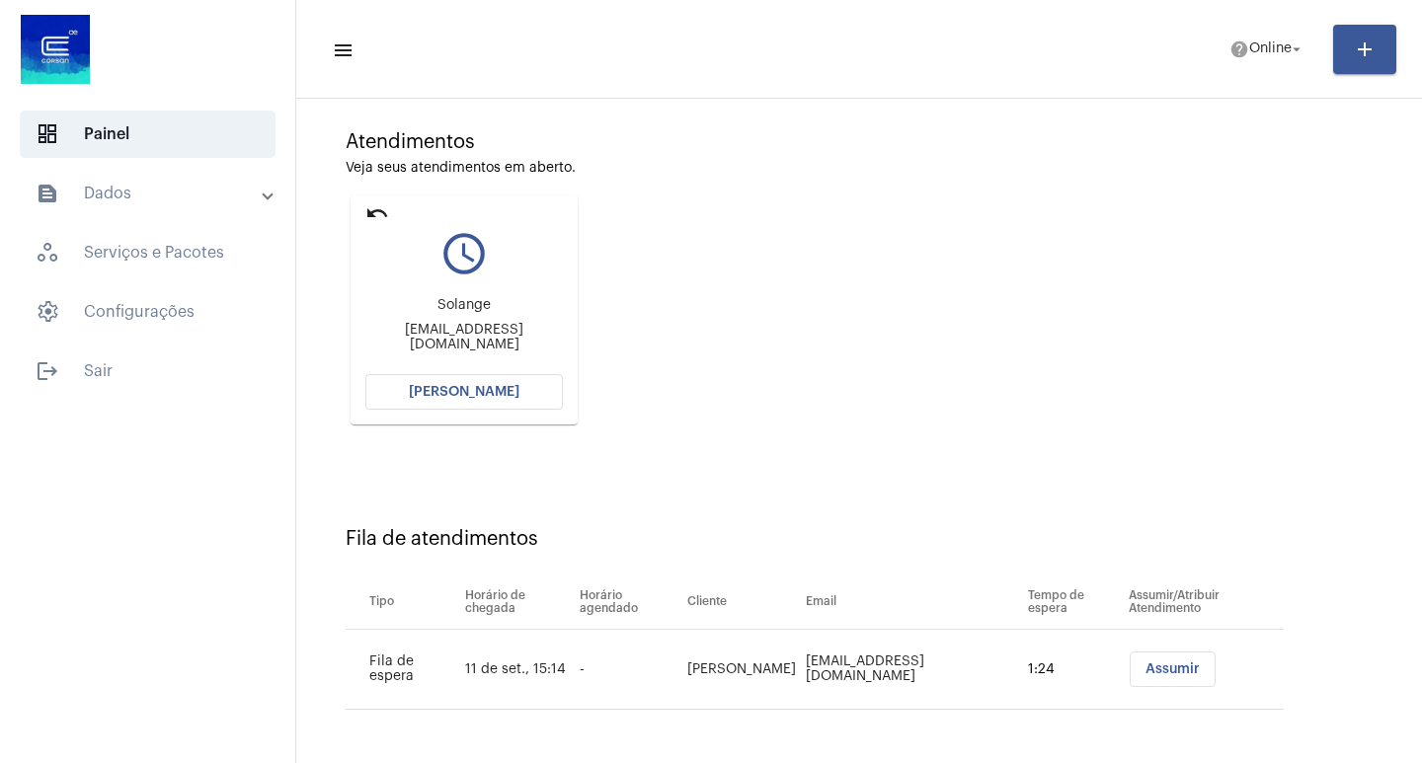
click at [496, 391] on span "[PERSON_NAME]" at bounding box center [464, 392] width 111 height 14
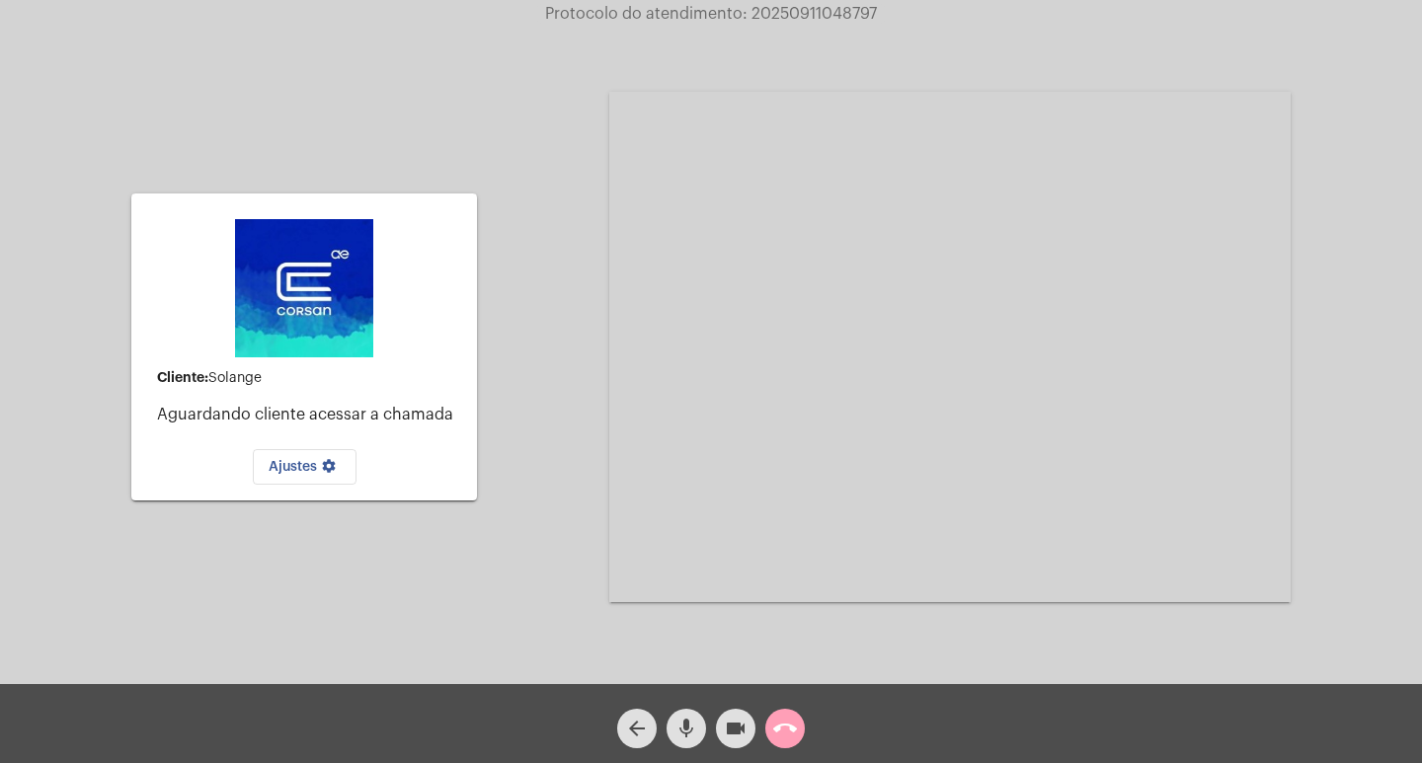
click at [788, 723] on mat-icon "call_end" at bounding box center [785, 729] width 24 height 24
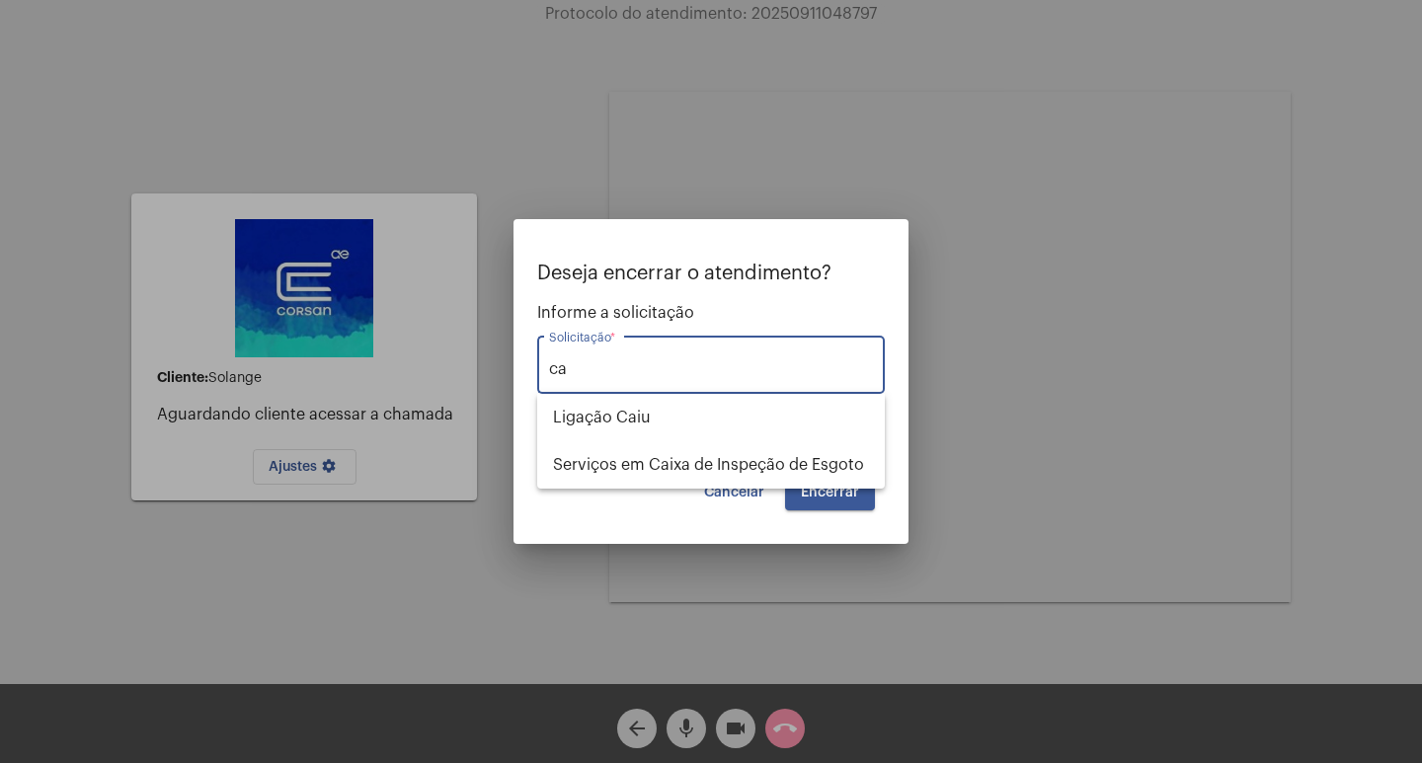
type input "c"
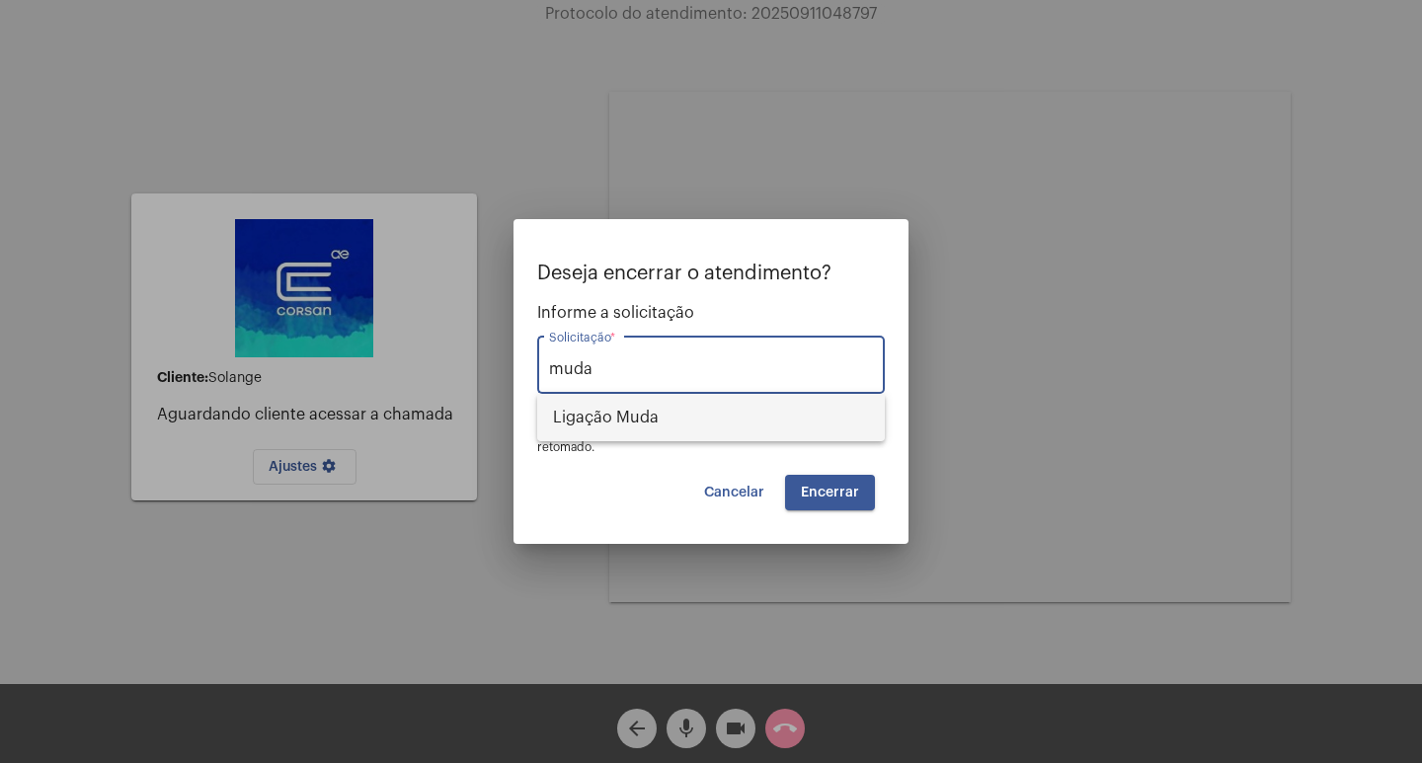
click at [731, 423] on span "Ligação Muda" at bounding box center [711, 417] width 316 height 47
type input "Ligação Muda"
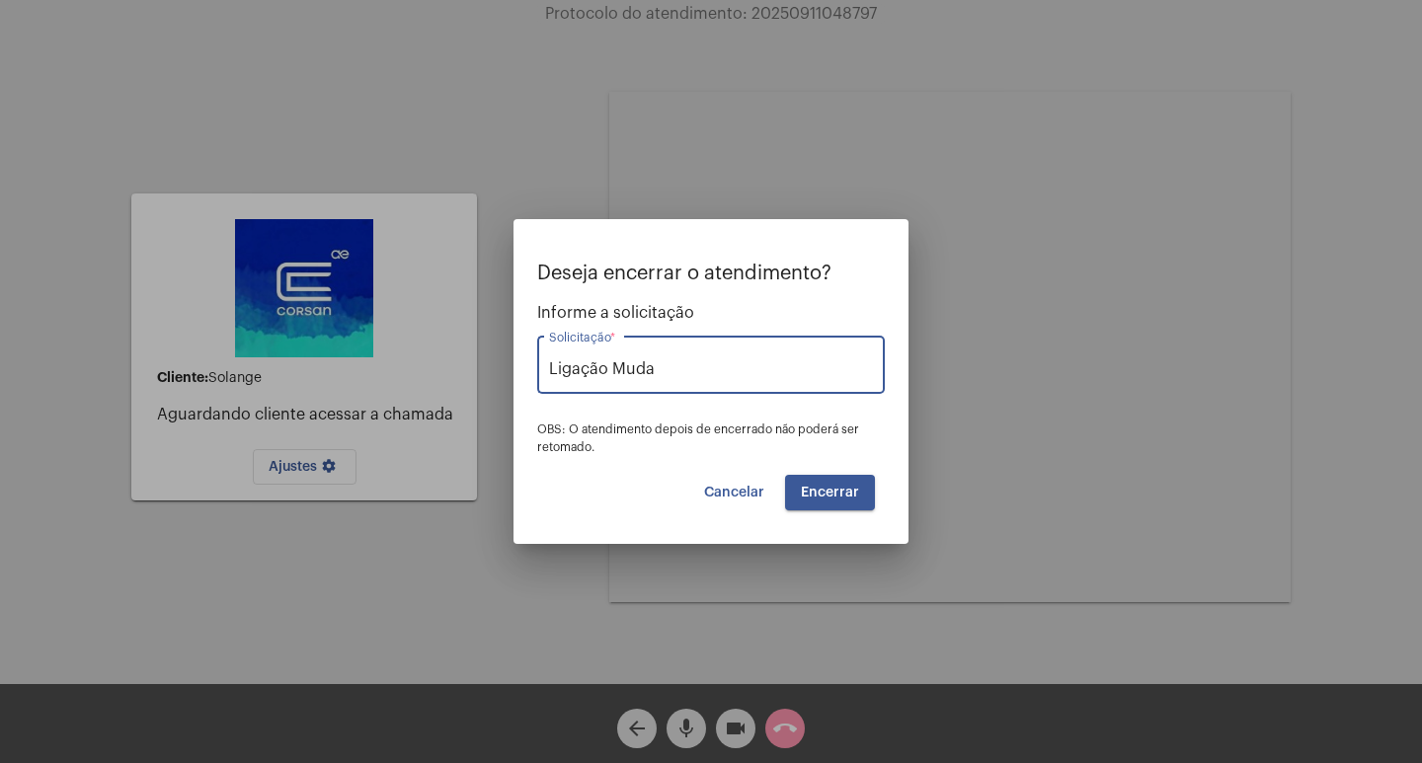
click at [820, 496] on span "Encerrar" at bounding box center [830, 493] width 58 height 14
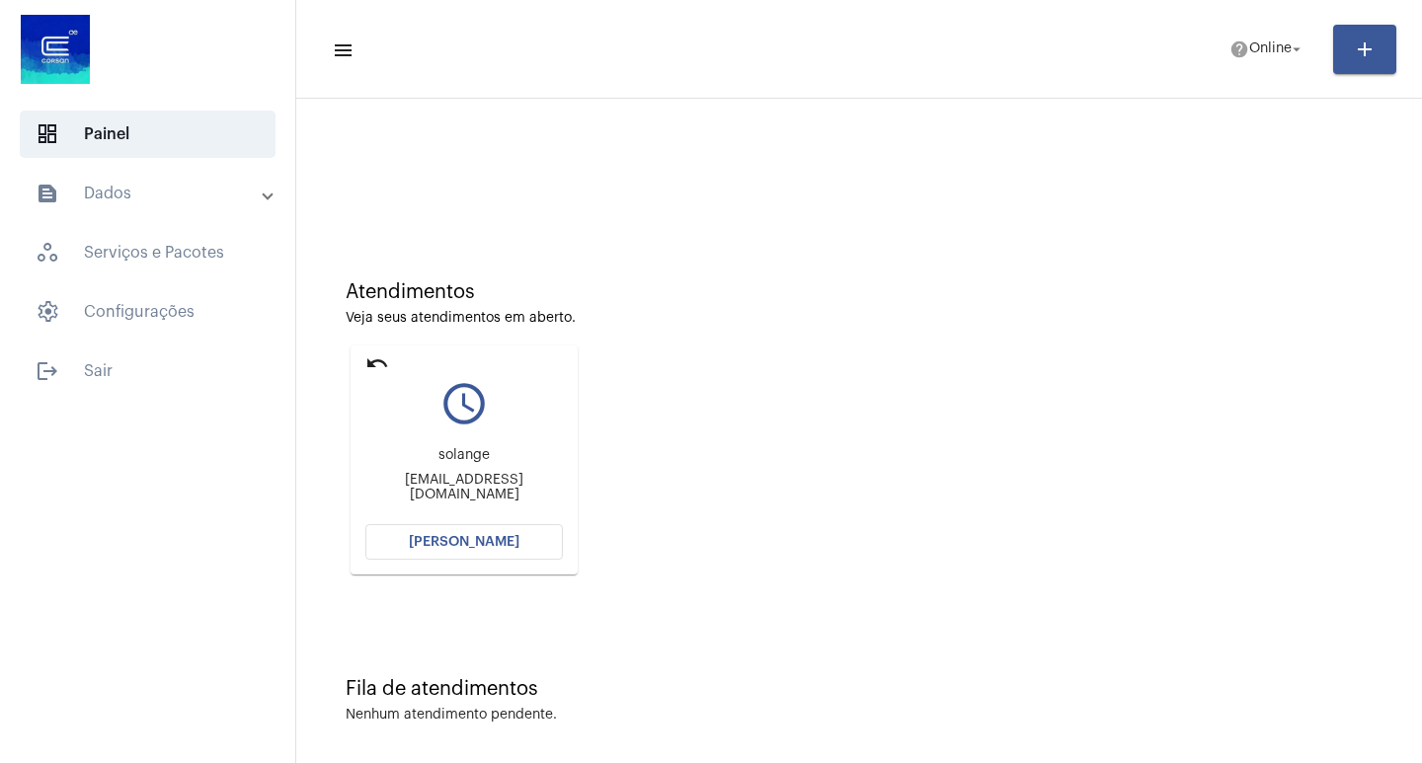
click at [406, 555] on button "[PERSON_NAME]" at bounding box center [464, 542] width 198 height 36
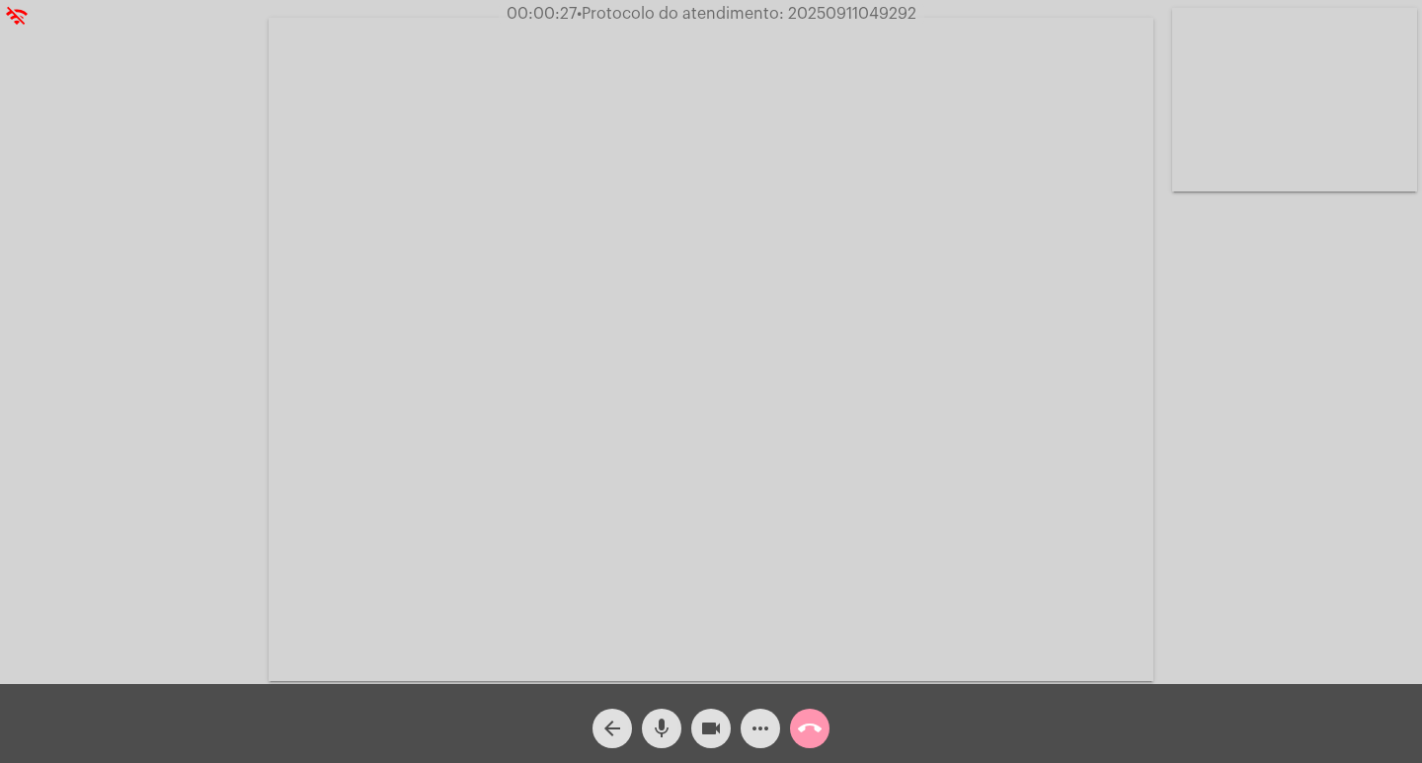
click at [763, 738] on mat-icon "more_horiz" at bounding box center [761, 729] width 24 height 24
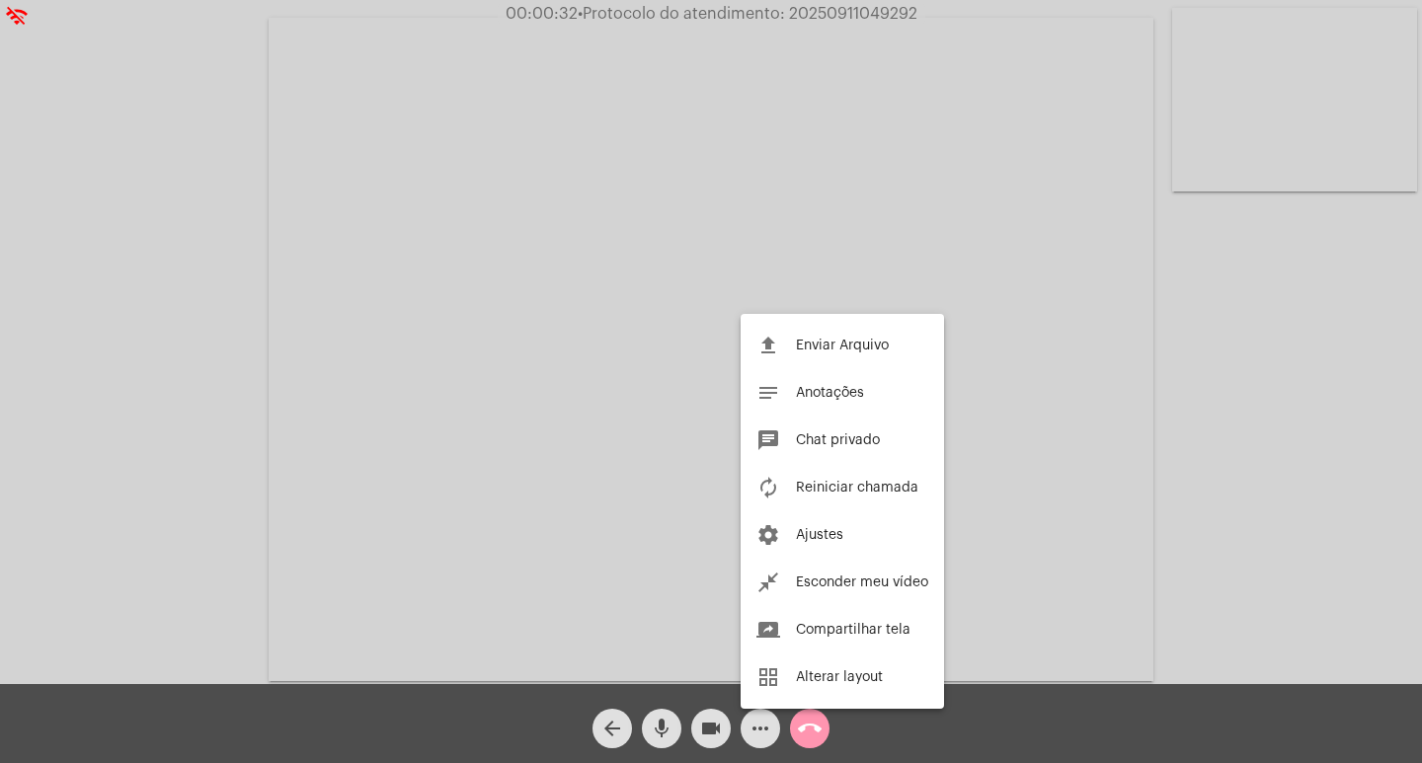
click at [55, 735] on div at bounding box center [711, 381] width 1422 height 763
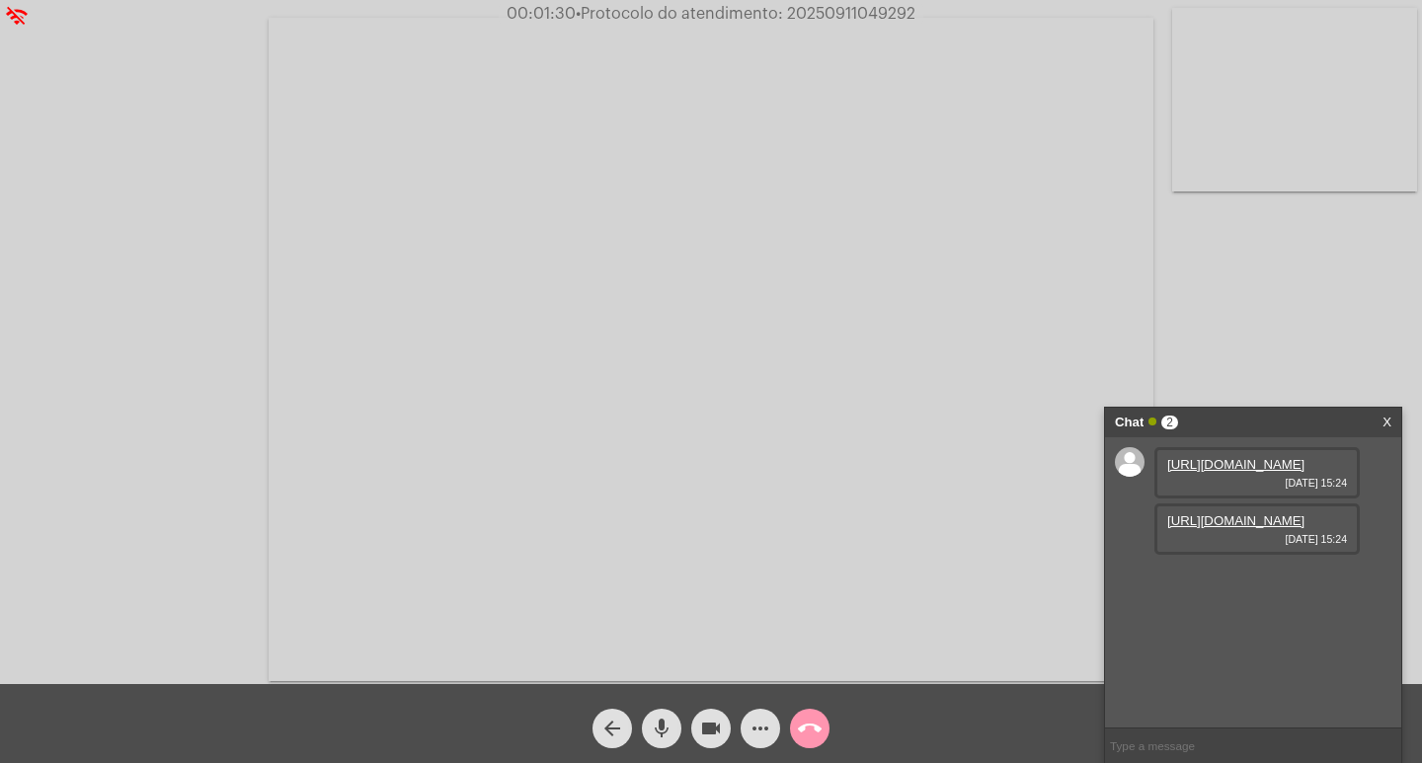
click at [1232, 489] on span "[DATE] 15:24" at bounding box center [1257, 483] width 180 height 12
click at [1230, 472] on link "[URL][DOMAIN_NAME]" at bounding box center [1235, 464] width 137 height 15
click at [1247, 585] on link "[URL][DOMAIN_NAME]" at bounding box center [1235, 577] width 137 height 15
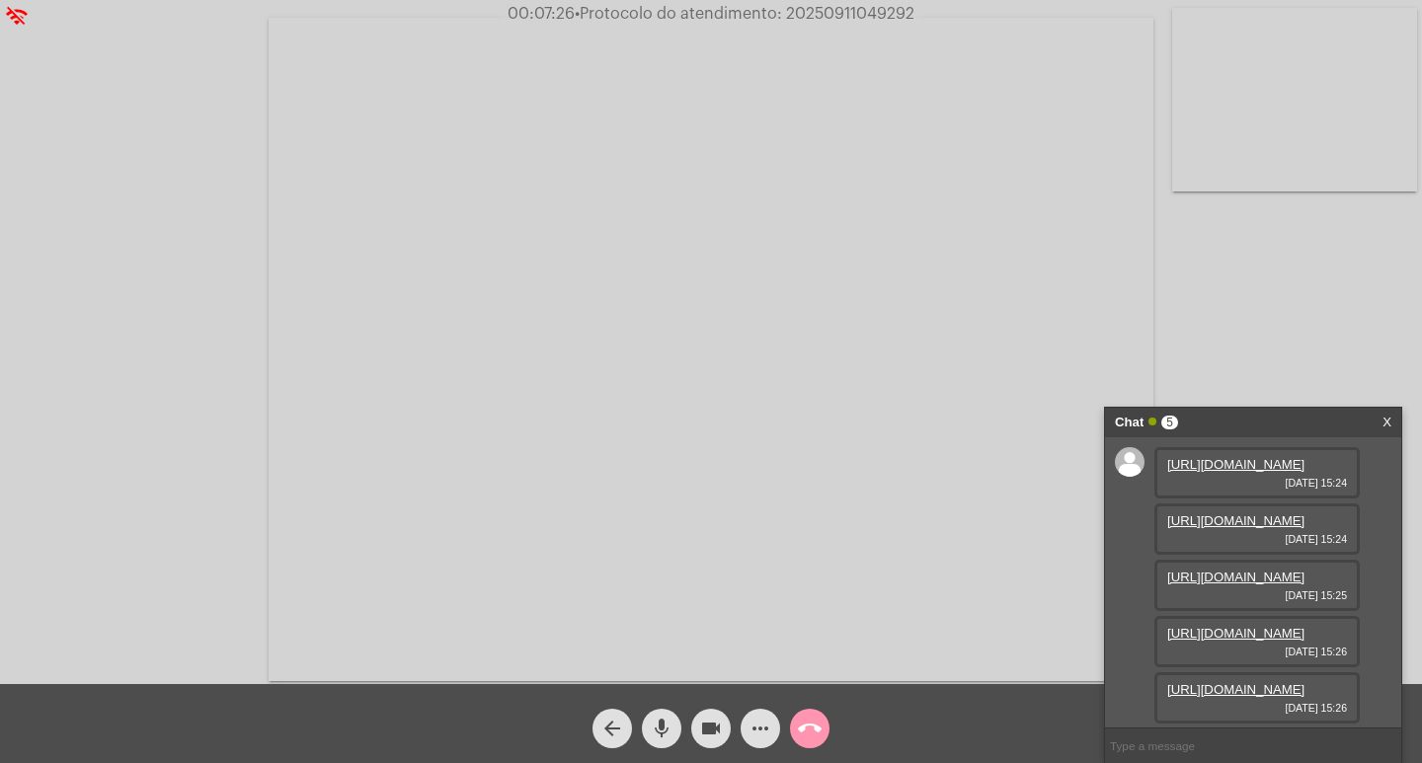
click at [765, 715] on span "more_horiz" at bounding box center [761, 729] width 24 height 40
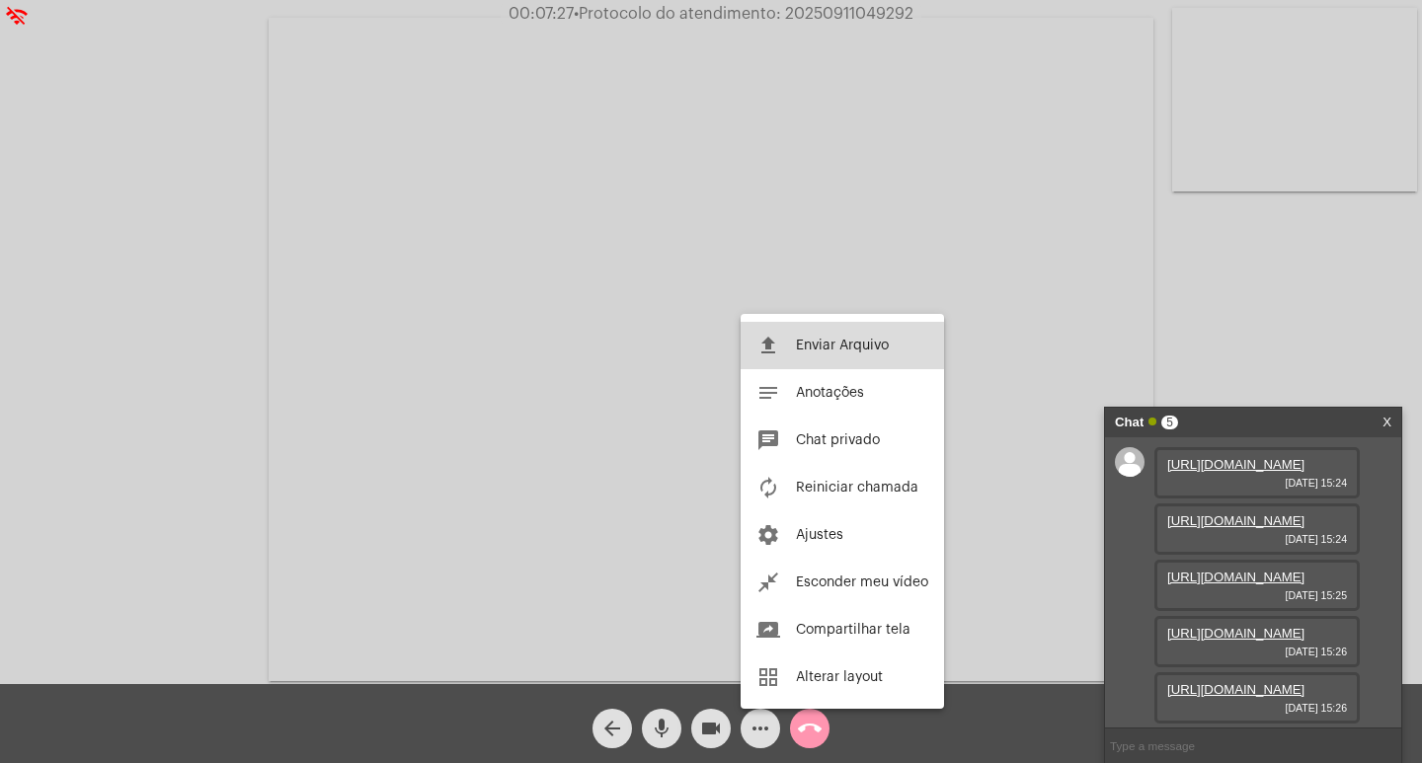
click at [799, 333] on button "file_upload Enviar Arquivo" at bounding box center [842, 345] width 203 height 47
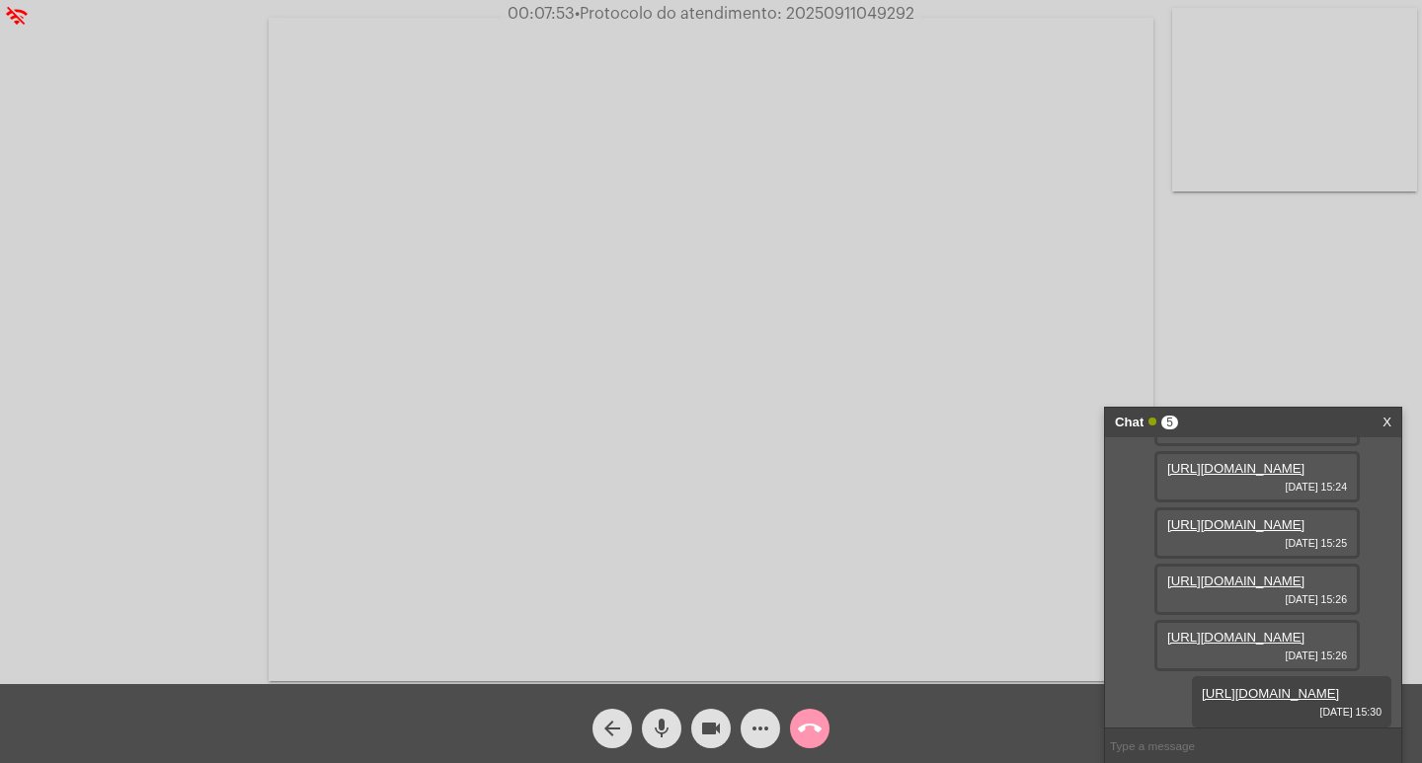
scroll to position [220, 0]
click at [1228, 574] on link "[URL][DOMAIN_NAME]" at bounding box center [1235, 581] width 137 height 15
click at [804, 7] on span "• Protocolo do atendimento: 20250911049292" at bounding box center [748, 14] width 340 height 16
click at [805, 6] on span "• Protocolo do atendimento: 20250911049292" at bounding box center [748, 14] width 340 height 16
copy span "20250911049292"
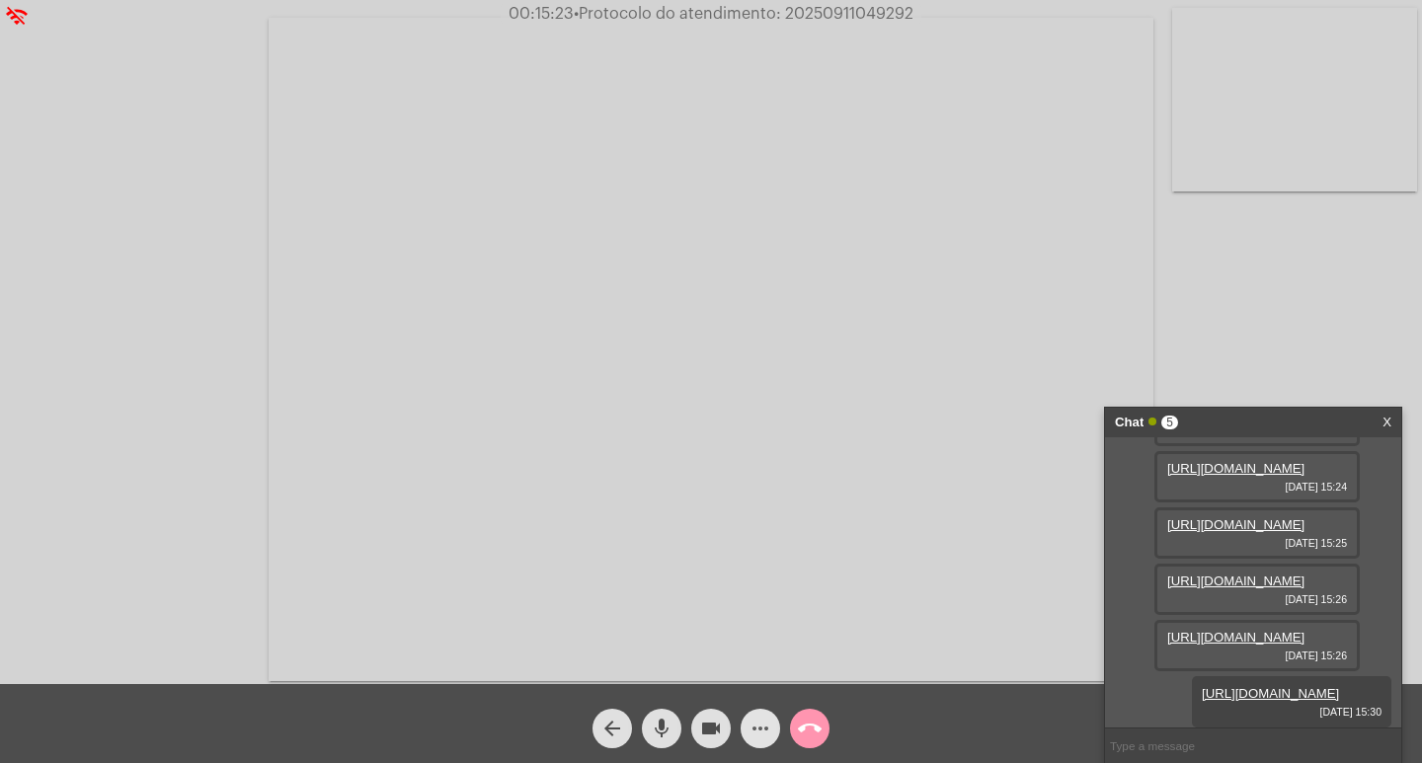
click at [762, 725] on mat-icon "more_horiz" at bounding box center [761, 729] width 24 height 24
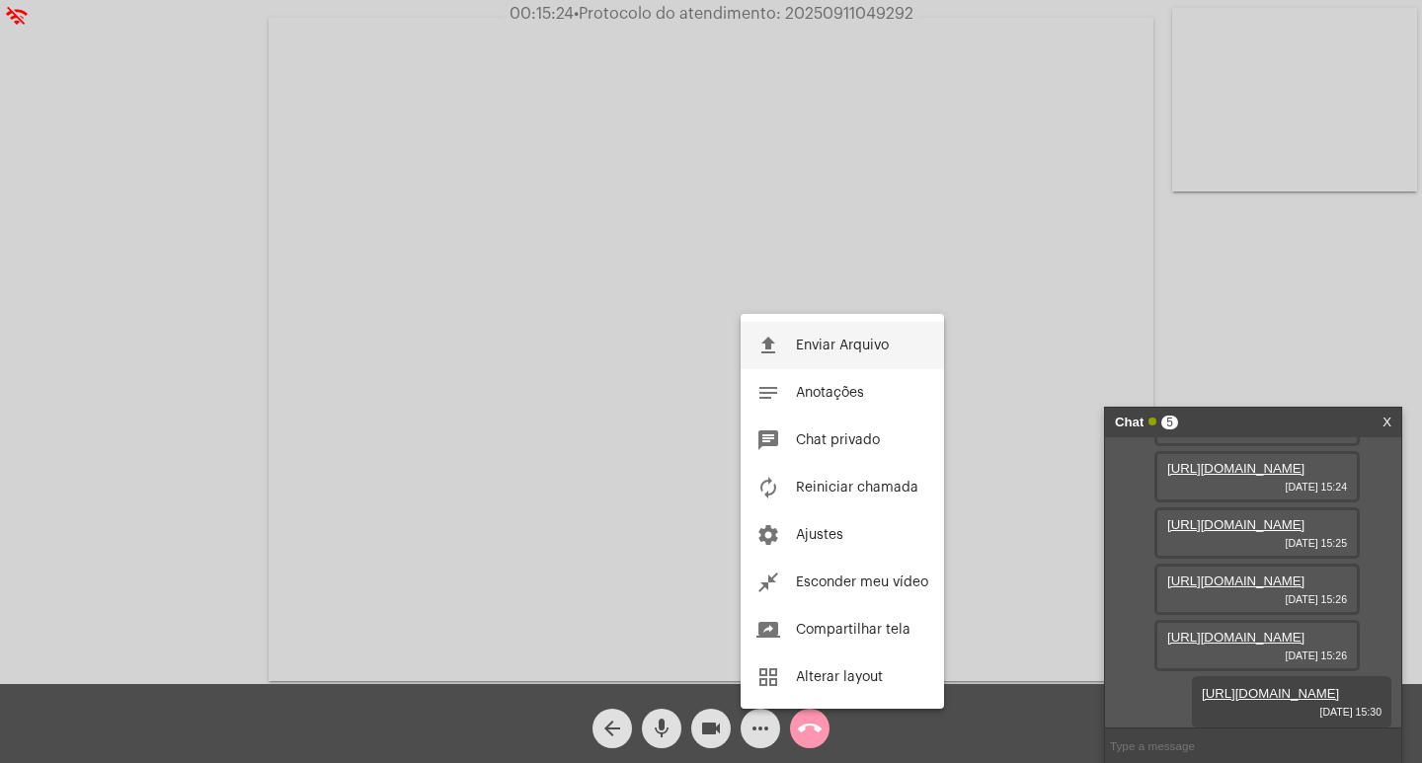
click at [802, 340] on span "Enviar Arquivo" at bounding box center [842, 346] width 93 height 14
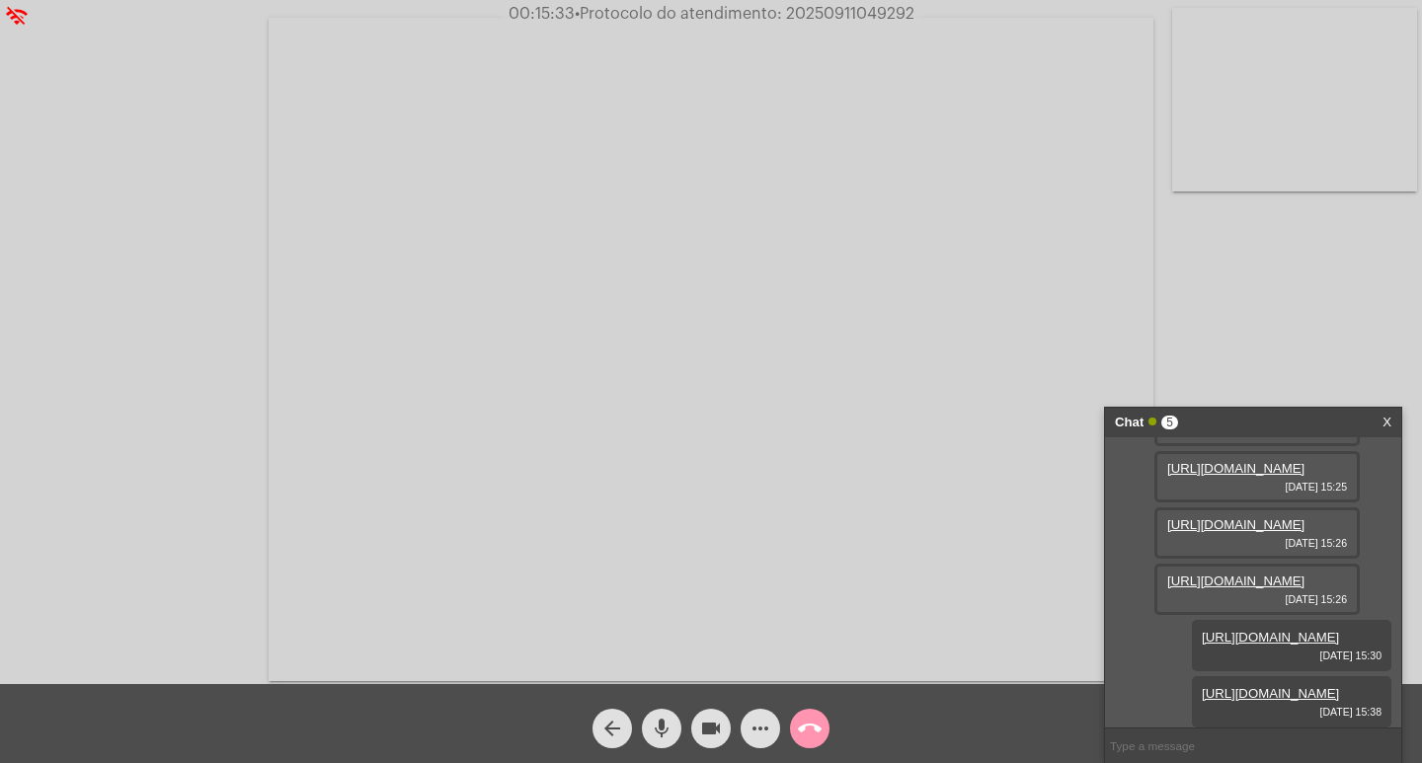
scroll to position [222, 0]
click at [1277, 589] on link "[URL][DOMAIN_NAME]" at bounding box center [1235, 581] width 137 height 15
click at [751, 715] on span "more_horiz" at bounding box center [761, 729] width 24 height 40
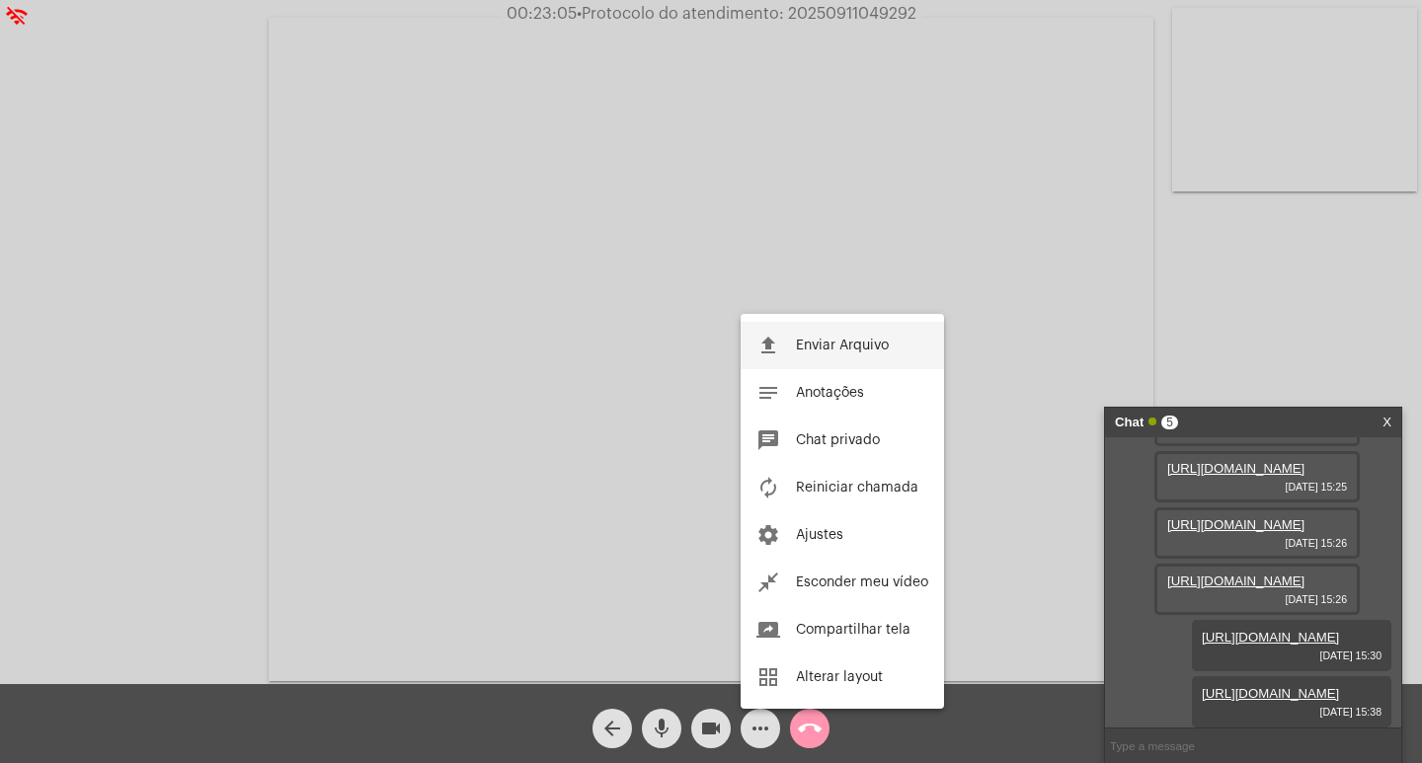
click at [864, 346] on span "Enviar Arquivo" at bounding box center [842, 346] width 93 height 14
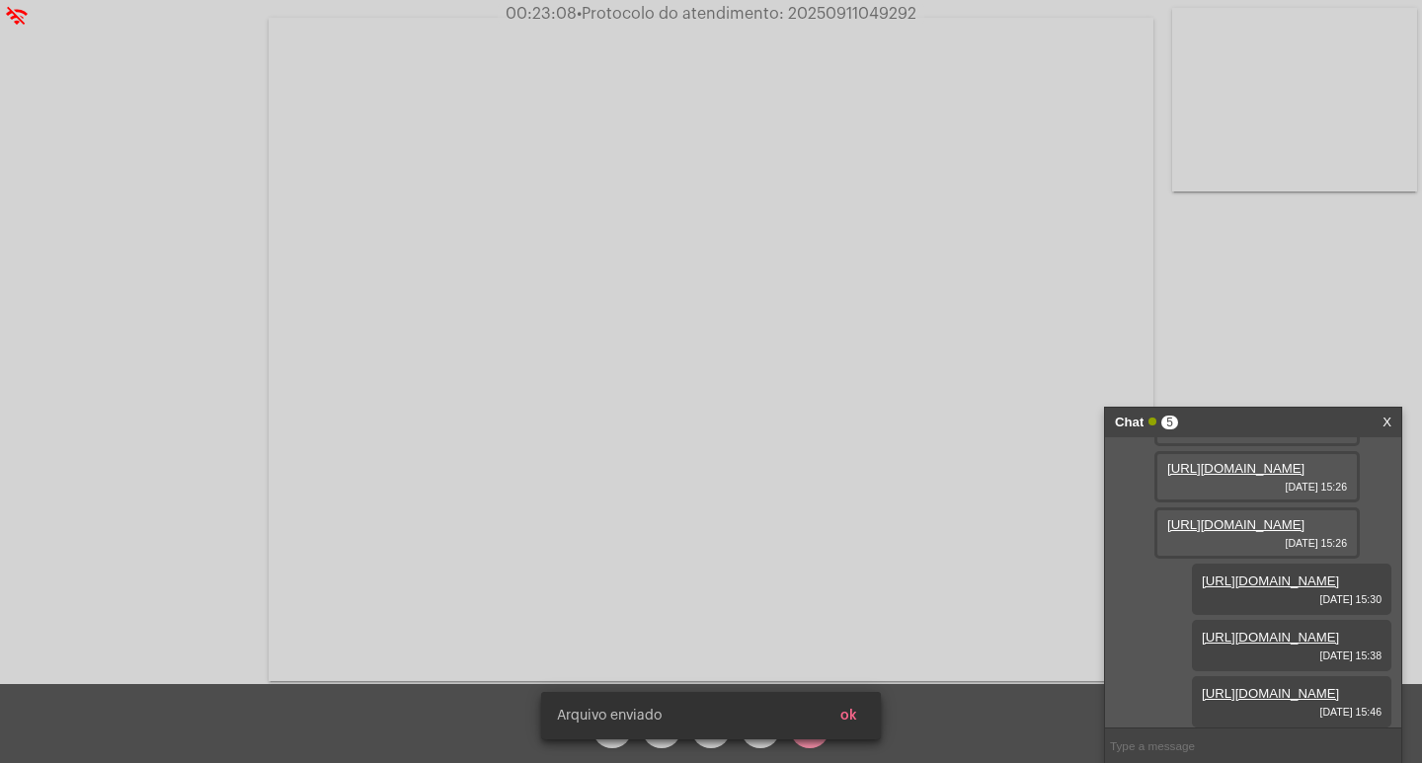
scroll to position [520, 0]
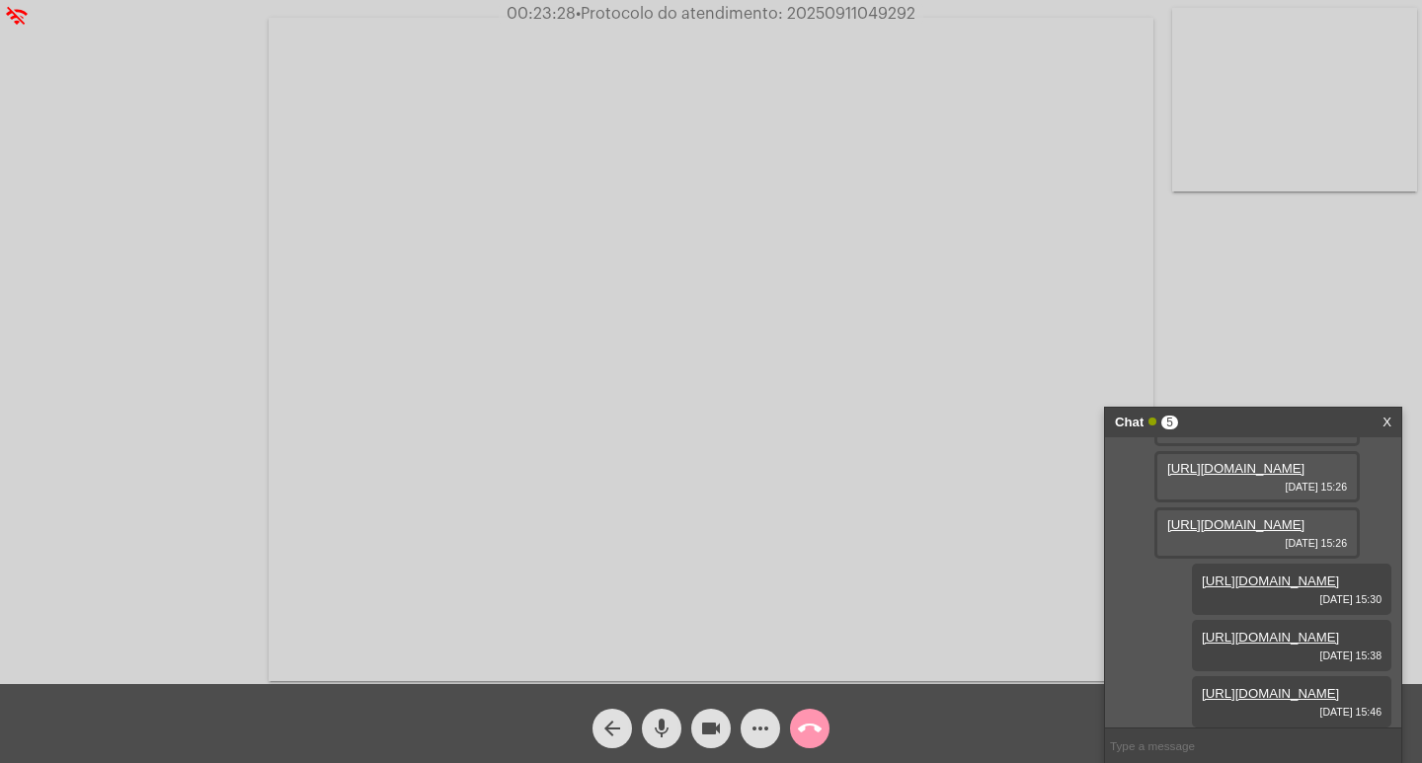
click at [804, 726] on mat-icon "call_end" at bounding box center [810, 729] width 24 height 24
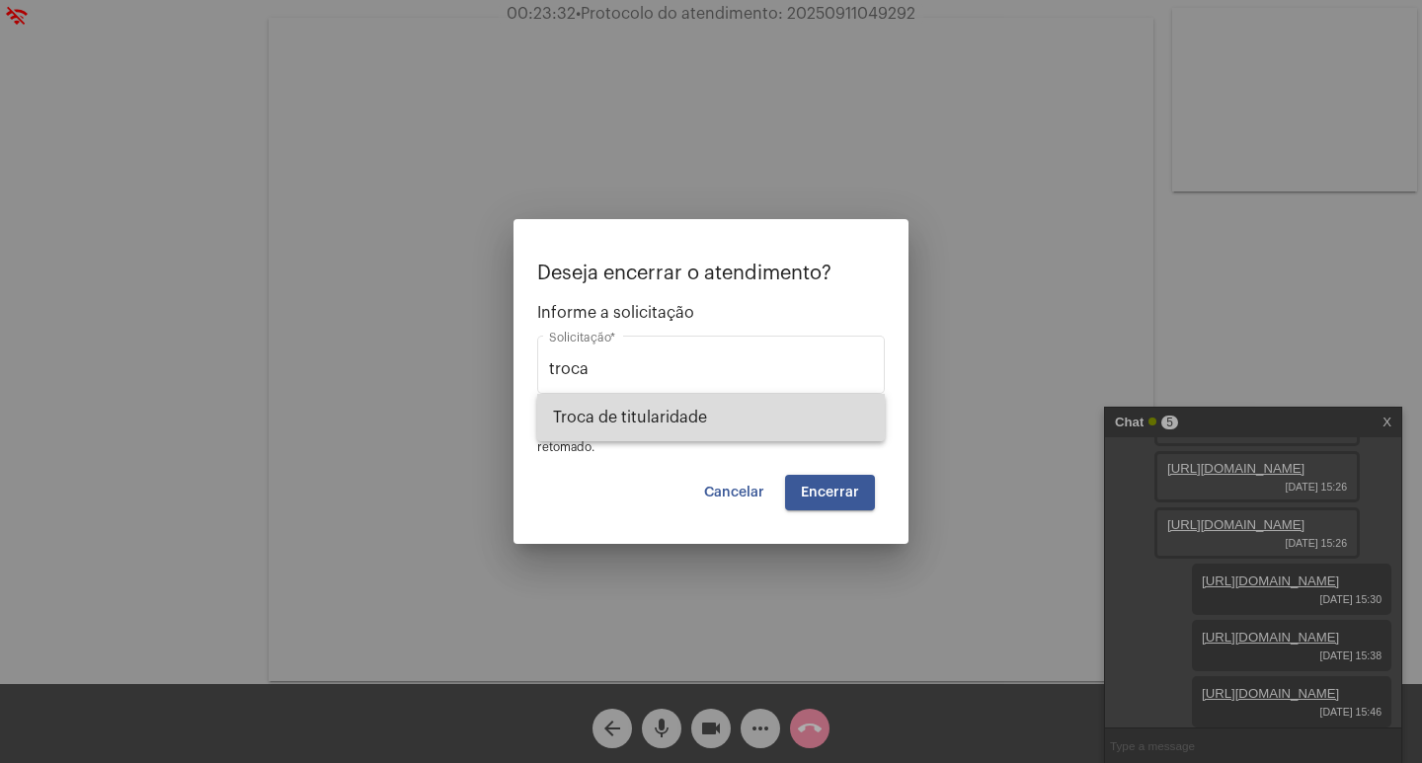
click at [675, 406] on span "Troca de titularidade" at bounding box center [711, 417] width 316 height 47
type input "Troca de titularidade"
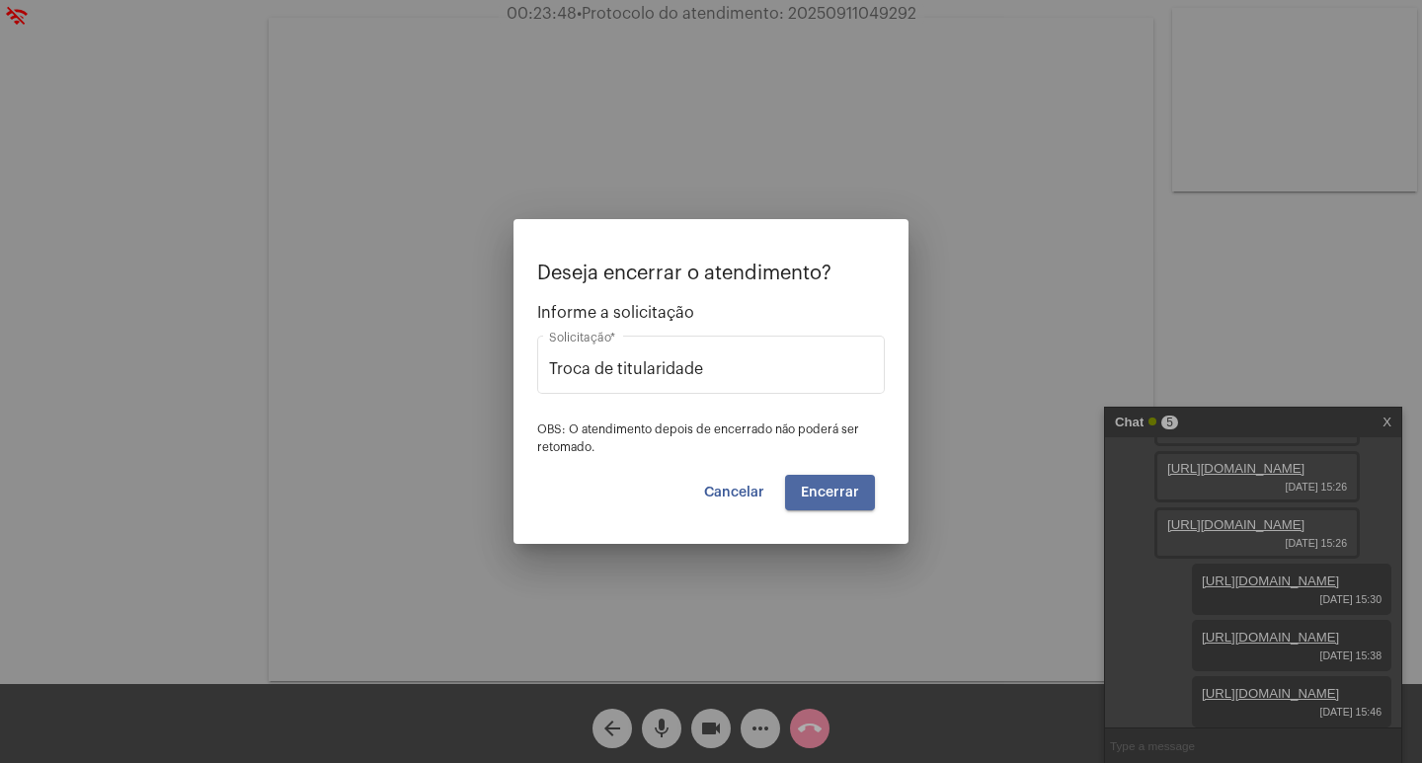
click at [849, 478] on button "Encerrar" at bounding box center [830, 493] width 90 height 36
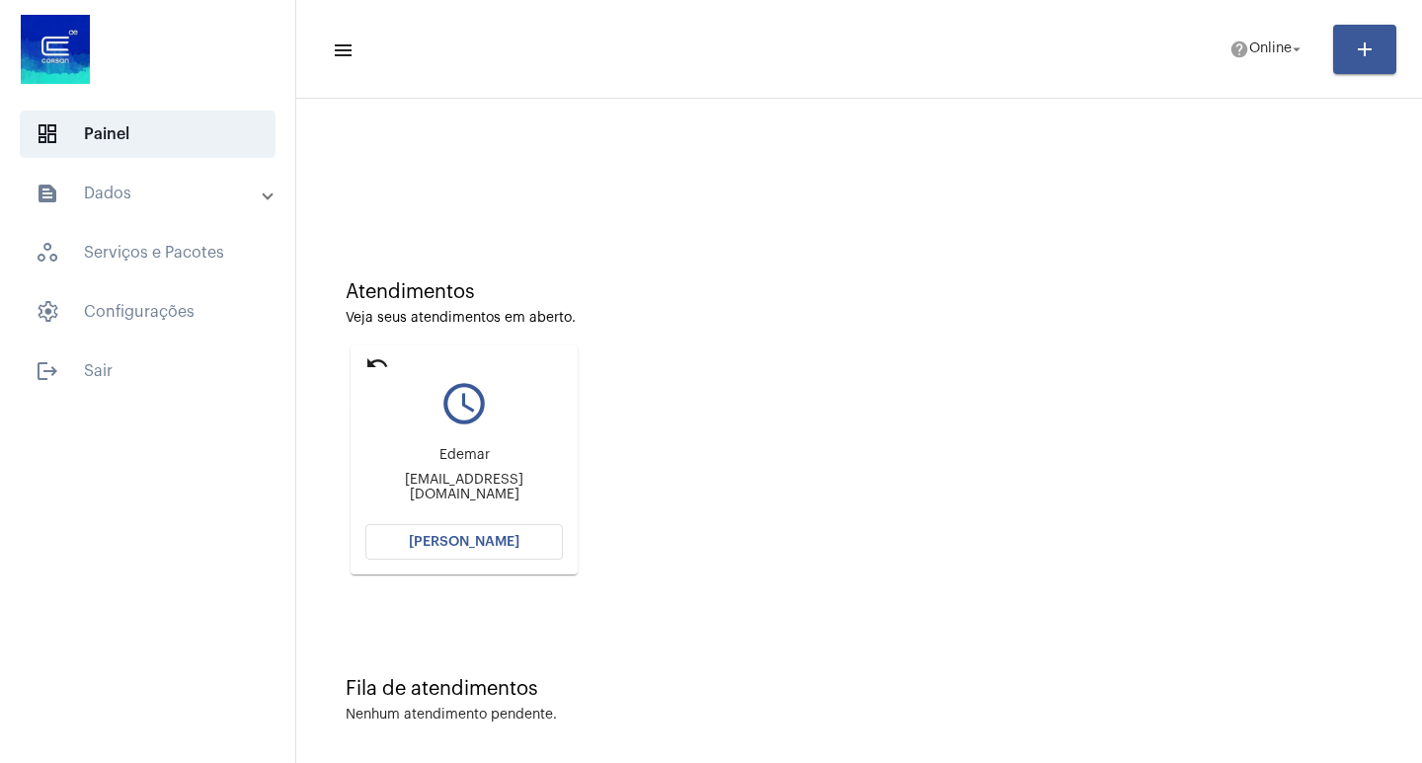
click at [387, 358] on mat-icon "undo" at bounding box center [377, 364] width 24 height 24
click at [376, 361] on mat-icon "undo" at bounding box center [377, 364] width 24 height 24
click at [410, 551] on button "[PERSON_NAME]" at bounding box center [464, 542] width 198 height 36
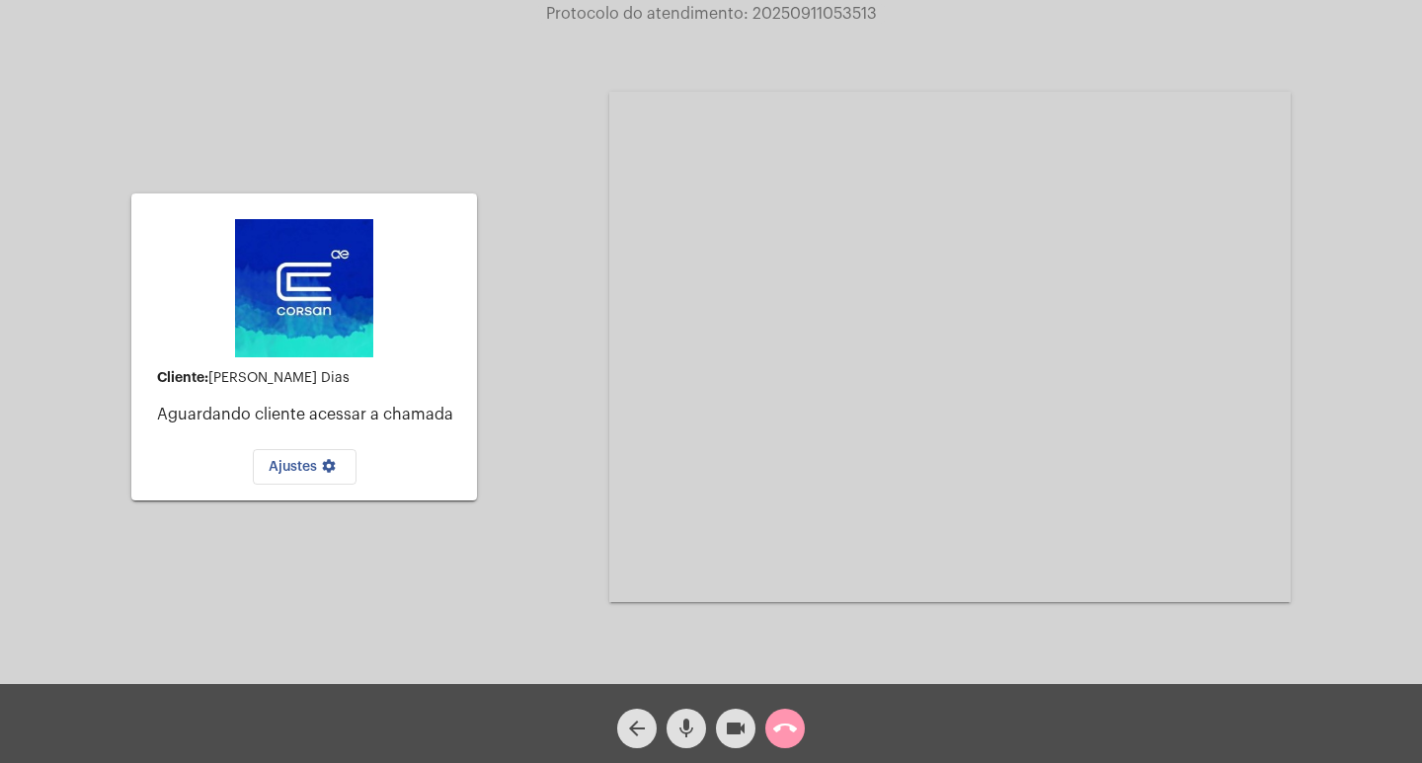
click at [793, 732] on mat-icon "call_end" at bounding box center [785, 729] width 24 height 24
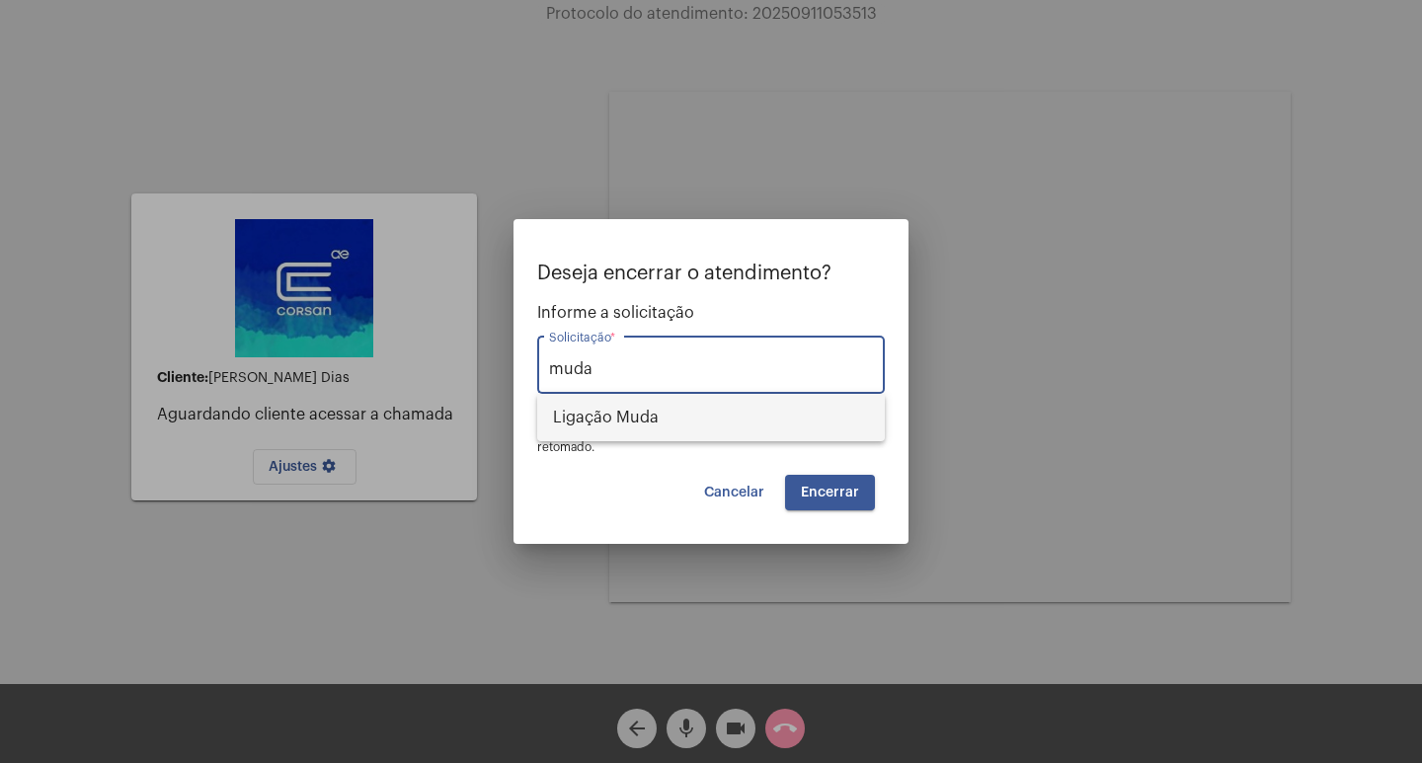
click at [755, 420] on span "Ligação Muda" at bounding box center [711, 417] width 316 height 47
type input "Ligação Muda"
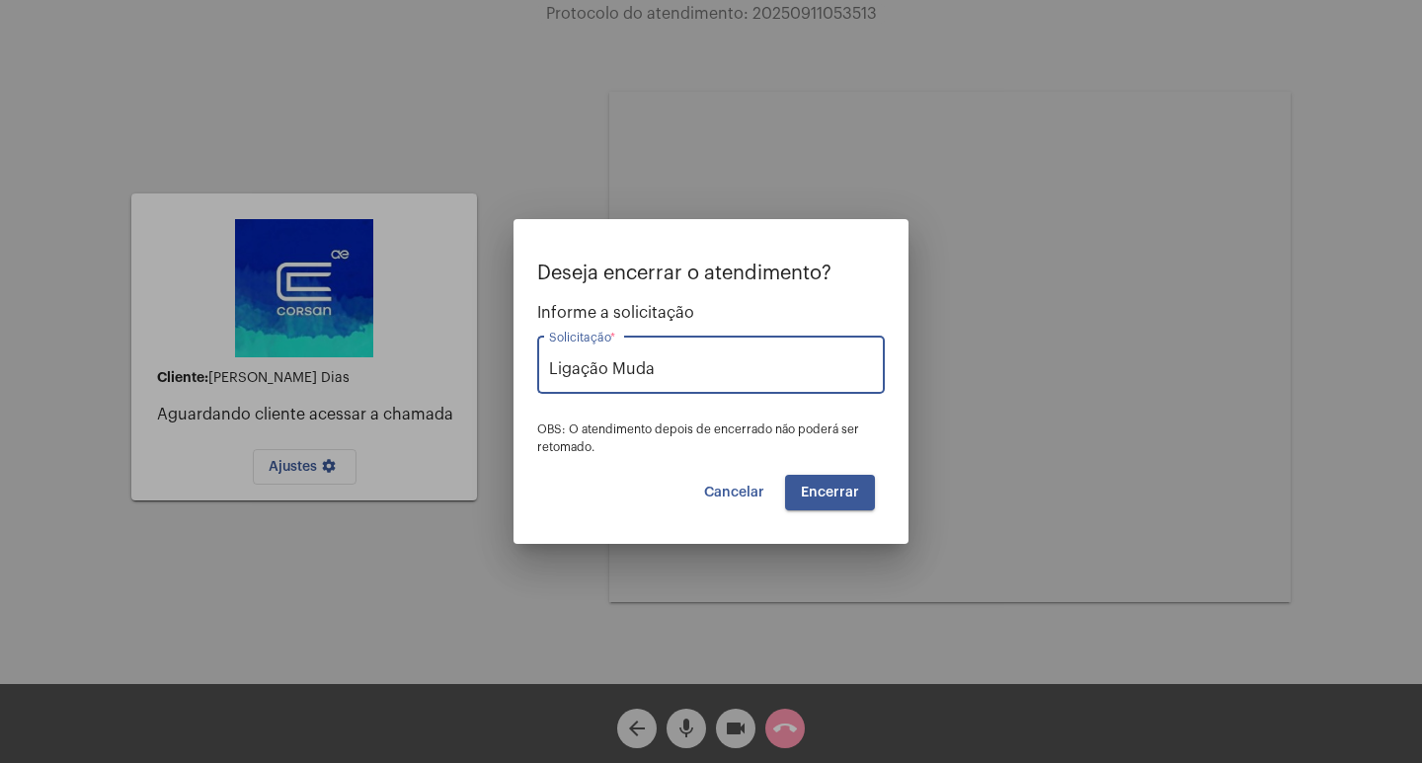
click at [803, 480] on button "Encerrar" at bounding box center [830, 493] width 90 height 36
click at [803, 481] on button "Encerrar" at bounding box center [830, 493] width 90 height 36
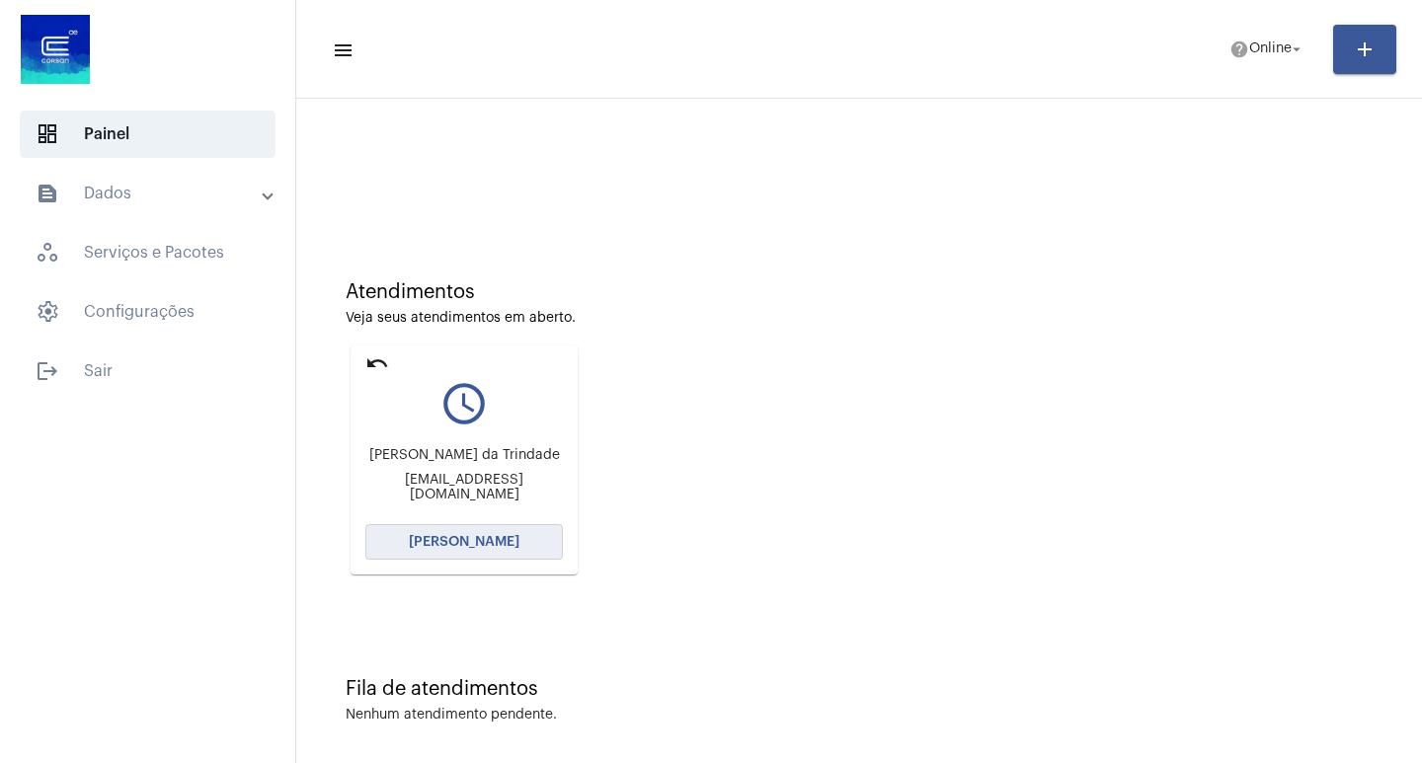
click at [506, 552] on button "[PERSON_NAME]" at bounding box center [464, 542] width 198 height 36
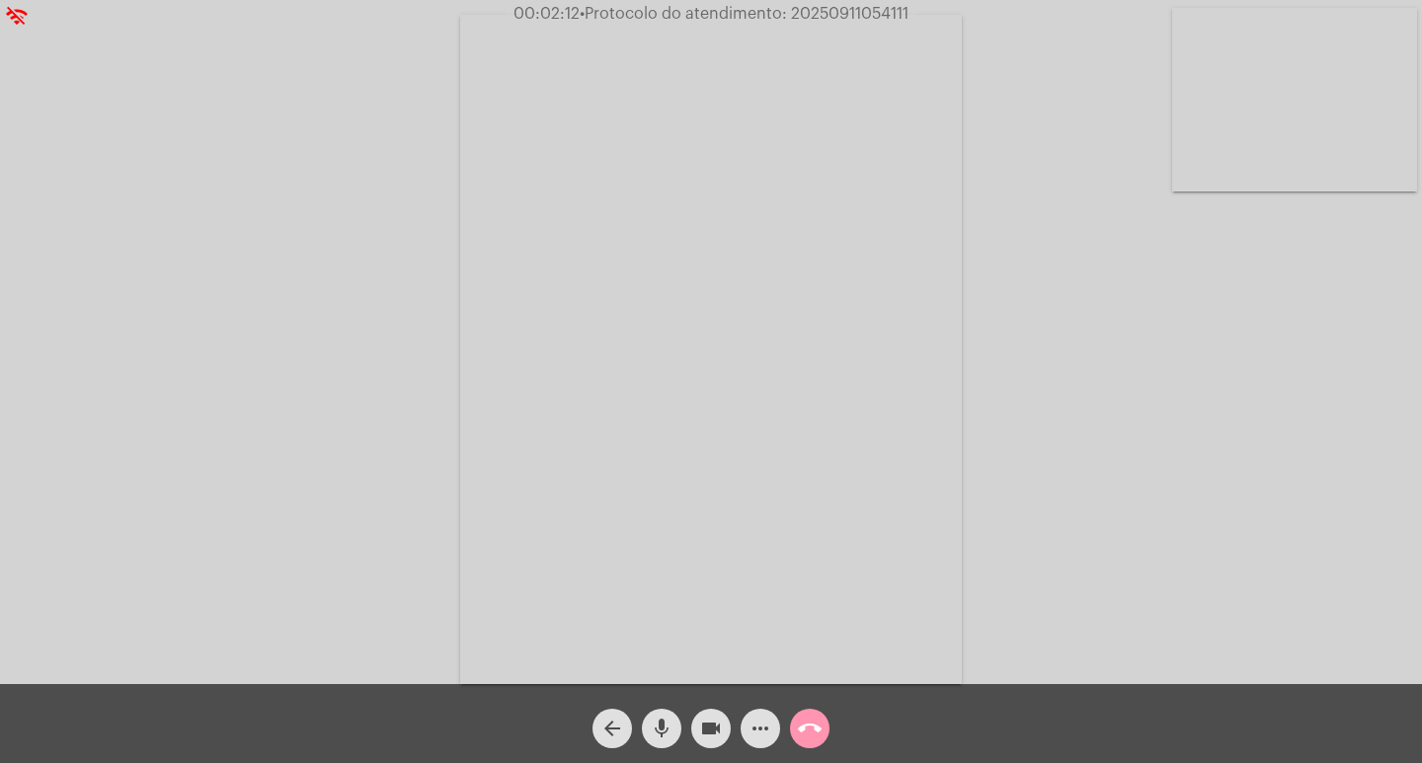
click at [1014, 212] on div "Acessando Câmera e Microfone..." at bounding box center [711, 347] width 1418 height 684
click at [717, 726] on mat-icon "videocam" at bounding box center [711, 729] width 24 height 24
click at [717, 726] on mat-icon "videocam_off" at bounding box center [711, 729] width 24 height 24
click at [704, 739] on mat-icon "videocam" at bounding box center [711, 729] width 24 height 24
click at [712, 743] on span "videocam_off" at bounding box center [711, 729] width 24 height 40
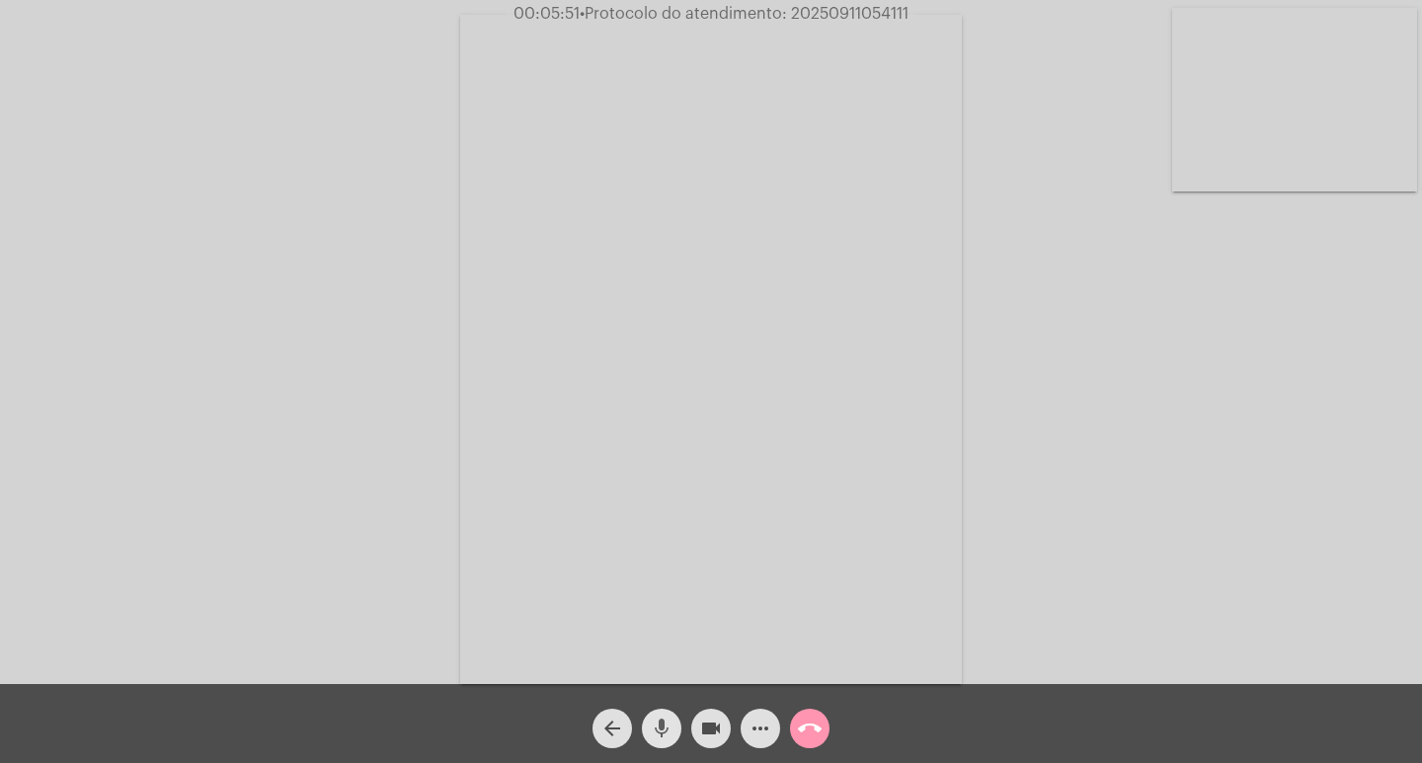
click at [663, 740] on mat-icon "mic" at bounding box center [662, 729] width 24 height 24
click at [718, 730] on mat-icon "videocam" at bounding box center [711, 729] width 24 height 24
click at [714, 730] on mat-icon "videocam_off" at bounding box center [711, 729] width 24 height 24
click at [657, 716] on span "mic_off" at bounding box center [662, 729] width 24 height 40
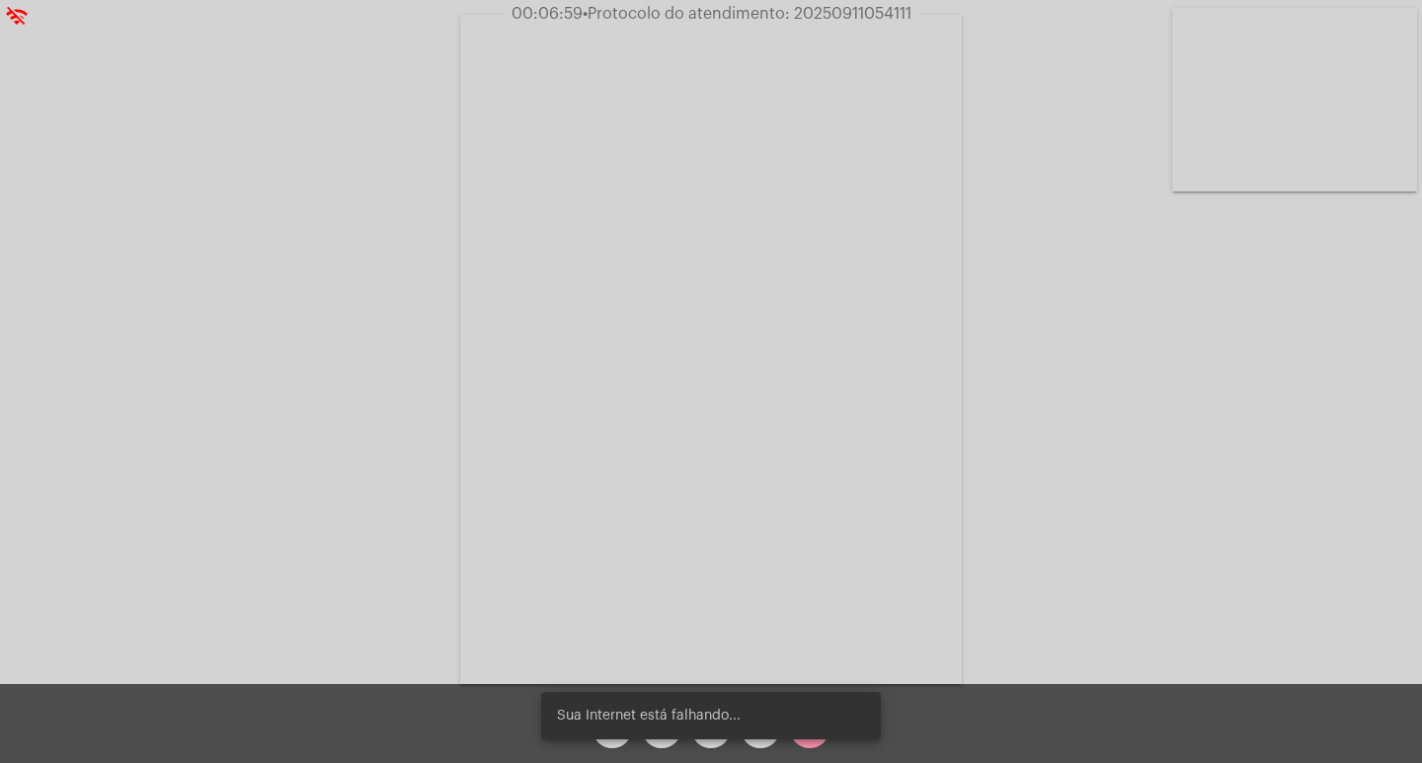
click at [716, 740] on div "Sua Internet está falhando..." at bounding box center [710, 716] width 387 height 95
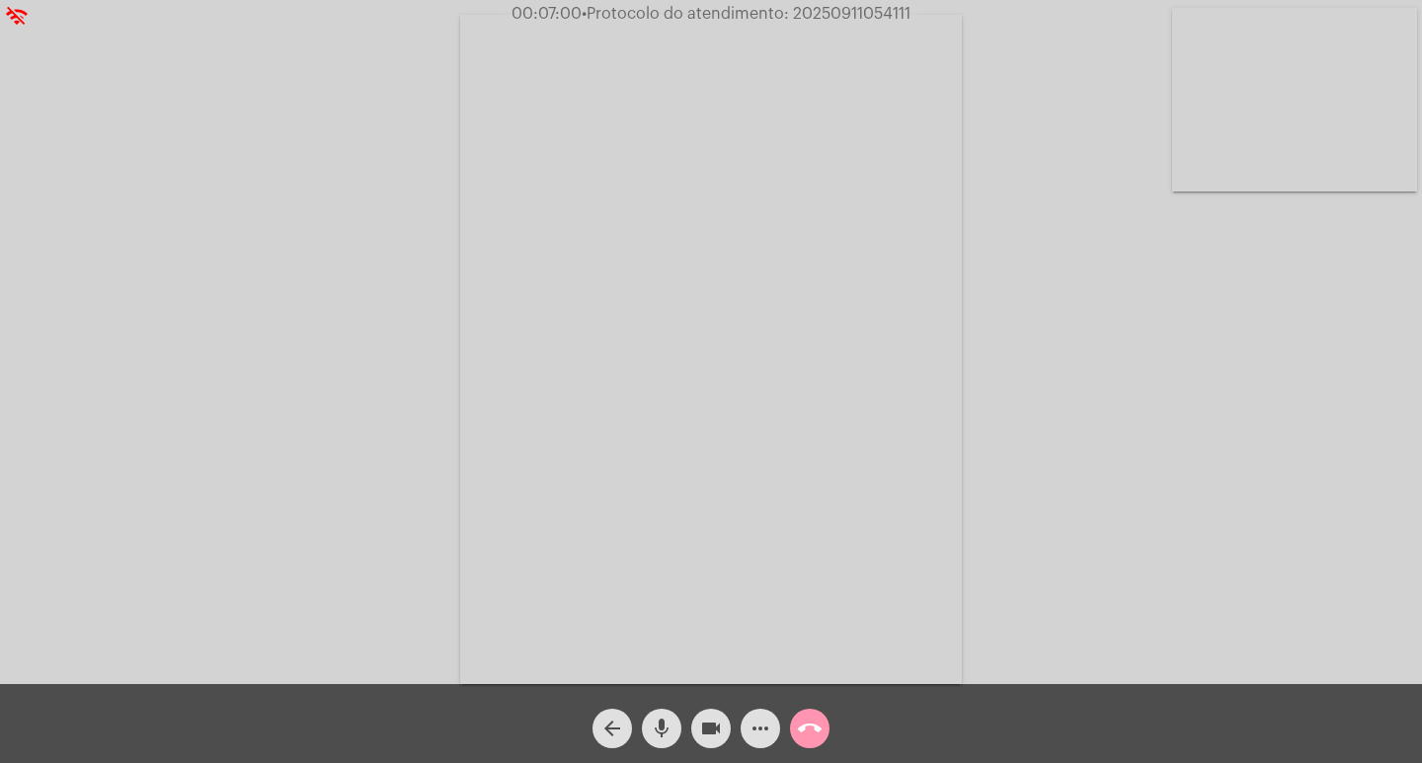
click at [704, 745] on span "videocam" at bounding box center [711, 729] width 24 height 40
click at [680, 736] on div "mic" at bounding box center [661, 723] width 49 height 49
click at [678, 735] on button "mic_off" at bounding box center [662, 729] width 40 height 40
click at [677, 735] on button "mic" at bounding box center [662, 729] width 40 height 40
drag, startPoint x: 708, startPoint y: 748, endPoint x: 675, endPoint y: 729, distance: 37.6
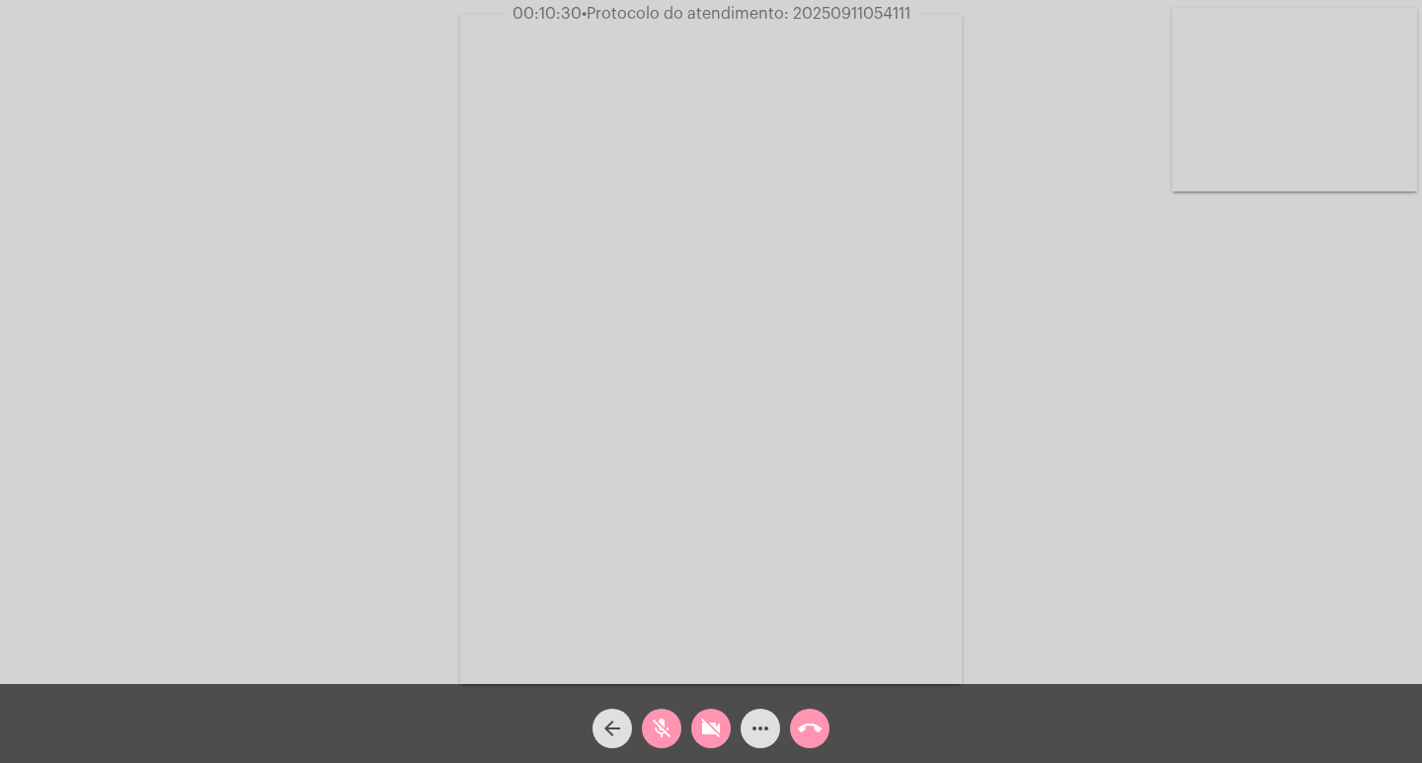
click at [702, 746] on span "videocam_off" at bounding box center [711, 729] width 24 height 40
click at [664, 731] on mat-icon "mic_off" at bounding box center [662, 729] width 24 height 24
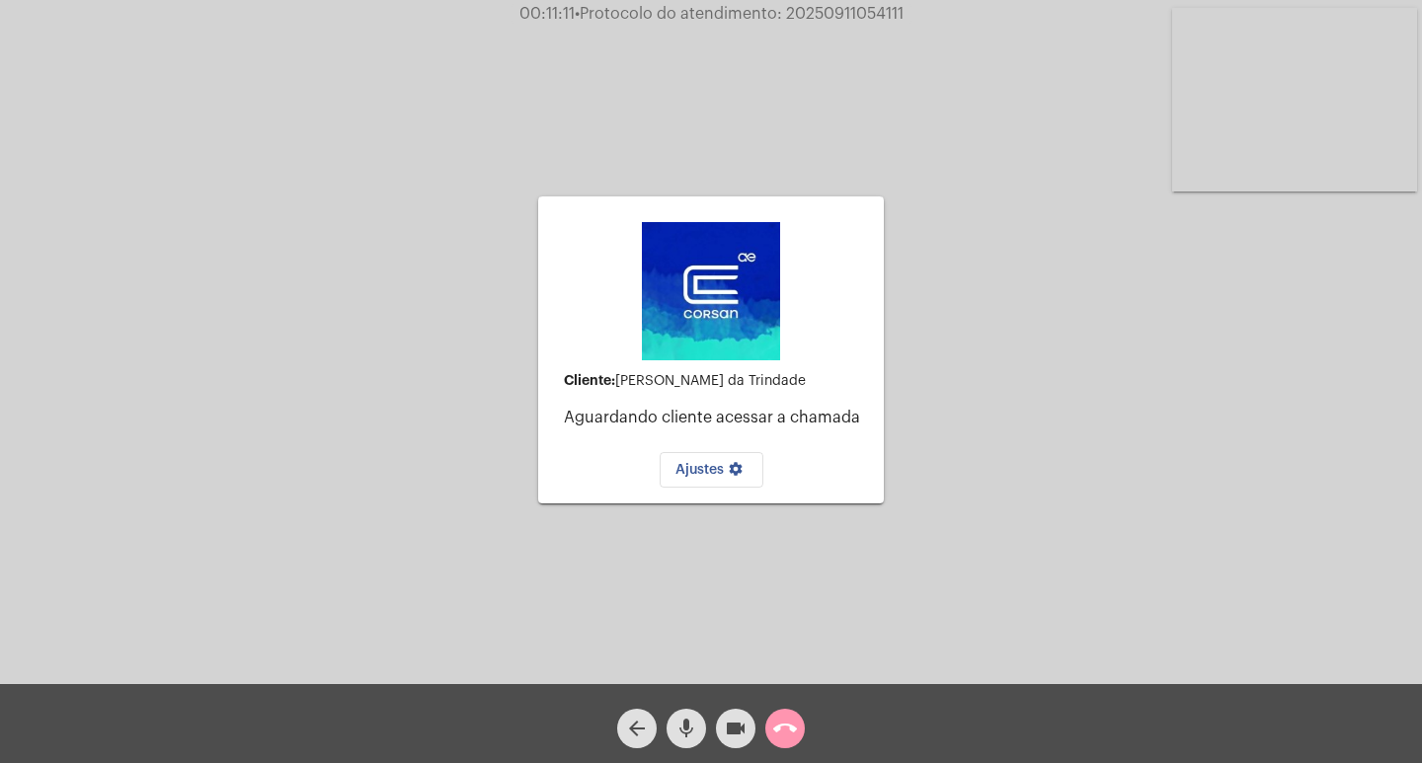
click at [784, 727] on mat-icon "call_end" at bounding box center [785, 729] width 24 height 24
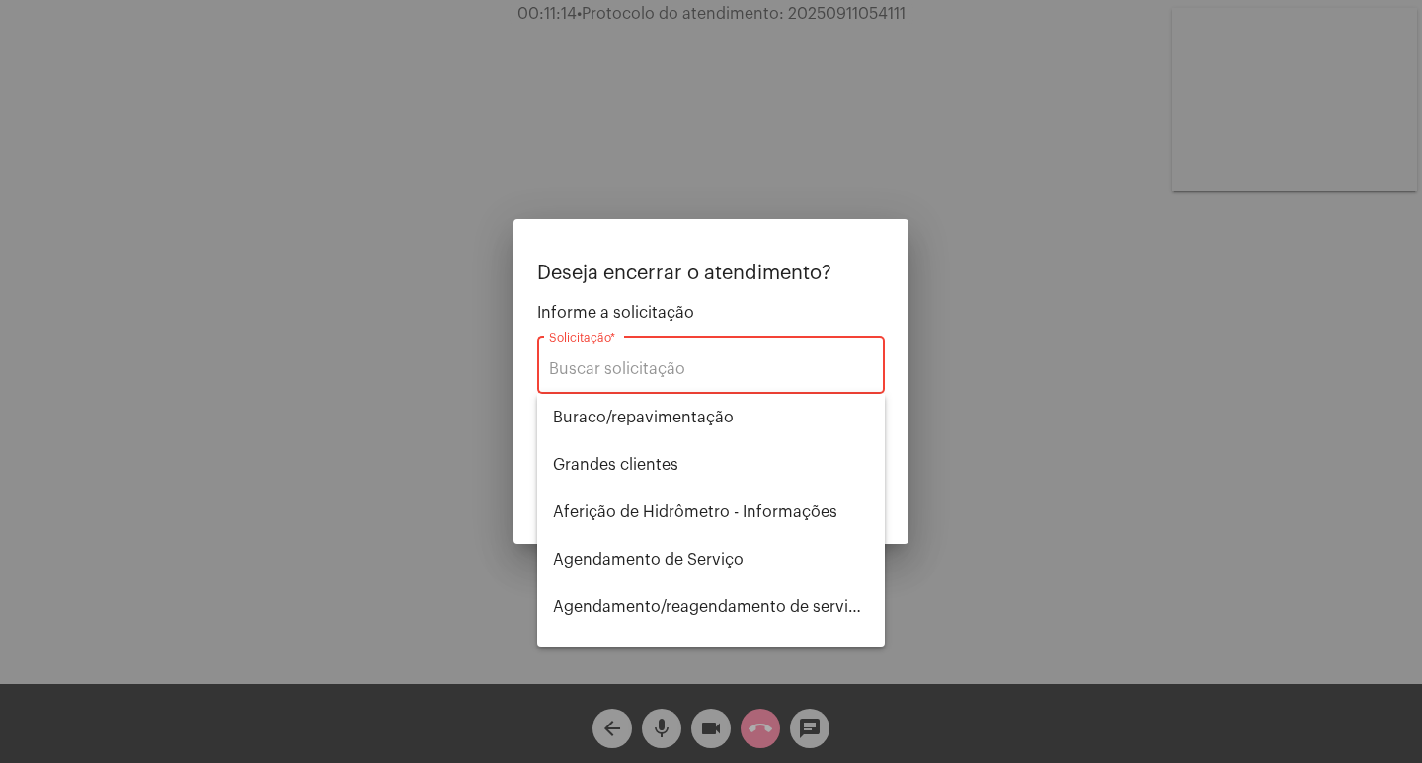
click at [945, 464] on div at bounding box center [711, 381] width 1422 height 763
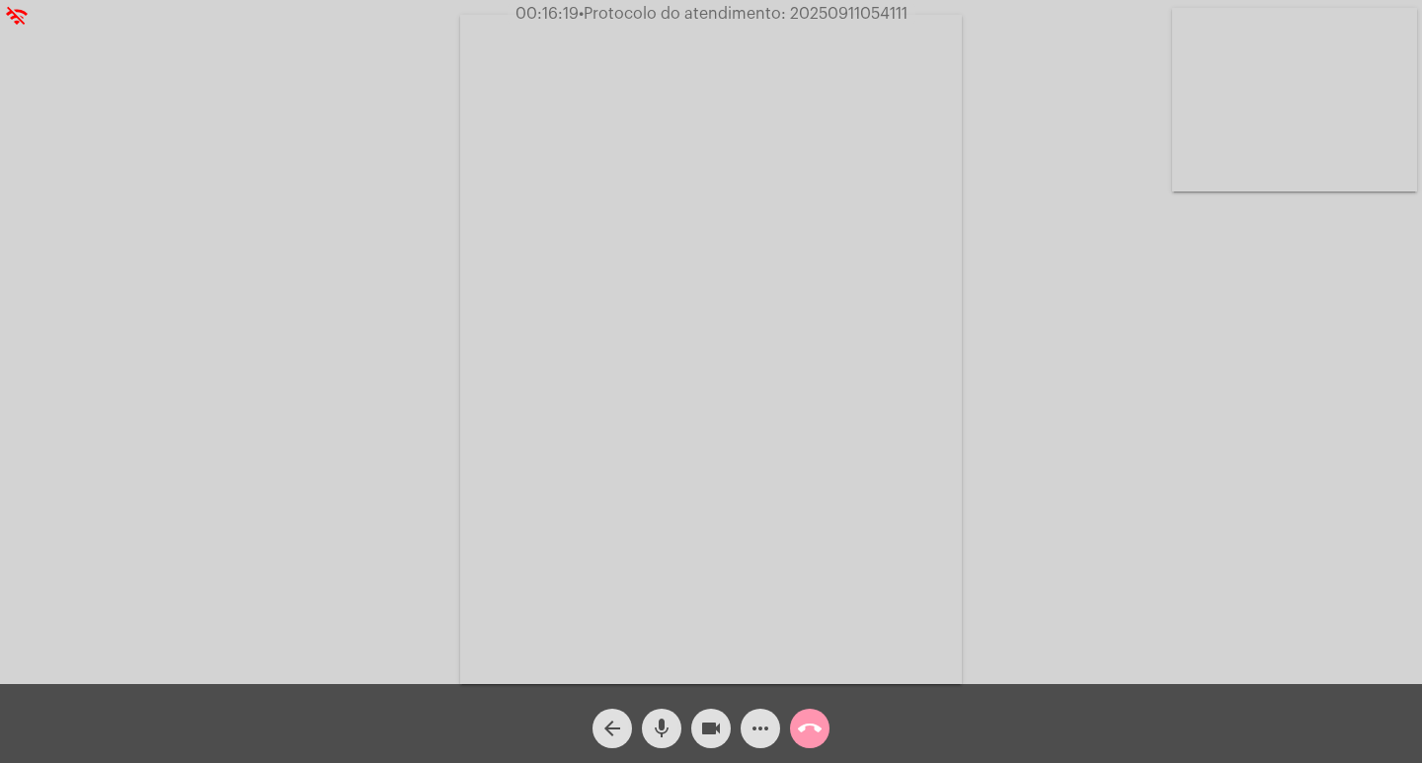
click at [863, 17] on span "• Protocolo do atendimento: 20250911054111" at bounding box center [743, 14] width 329 height 16
copy span "20250911054111"
click at [800, 718] on mat-icon "call_end" at bounding box center [810, 729] width 24 height 24
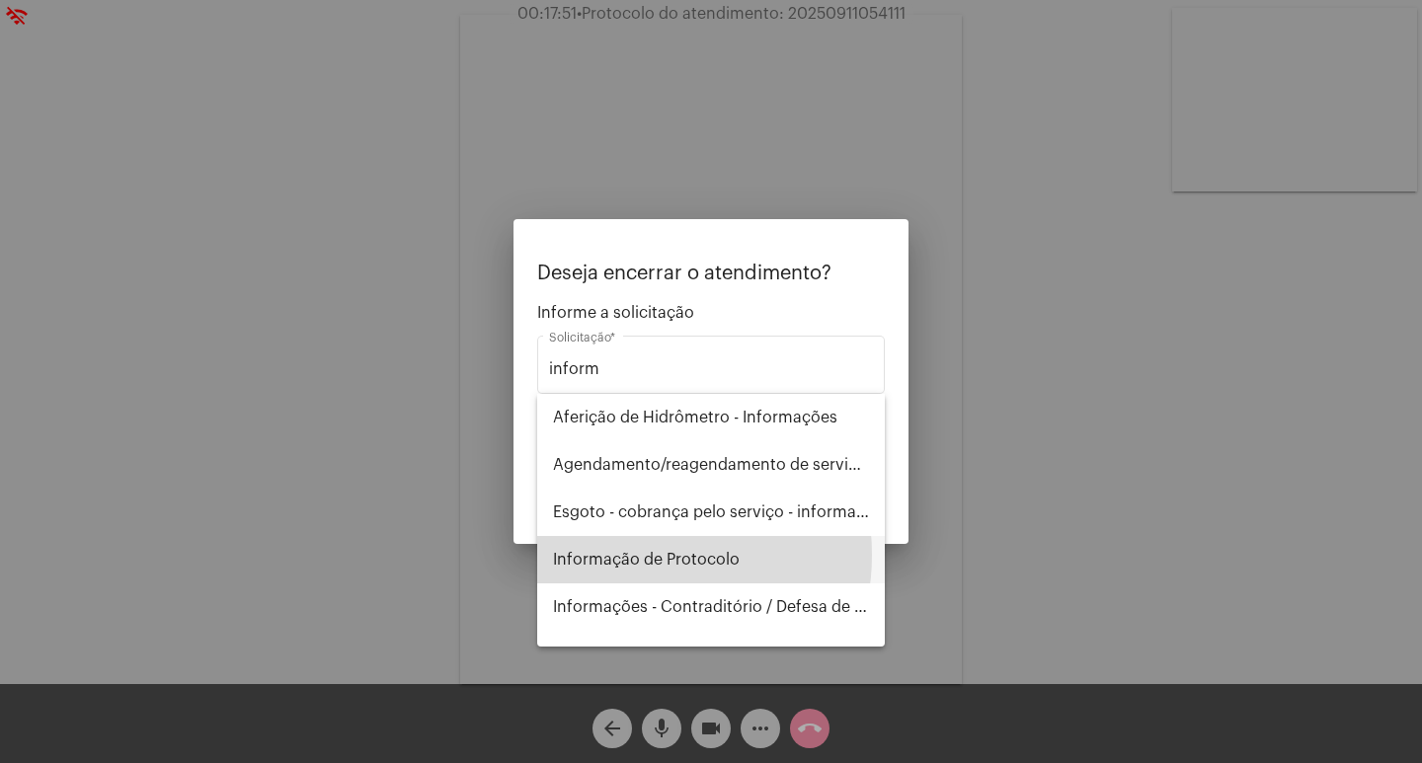
click at [633, 555] on span "Informação de Protocolo" at bounding box center [711, 559] width 316 height 47
type input "Informação de Protocolo"
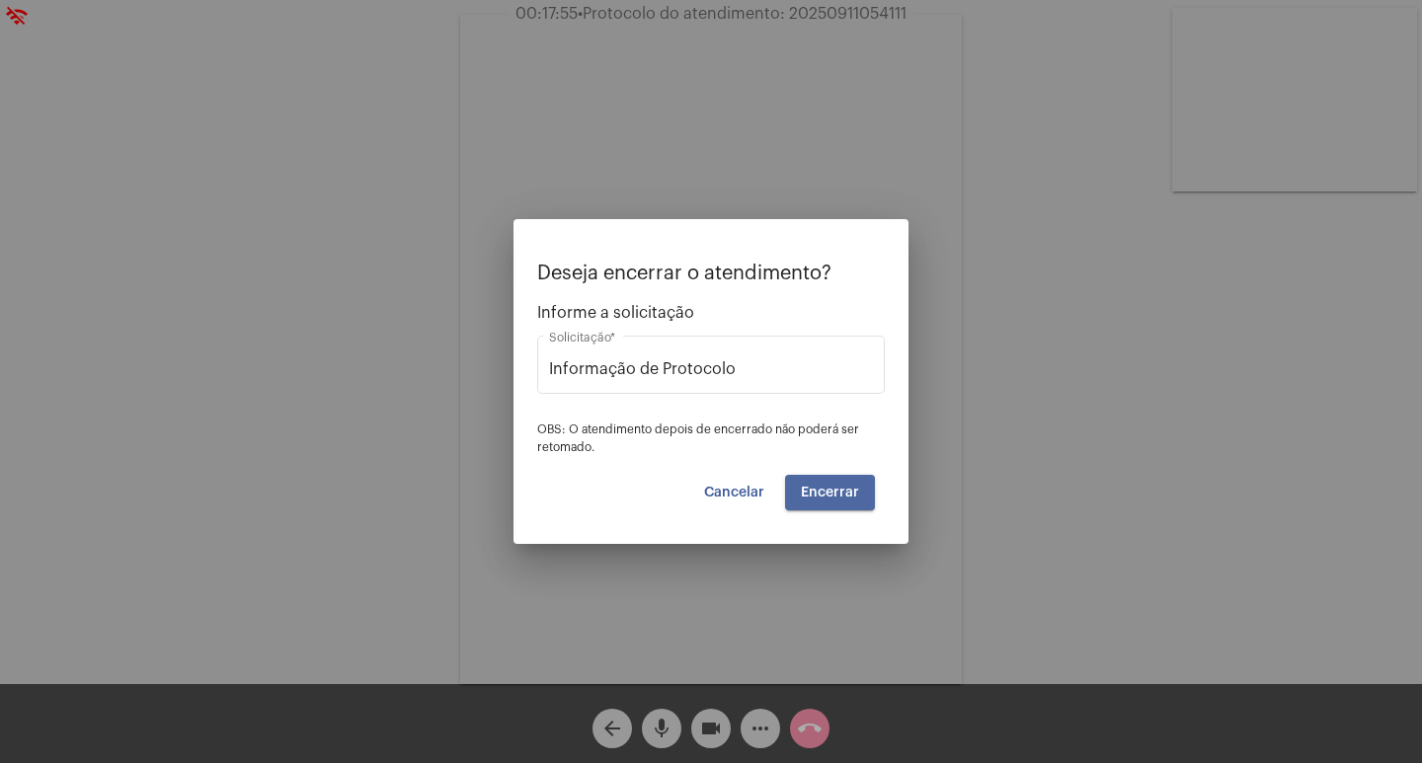
click at [836, 499] on span "Encerrar" at bounding box center [830, 493] width 58 height 14
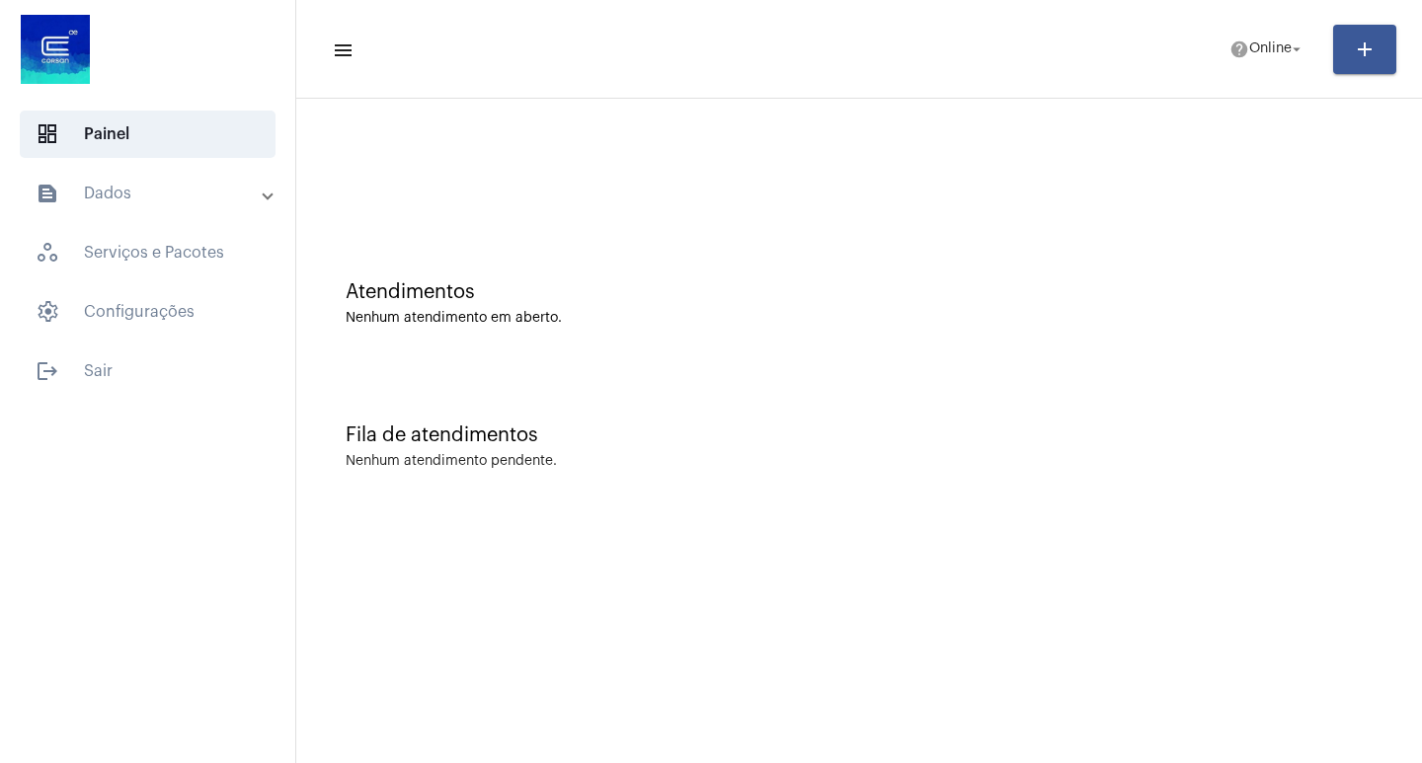
click at [119, 198] on mat-panel-title "text_snippet_outlined Dados" at bounding box center [150, 194] width 228 height 24
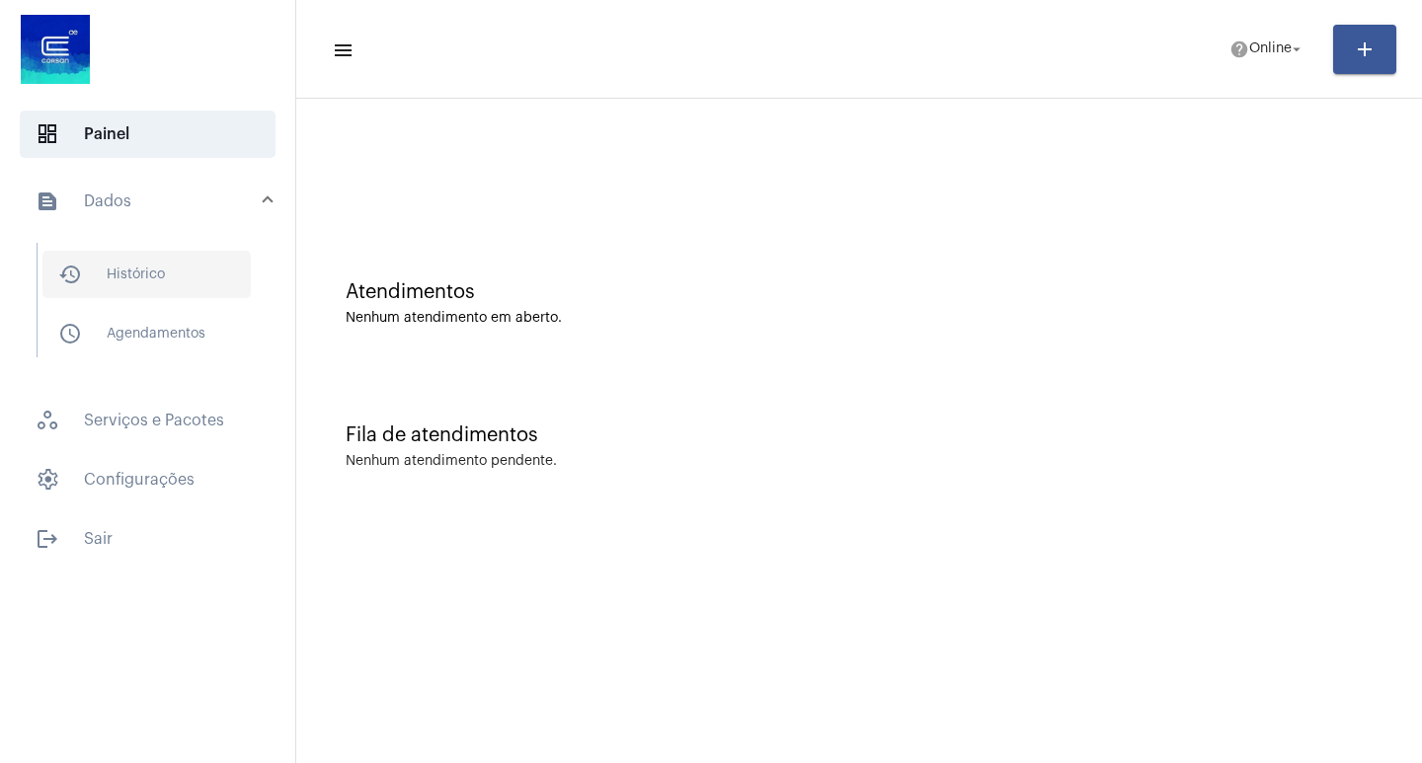
click at [158, 277] on span "history_outlined Histórico" at bounding box center [146, 274] width 208 height 47
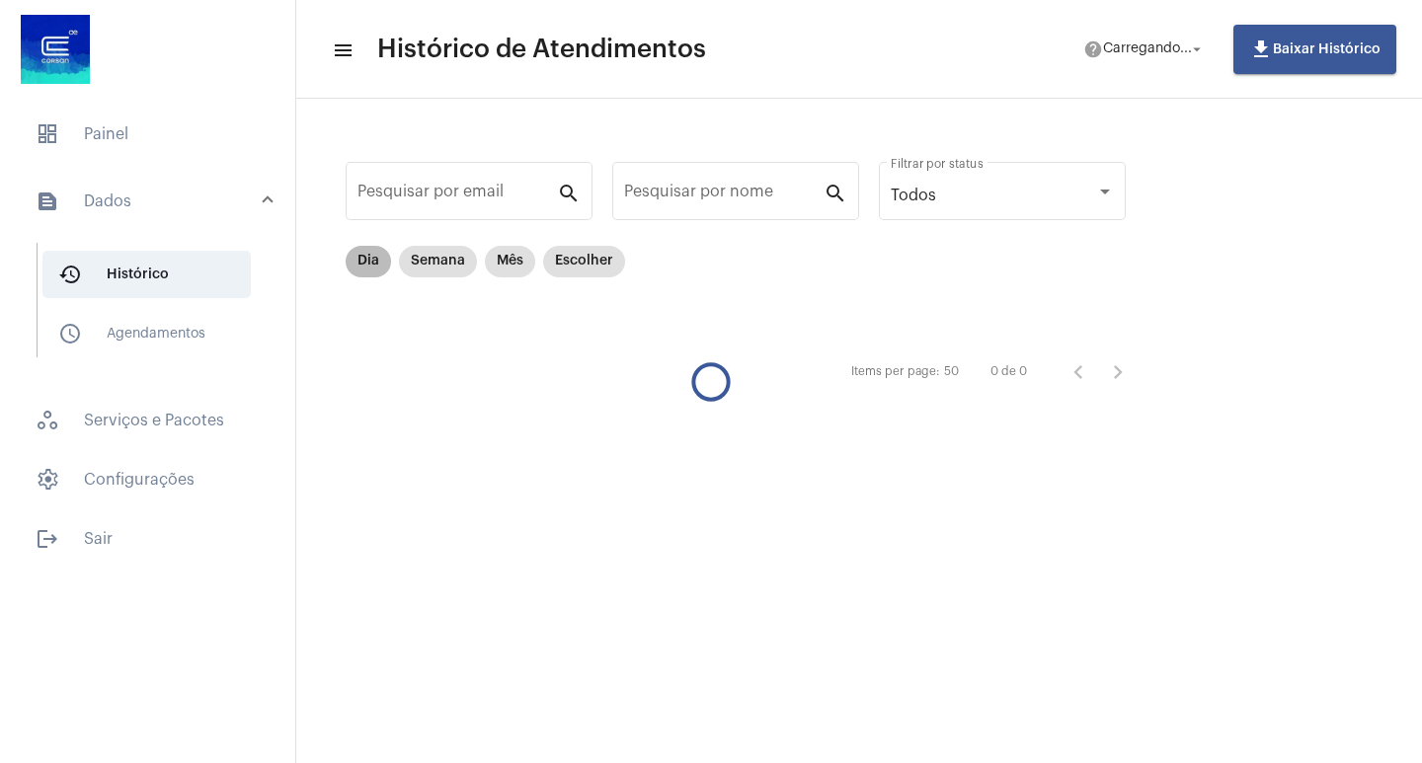
click at [364, 257] on mat-chip "Dia" at bounding box center [368, 262] width 45 height 32
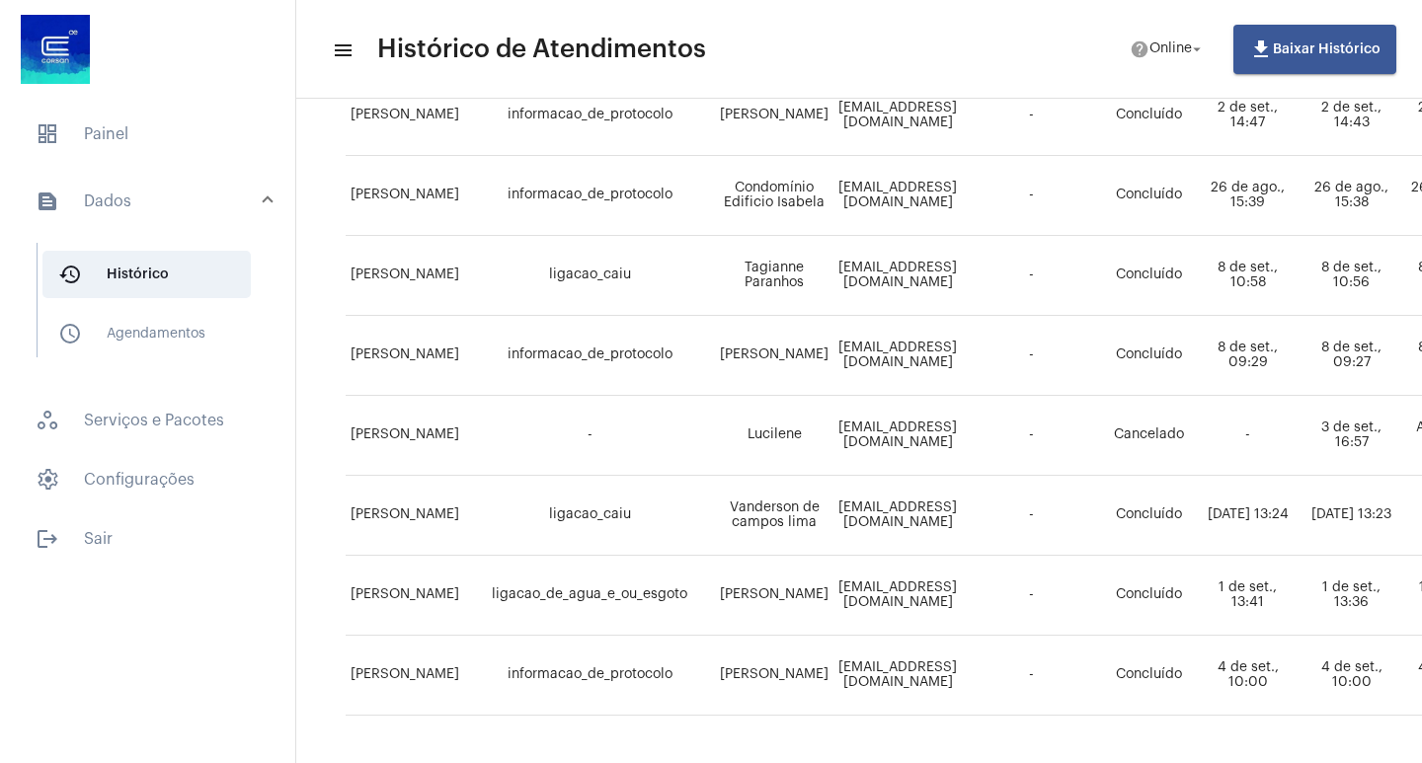
scroll to position [1356, 0]
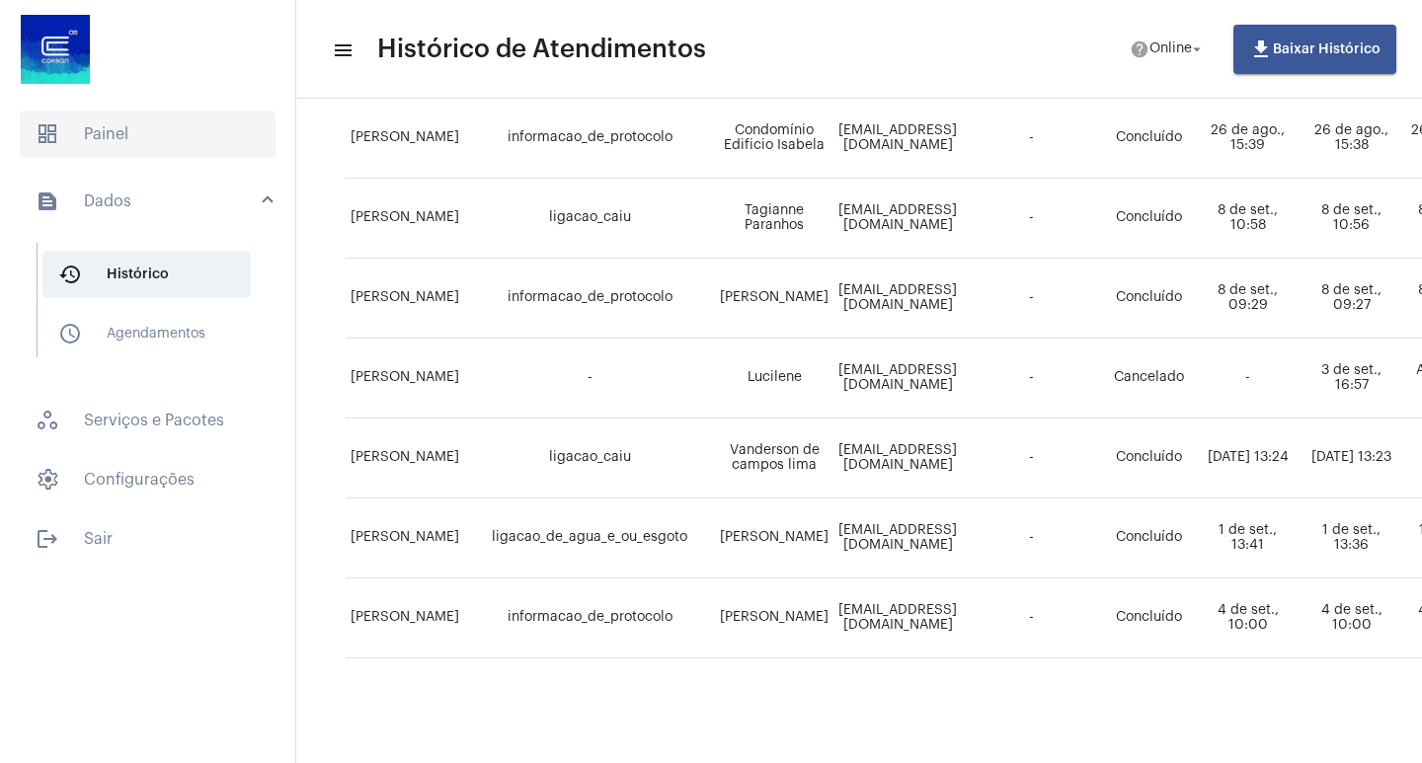
click at [101, 150] on span "dashboard Painel" at bounding box center [148, 134] width 256 height 47
